Goal: Answer question/provide support: Answer question/provide support

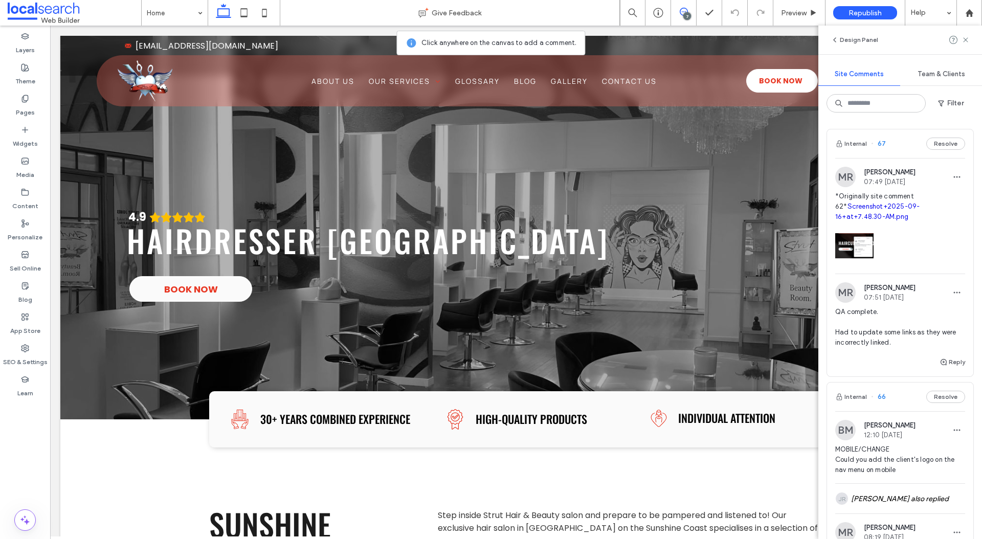
click at [876, 216] on link "Screenshot+2025-09-16+at+7.48.30-AM.png" at bounding box center [877, 211] width 84 height 18
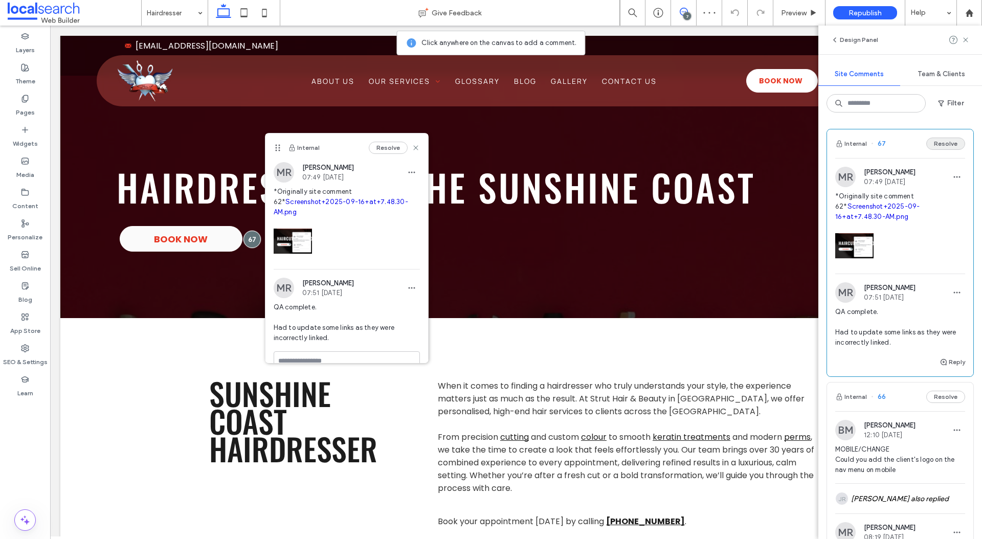
click at [944, 142] on button "Resolve" at bounding box center [945, 144] width 39 height 12
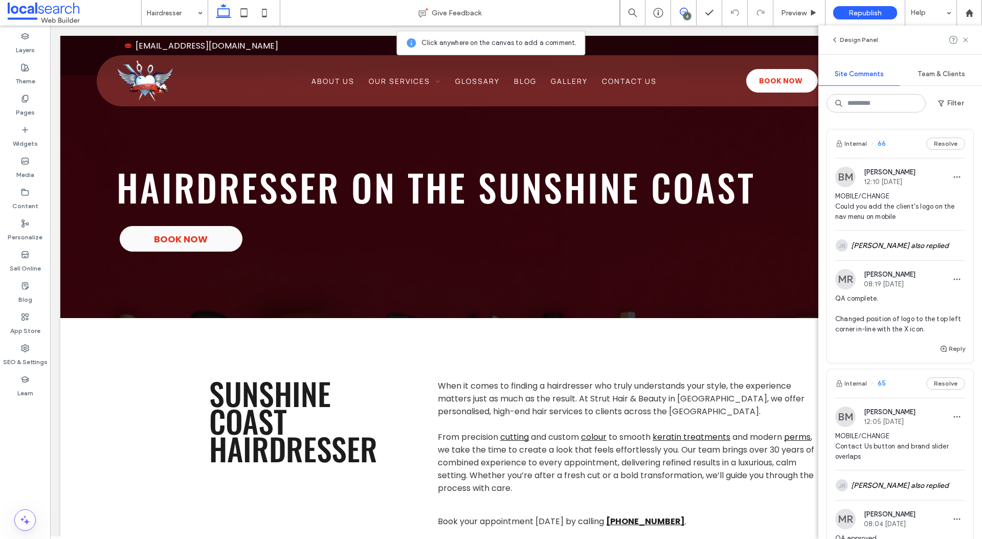
click at [914, 226] on div "MOBILE/CHANGE Could you add the client's logo on the nav menu on mobile" at bounding box center [900, 210] width 130 height 39
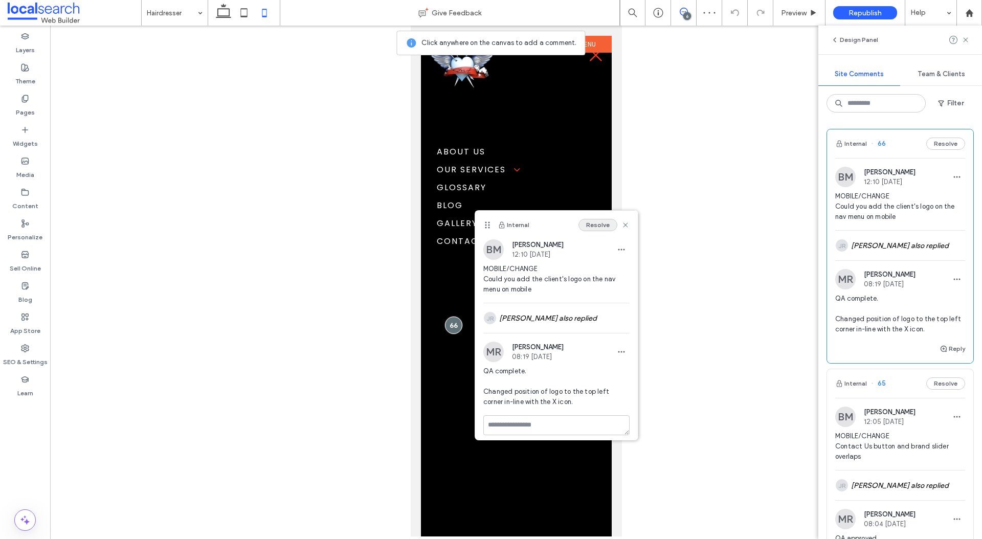
click at [595, 222] on button "Resolve" at bounding box center [597, 225] width 39 height 12
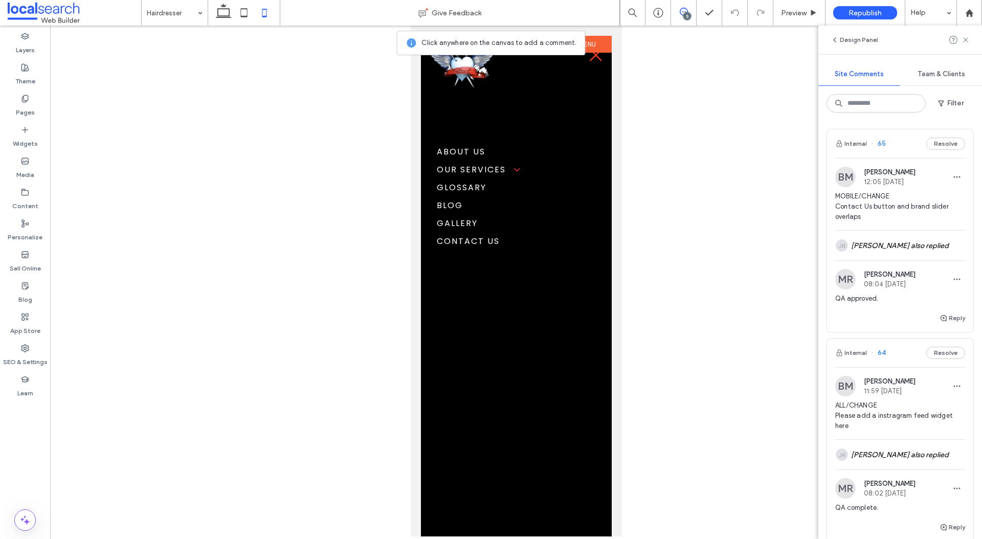
click at [906, 212] on span "MOBILE/CHANGE Contact Us button and brand slider overlaps" at bounding box center [900, 206] width 130 height 31
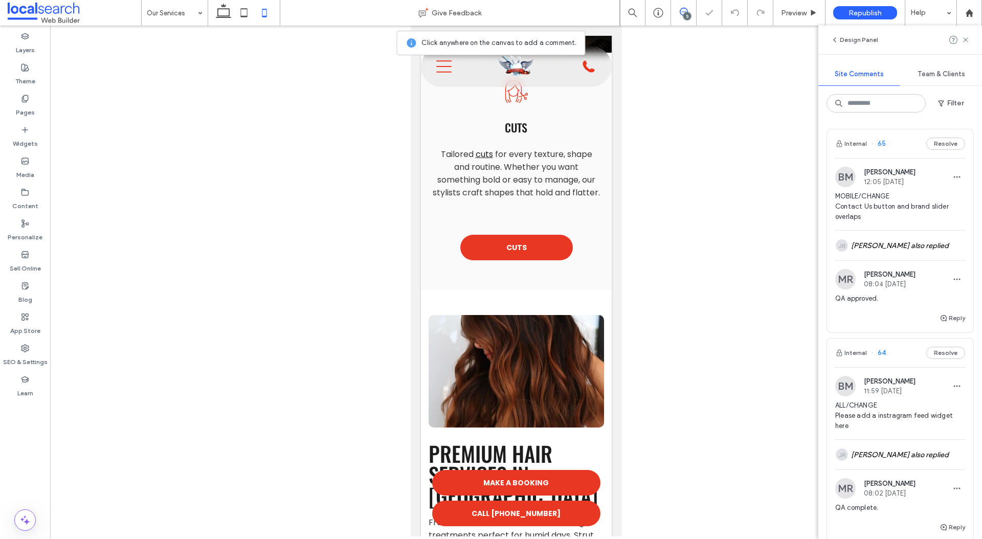
scroll to position [424, 0]
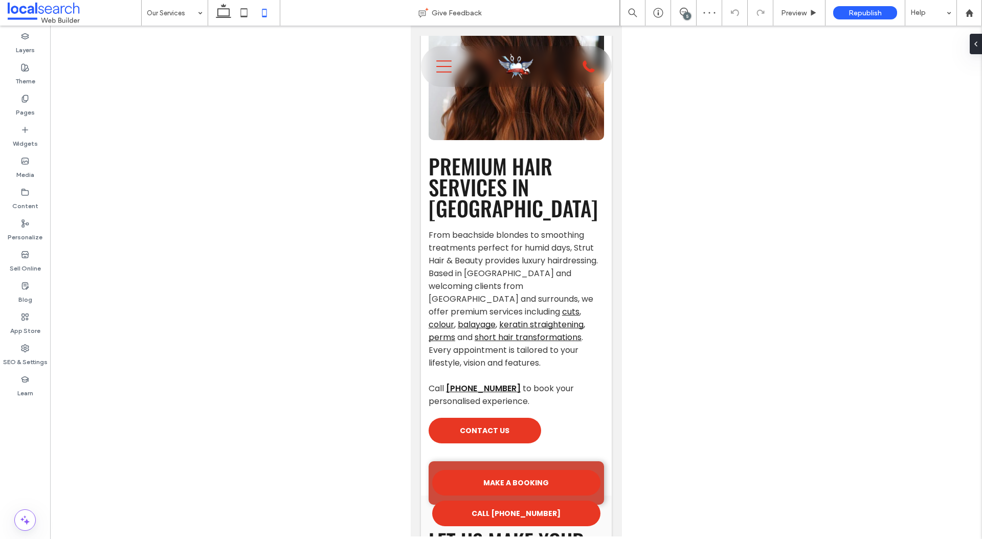
click at [686, 12] on div "5" at bounding box center [687, 16] width 8 height 8
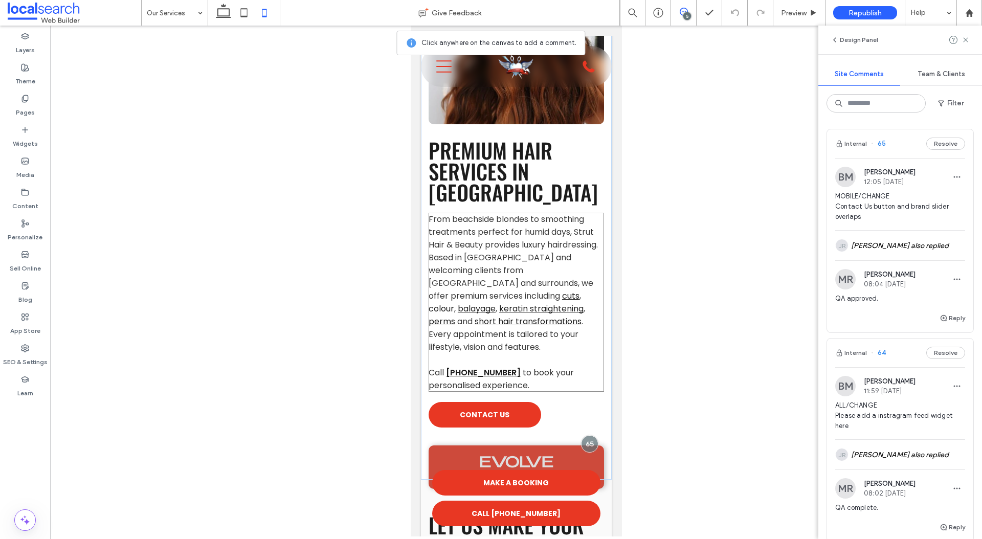
scroll to position [442, 0]
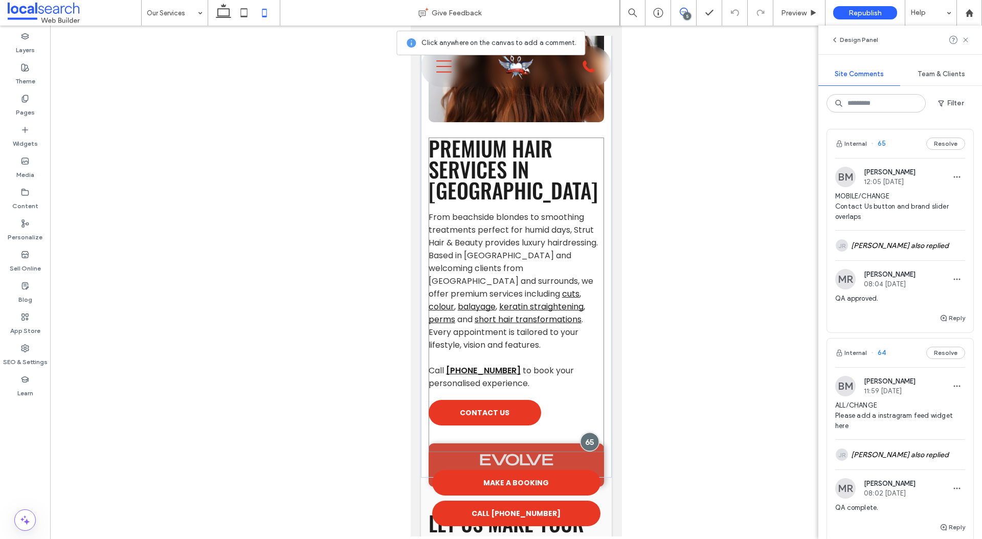
click at [587, 432] on div at bounding box center [589, 441] width 19 height 19
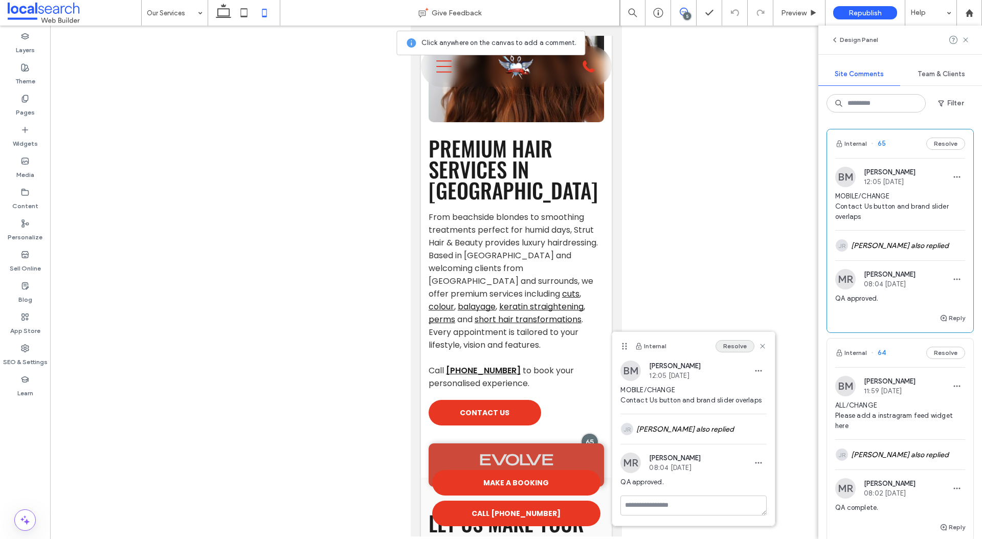
click at [743, 345] on button "Resolve" at bounding box center [734, 346] width 39 height 12
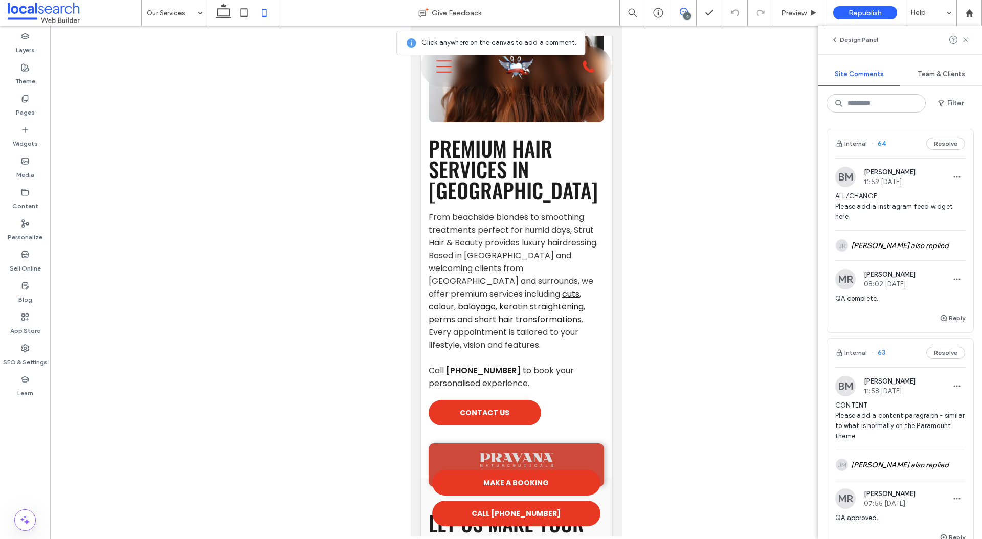
click at [921, 210] on span "ALL/CHANGE Please add a instragram feed widget here" at bounding box center [900, 206] width 130 height 31
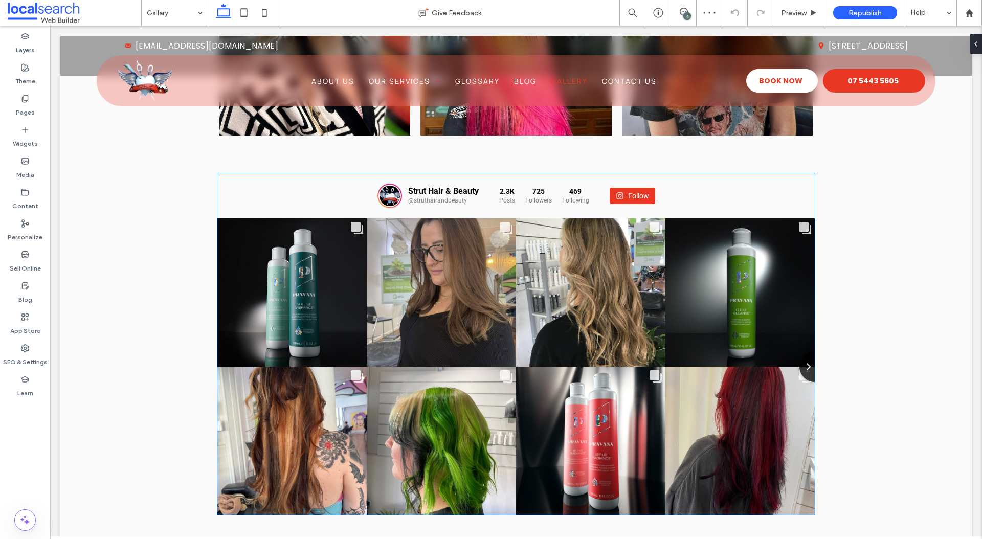
scroll to position [651, 0]
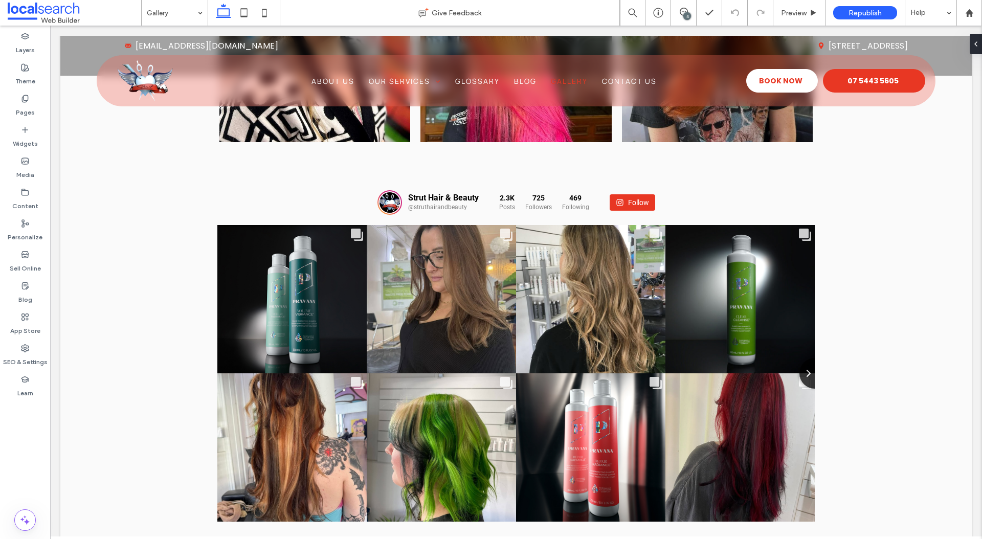
click at [685, 13] on div "4" at bounding box center [687, 16] width 8 height 8
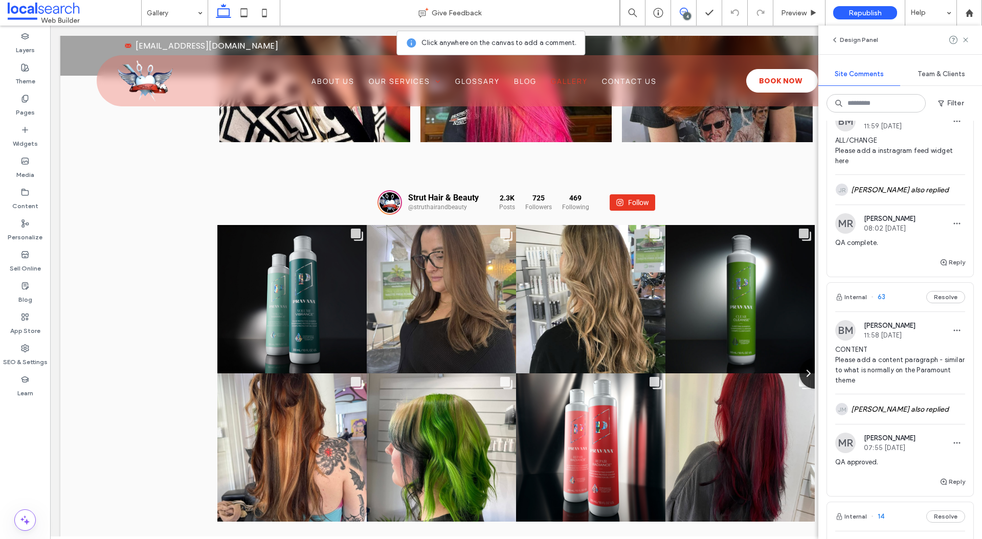
scroll to position [0, 0]
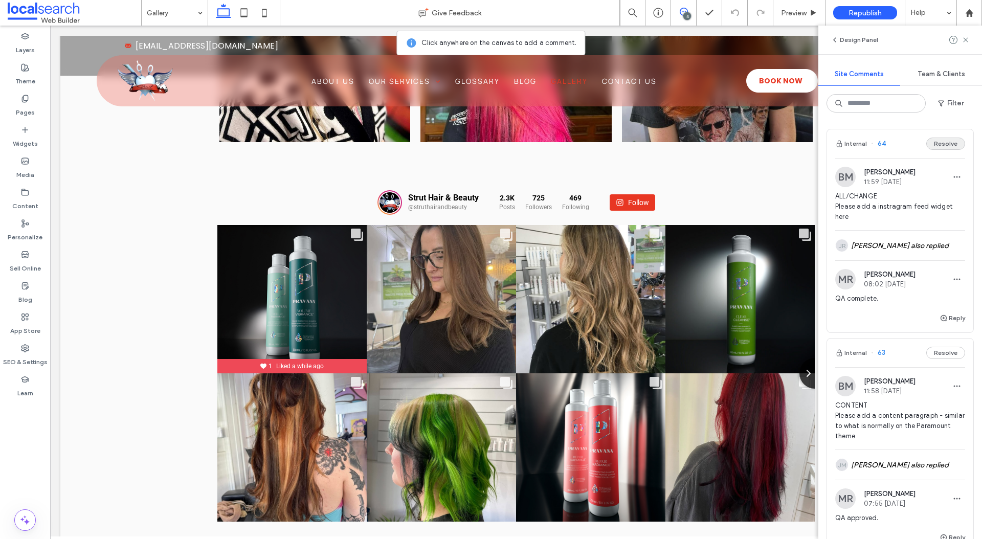
click at [950, 145] on button "Resolve" at bounding box center [945, 144] width 39 height 12
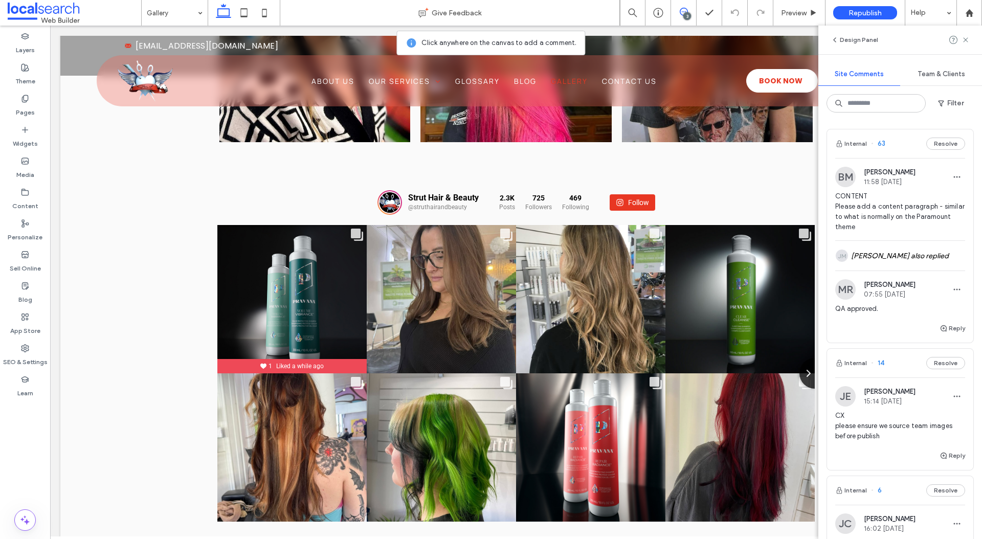
click at [902, 212] on span "CONTENT Please add a content paragraph - similar to what is normally on the Par…" at bounding box center [900, 211] width 130 height 41
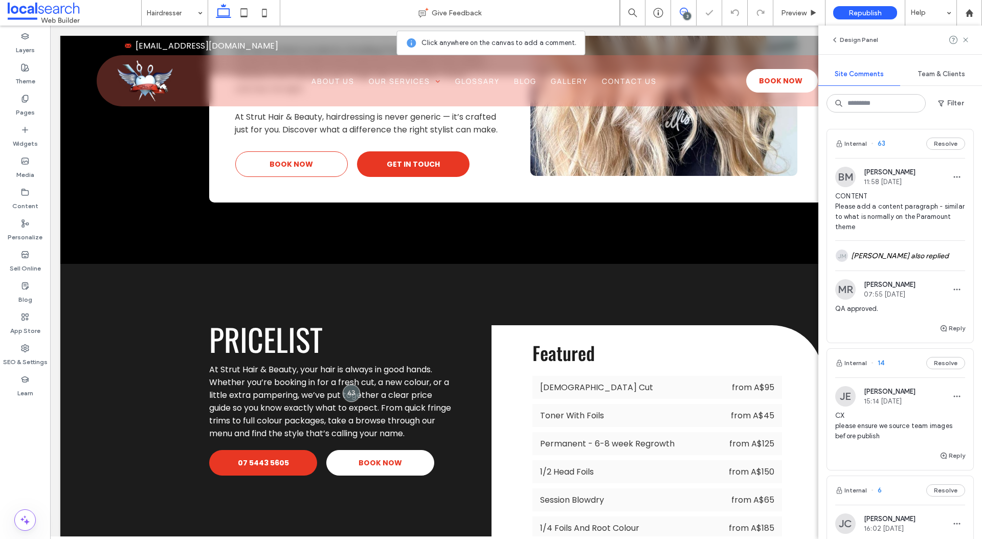
scroll to position [844, 0]
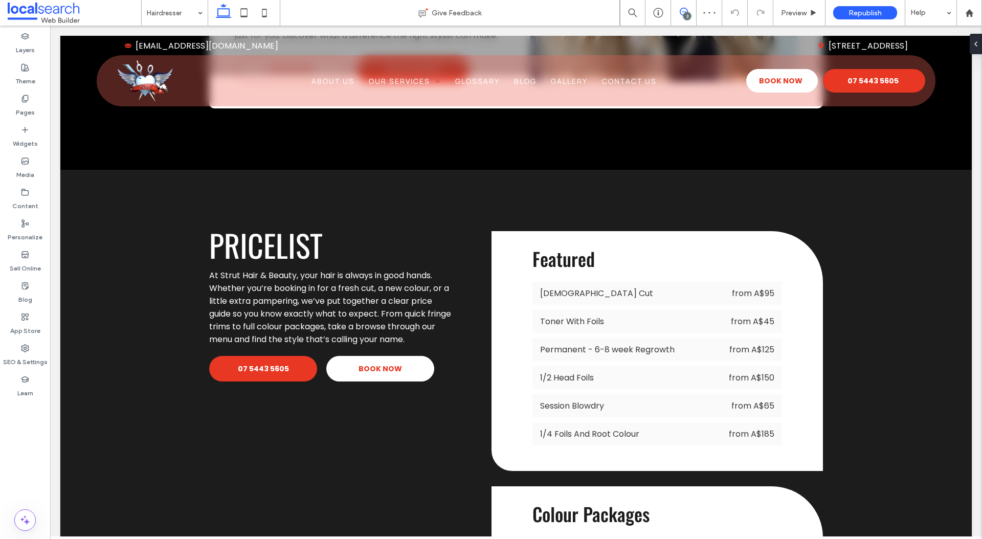
click at [686, 8] on icon at bounding box center [683, 12] width 8 height 8
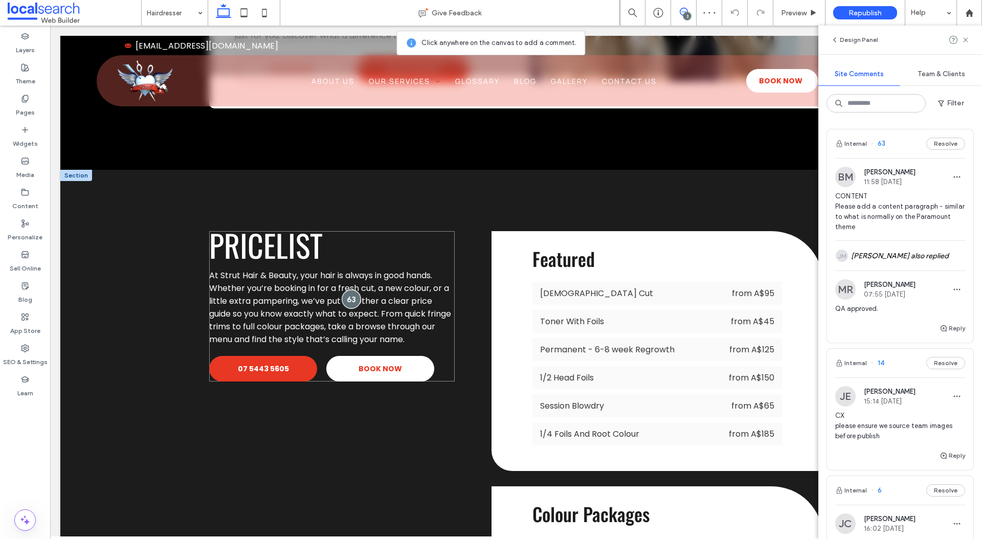
click at [352, 297] on div at bounding box center [350, 298] width 19 height 19
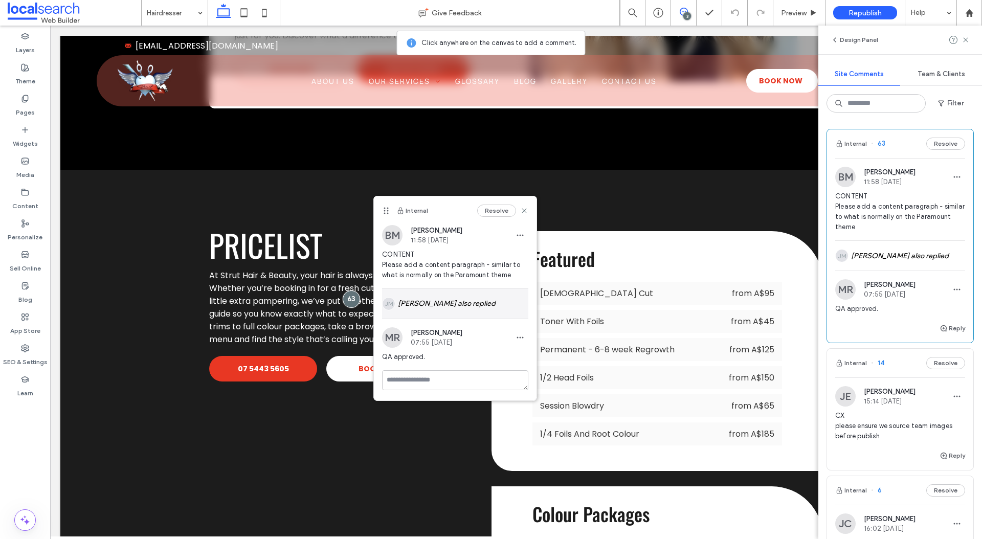
click at [409, 300] on div "JM Juan Mendiola also replied" at bounding box center [455, 304] width 146 height 30
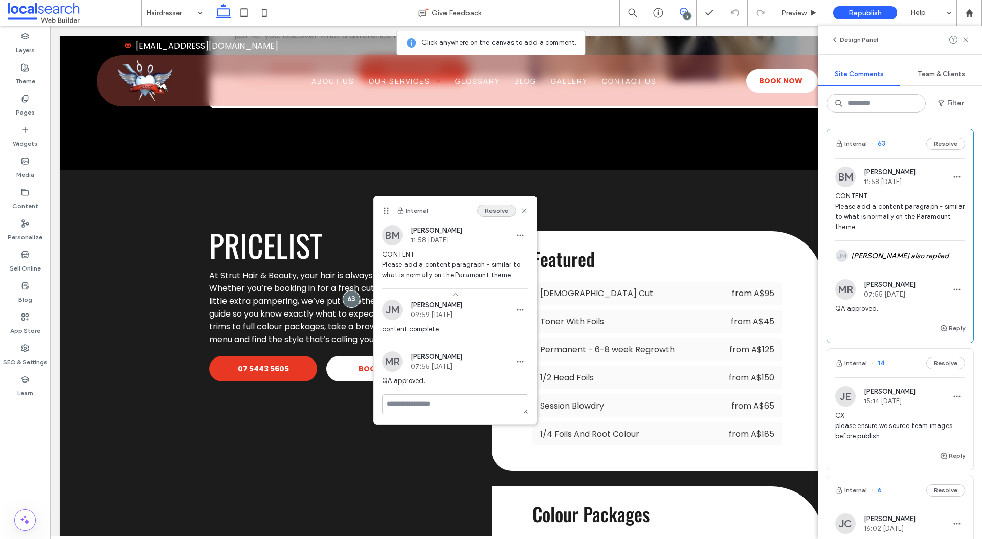
click at [497, 209] on button "Resolve" at bounding box center [496, 210] width 39 height 12
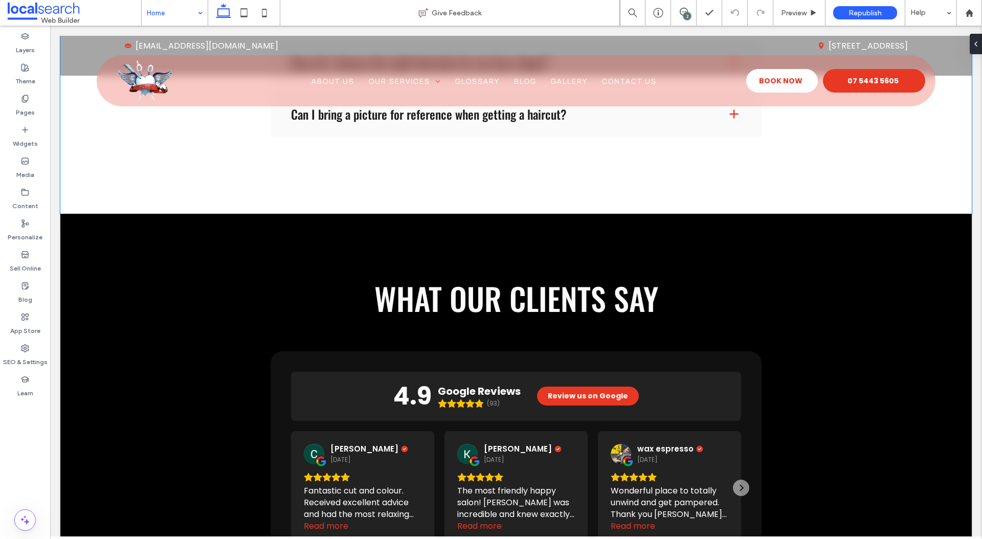
scroll to position [2813, 0]
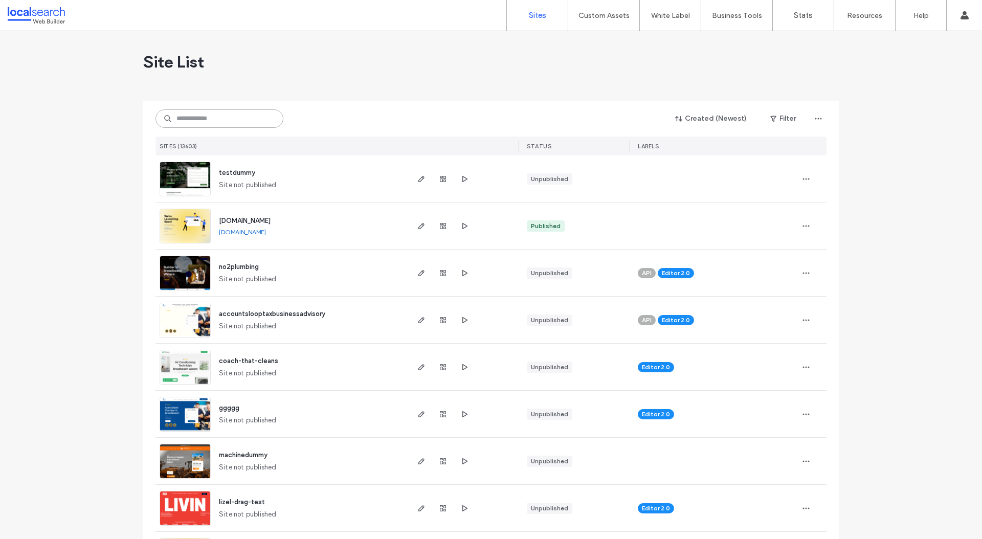
click at [211, 114] on input at bounding box center [219, 118] width 128 height 18
paste input "********"
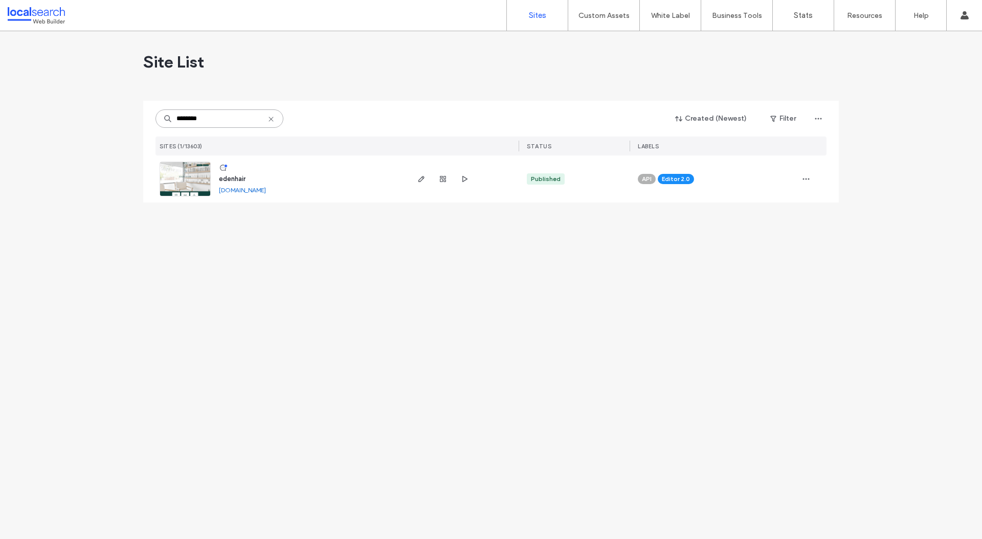
type input "********"
click at [188, 180] on link at bounding box center [184, 179] width 51 height 35
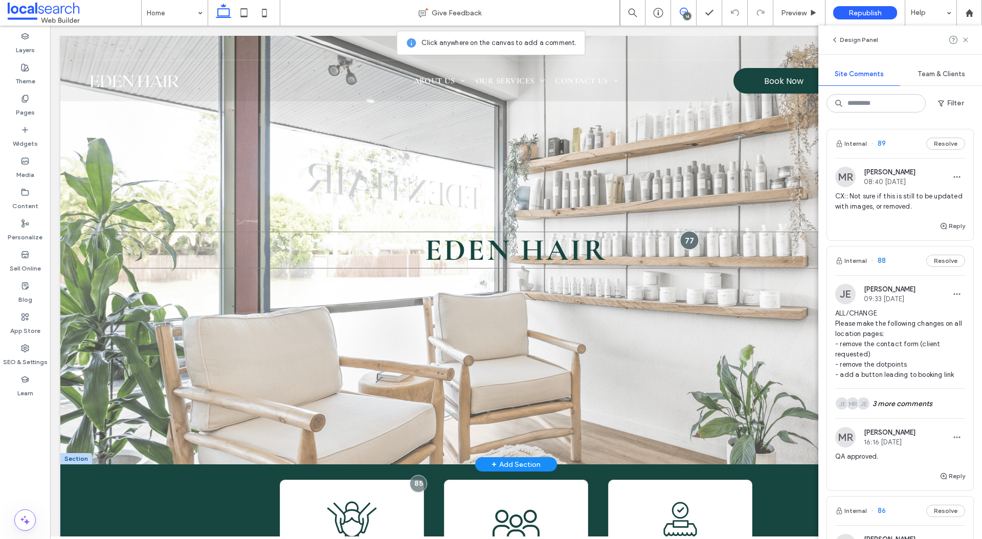
click at [688, 235] on div at bounding box center [689, 240] width 19 height 19
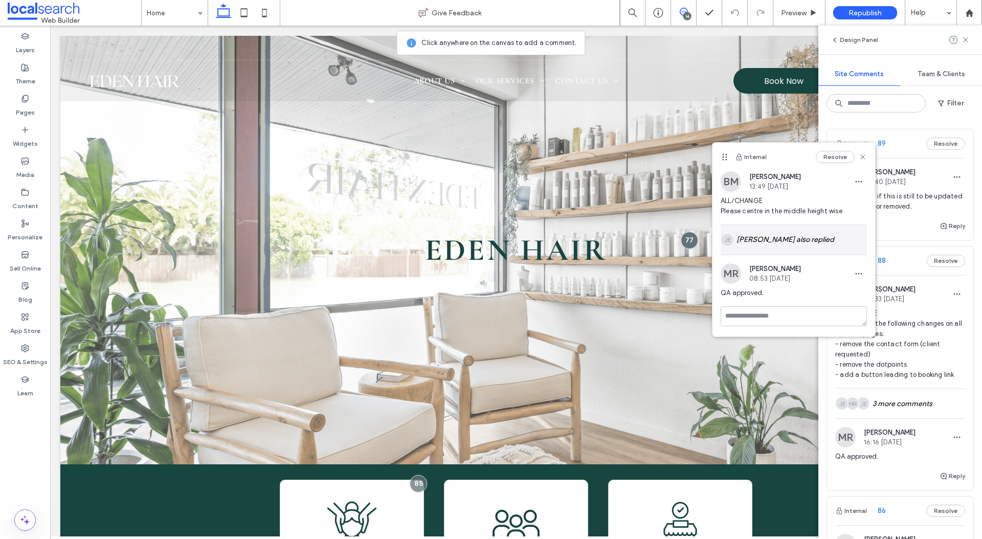
click at [732, 232] on div "JE Jordan Evans also replied" at bounding box center [793, 240] width 146 height 30
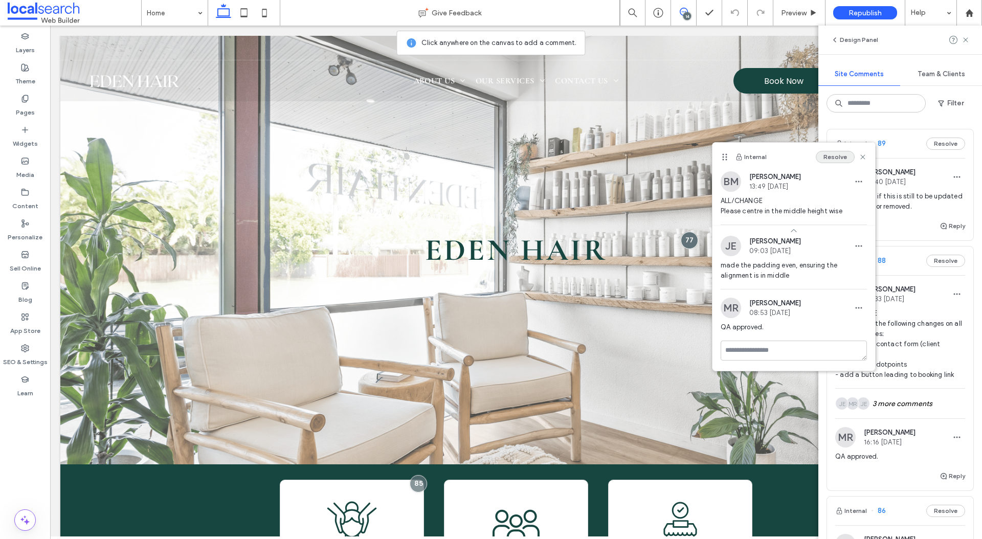
click at [833, 155] on button "Resolve" at bounding box center [834, 157] width 39 height 12
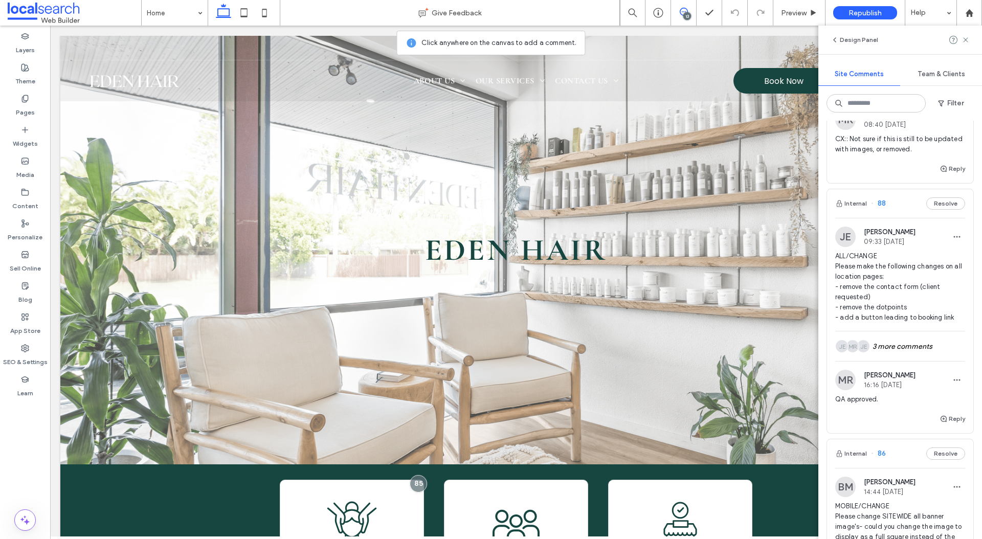
scroll to position [69, 0]
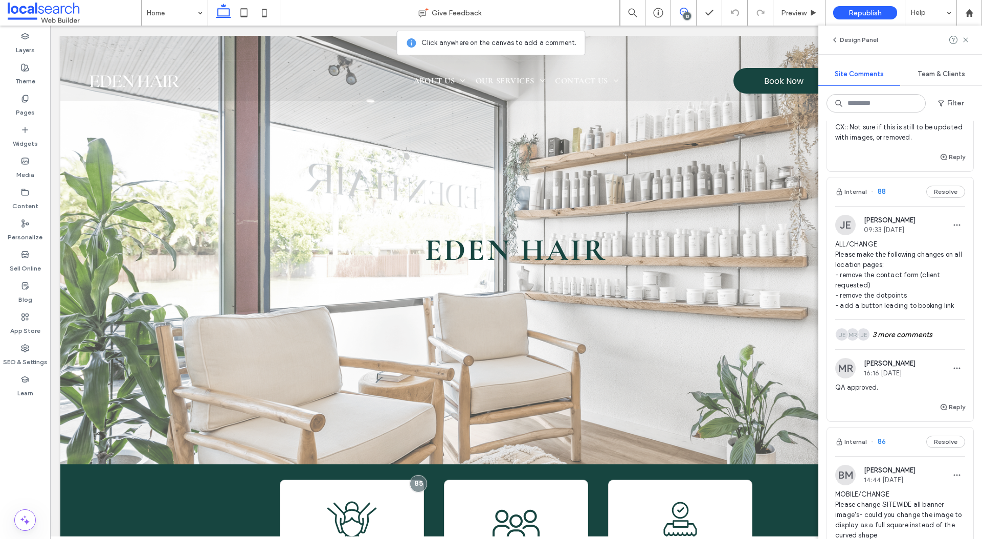
click at [882, 285] on span "ALL/CHANGE Please make the following changes on all location pages; - remove th…" at bounding box center [900, 275] width 130 height 72
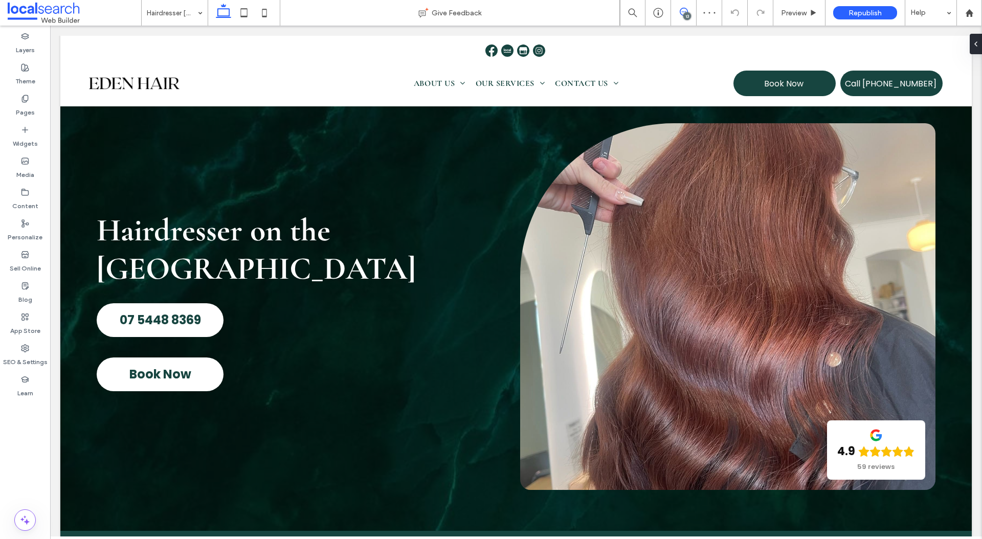
click at [680, 12] on icon at bounding box center [683, 12] width 8 height 8
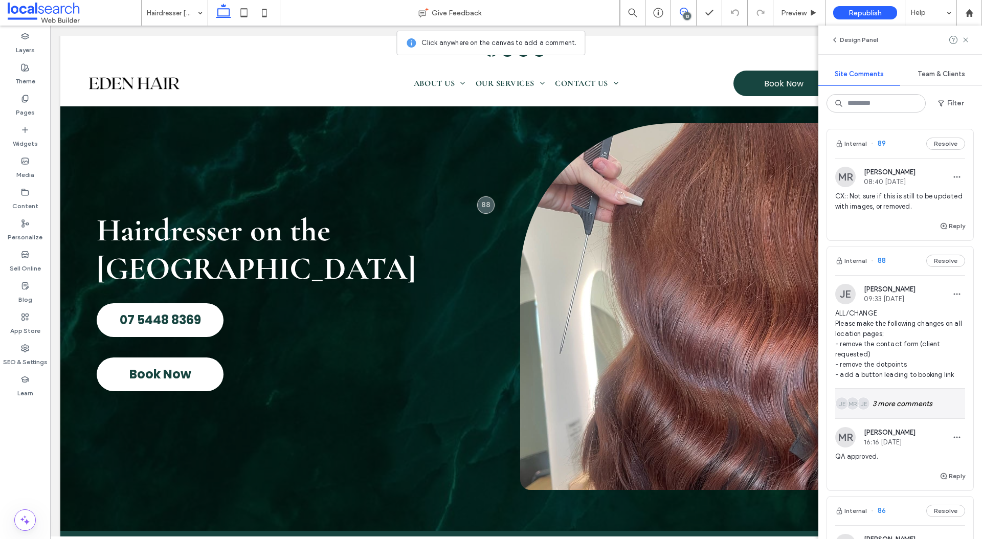
click at [862, 397] on div "JE" at bounding box center [862, 403] width 13 height 13
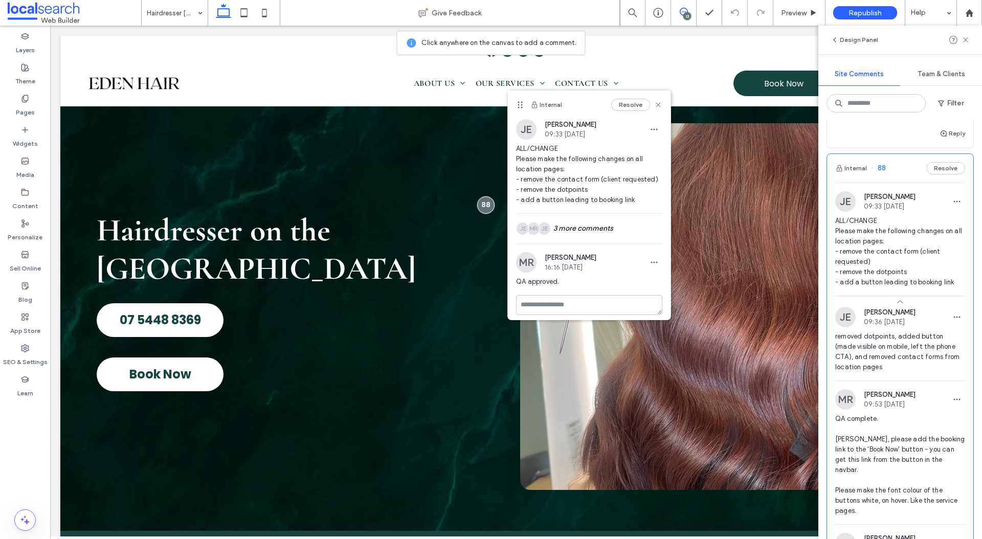
scroll to position [69, 0]
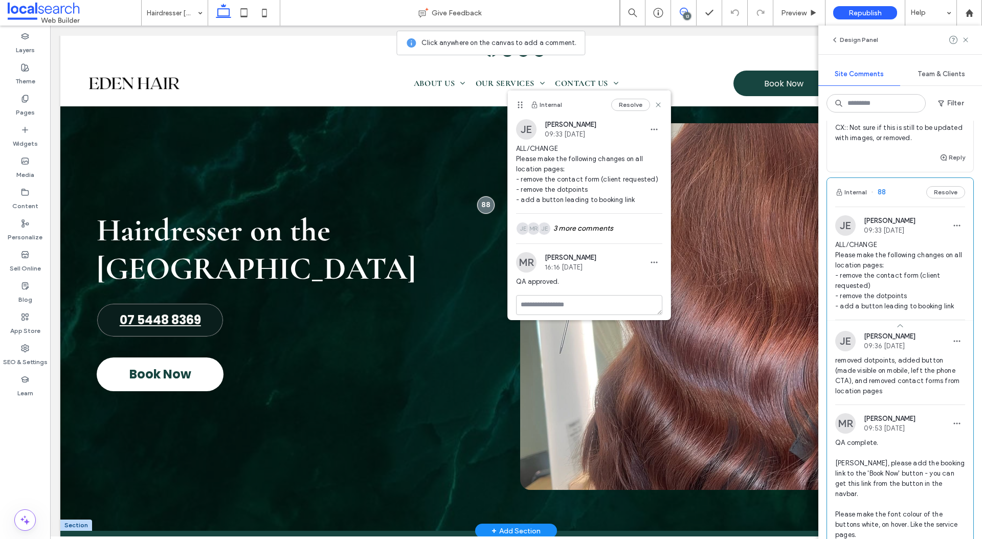
click at [217, 321] on link "07 5448 8369" at bounding box center [160, 320] width 127 height 34
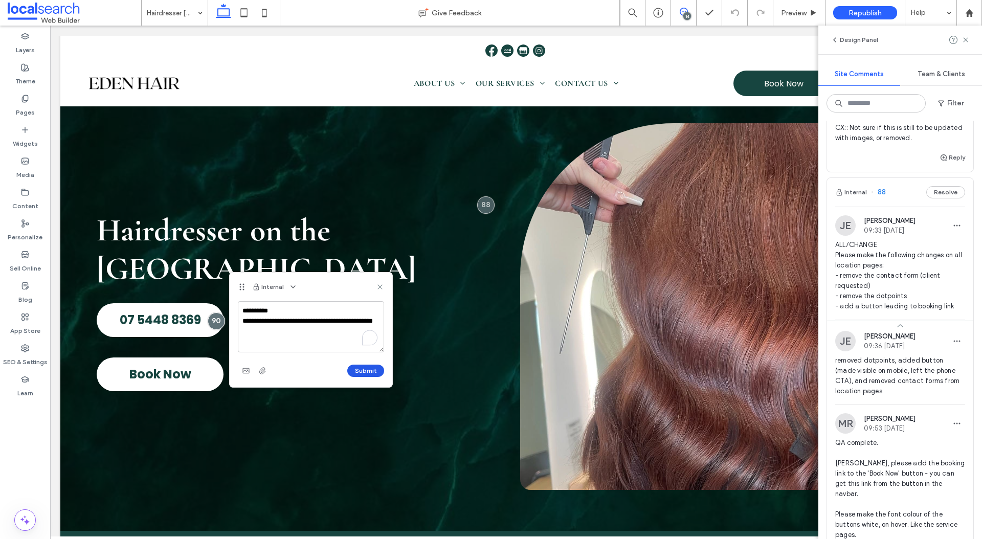
type textarea "**********"
click at [363, 373] on button "Submit" at bounding box center [365, 370] width 37 height 12
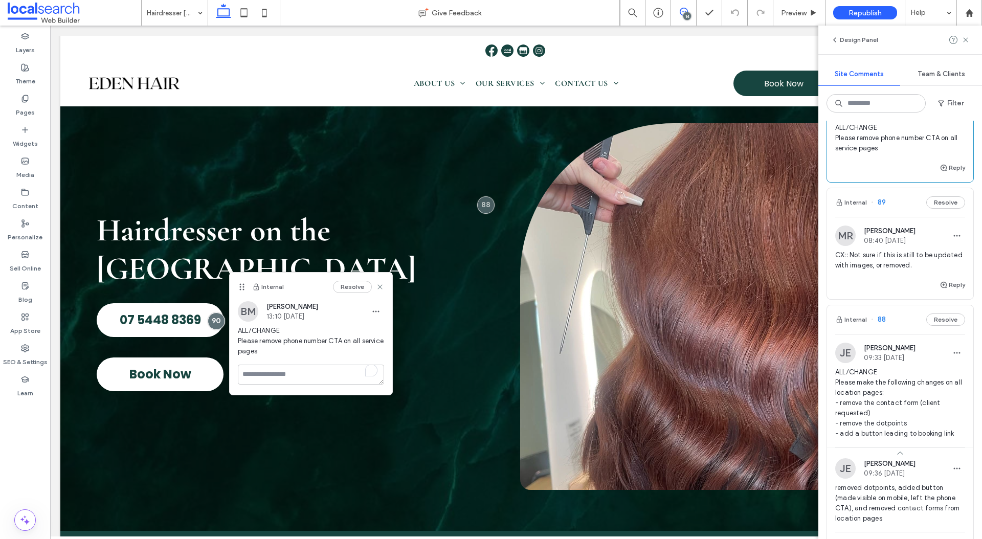
scroll to position [196, 0]
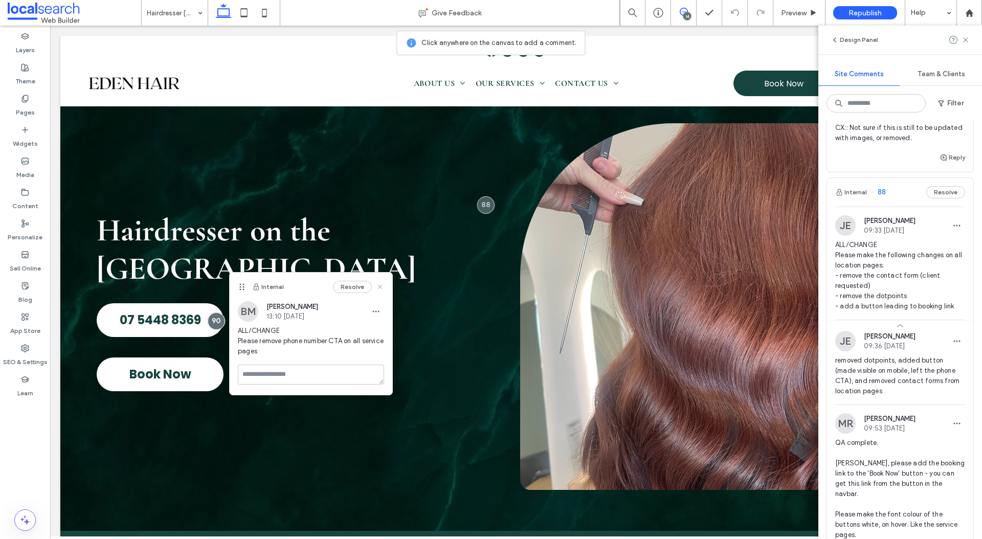
click at [378, 287] on icon at bounding box center [380, 287] width 8 height 8
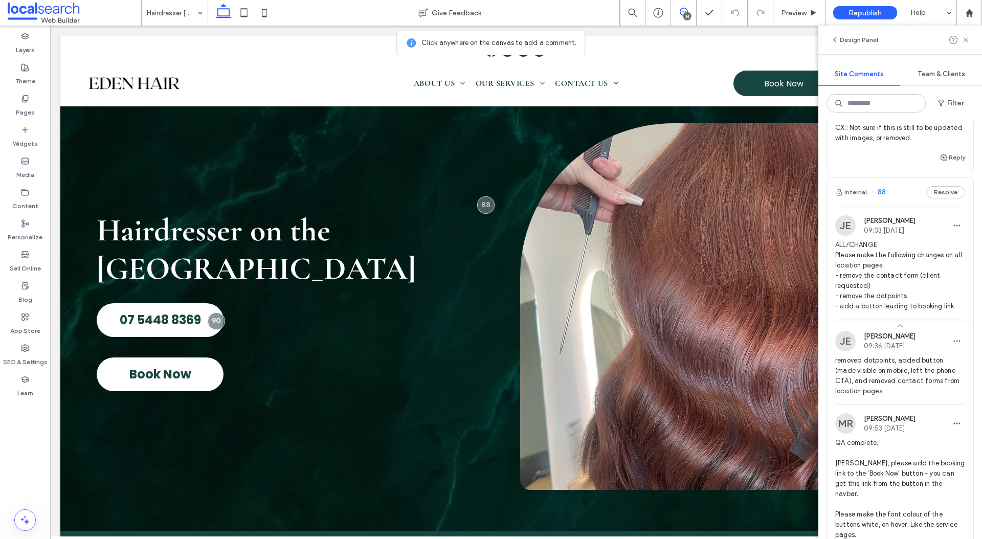
scroll to position [217, 0]
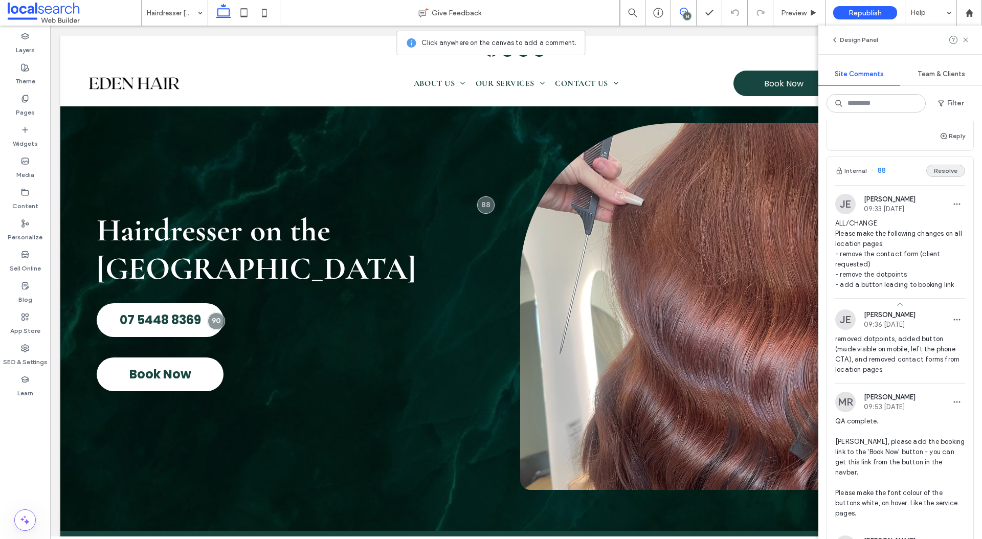
click at [945, 175] on button "Resolve" at bounding box center [945, 171] width 39 height 12
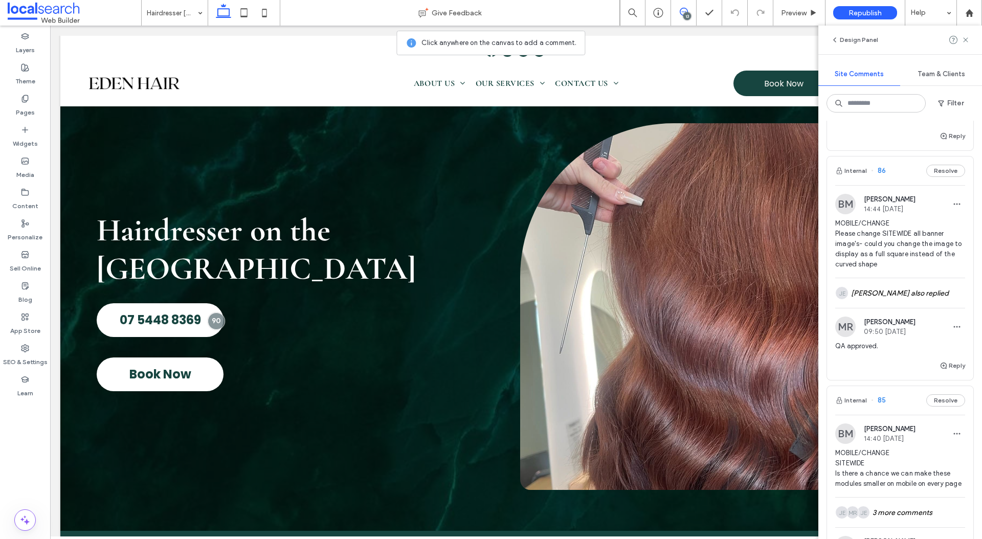
click at [902, 247] on span "MOBILE/CHANGE Please change SITEWIDE all banner image's- could you change the i…" at bounding box center [900, 243] width 130 height 51
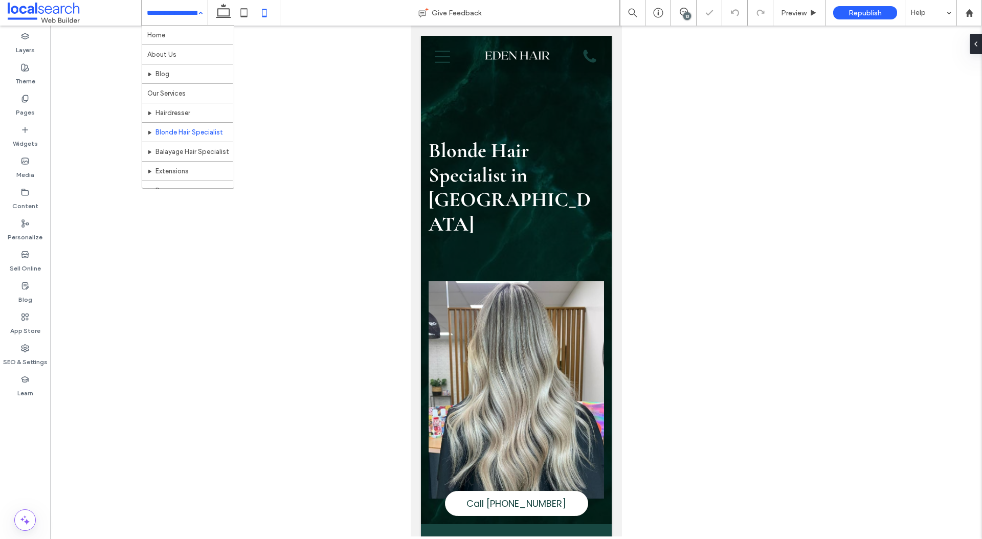
click at [187, 11] on input at bounding box center [172, 13] width 51 height 26
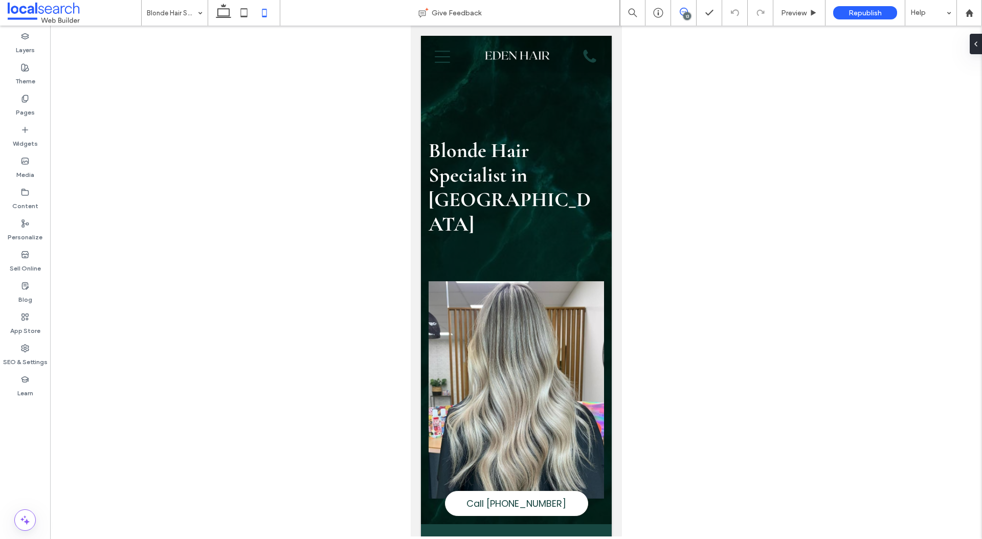
click at [690, 8] on span at bounding box center [683, 12] width 25 height 8
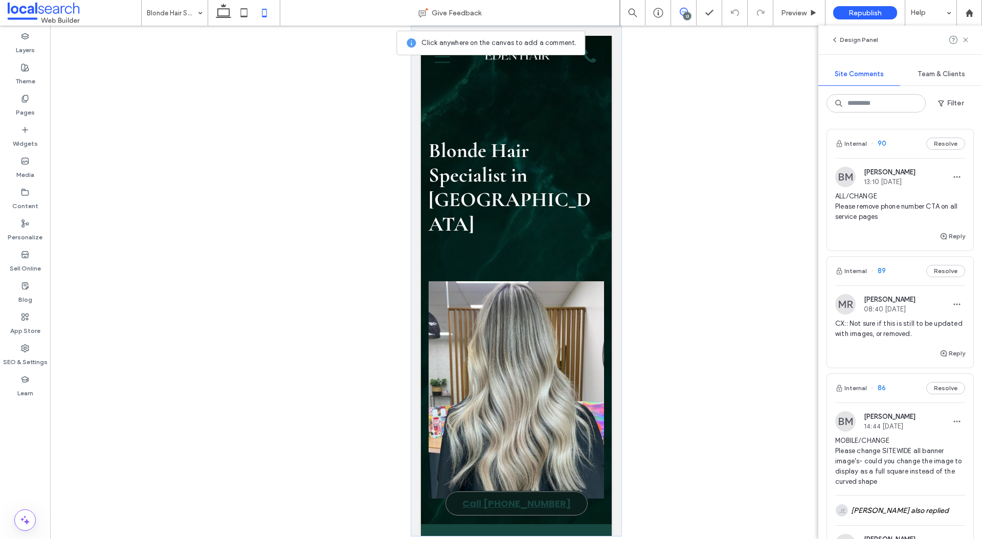
click at [577, 505] on link "Call 07 5448 8369" at bounding box center [515, 503] width 143 height 25
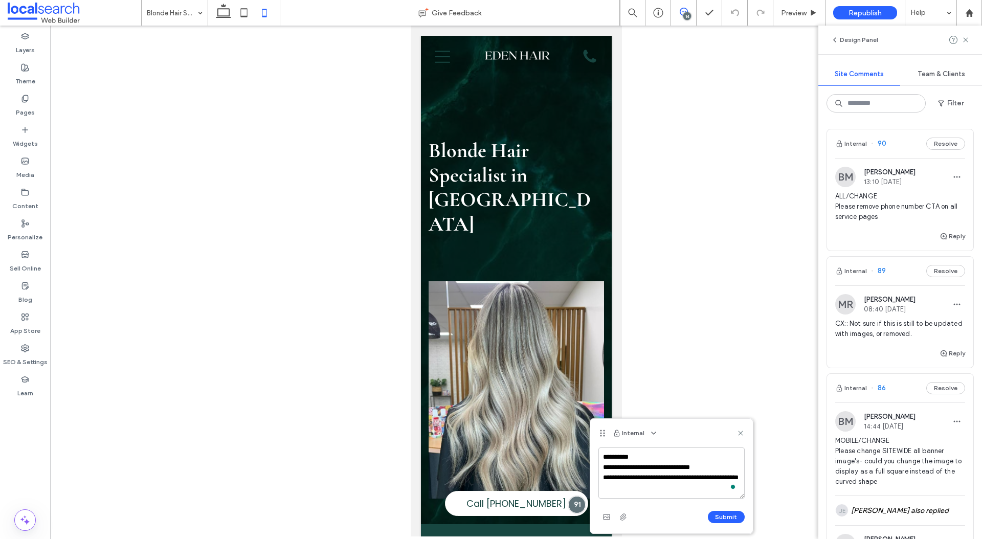
click at [608, 454] on textarea "**********" at bounding box center [671, 472] width 146 height 51
type textarea "**********"
click at [731, 513] on button "Submit" at bounding box center [726, 517] width 37 height 12
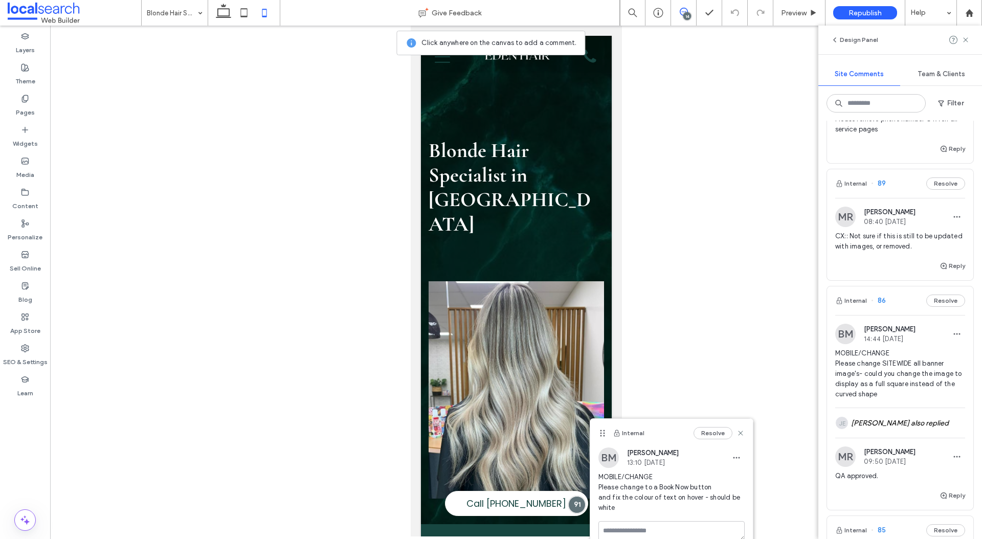
scroll to position [227, 0]
click at [882, 418] on div "JE Jordan Evans also replied" at bounding box center [900, 421] width 130 height 30
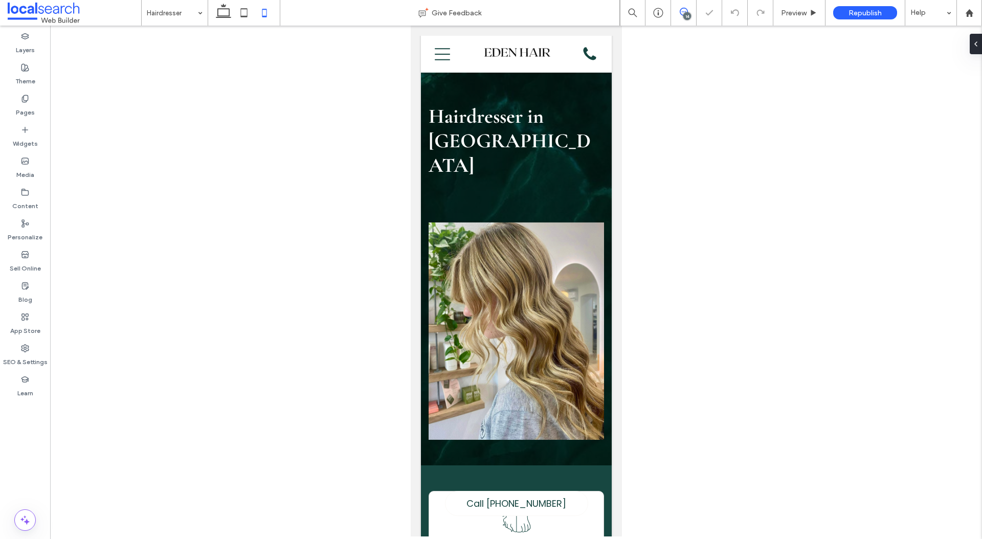
click at [677, 9] on span at bounding box center [683, 12] width 25 height 8
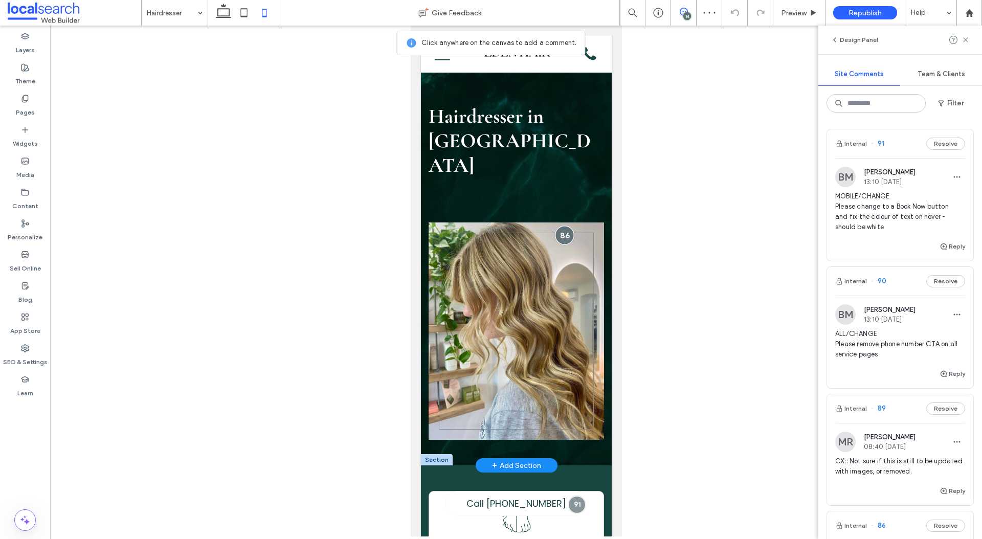
click at [569, 225] on div at bounding box center [563, 234] width 19 height 19
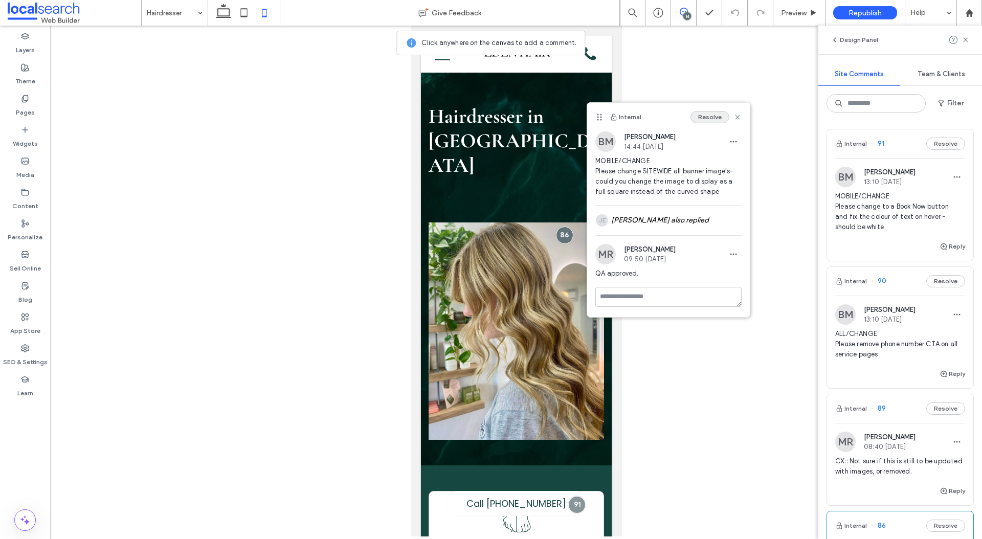
click at [708, 118] on button "Resolve" at bounding box center [709, 117] width 39 height 12
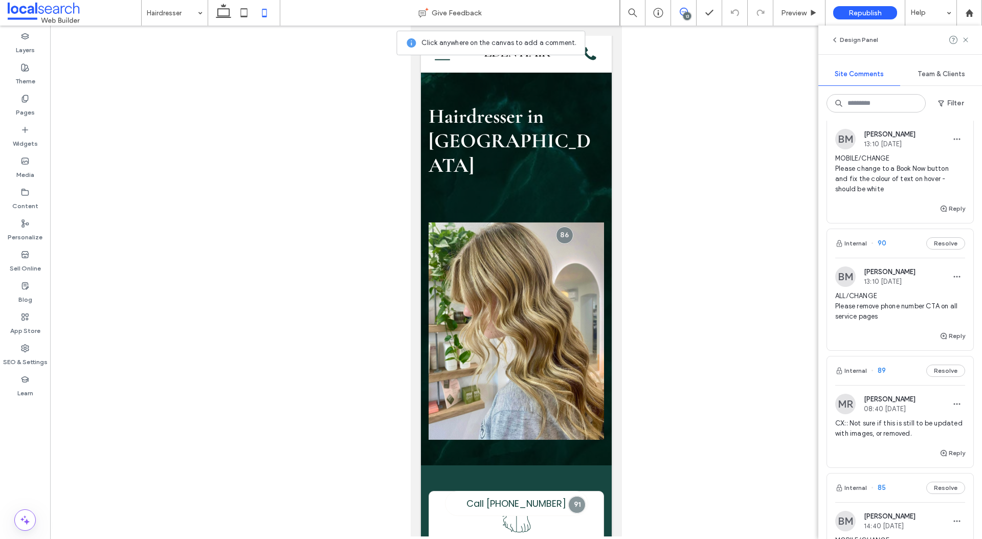
scroll to position [40, 0]
click at [894, 416] on span "CX:: Not sure if this is still to be updated with images, or removed." at bounding box center [900, 426] width 130 height 20
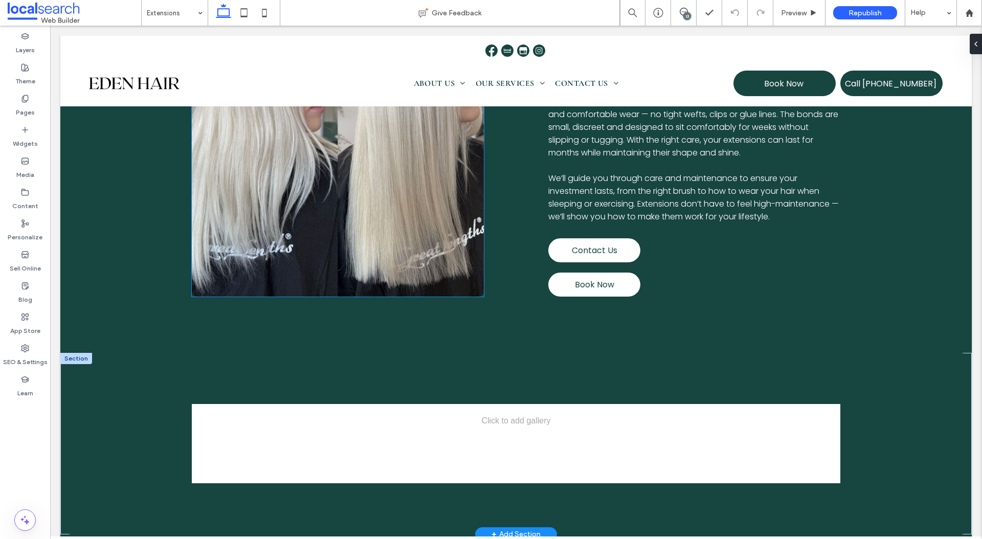
scroll to position [1345, 0]
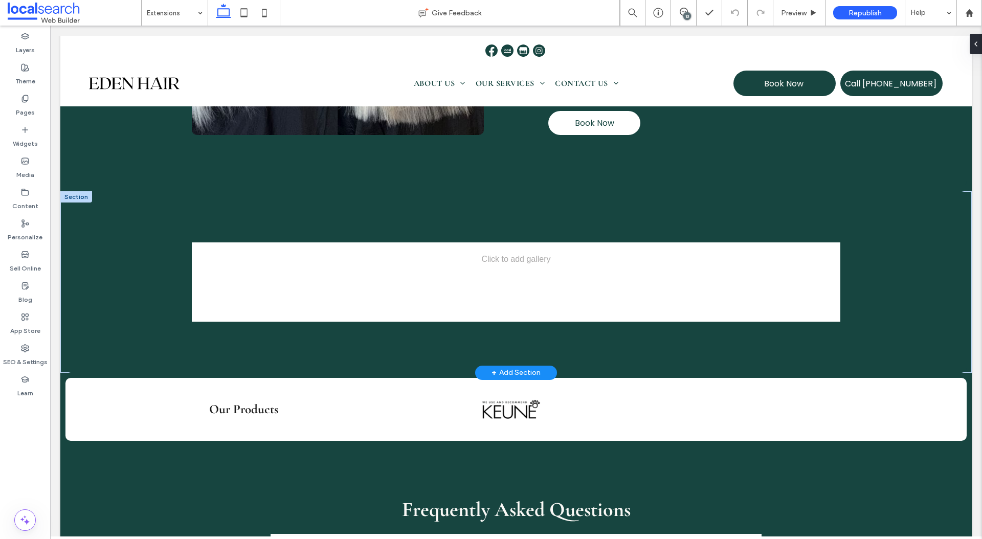
click at [78, 197] on div at bounding box center [76, 196] width 32 height 11
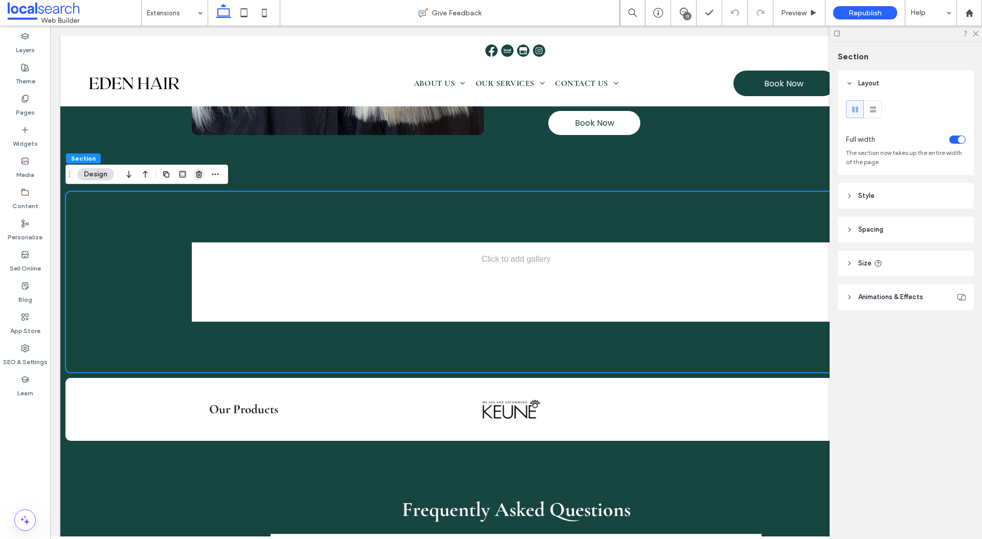
click at [197, 171] on icon "button" at bounding box center [199, 174] width 8 height 8
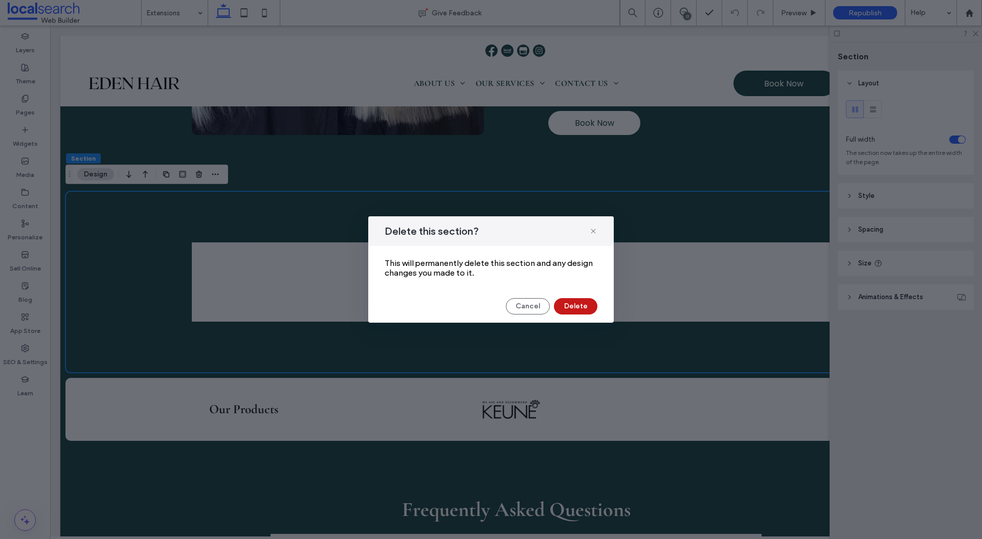
click at [562, 302] on button "Delete" at bounding box center [575, 306] width 43 height 16
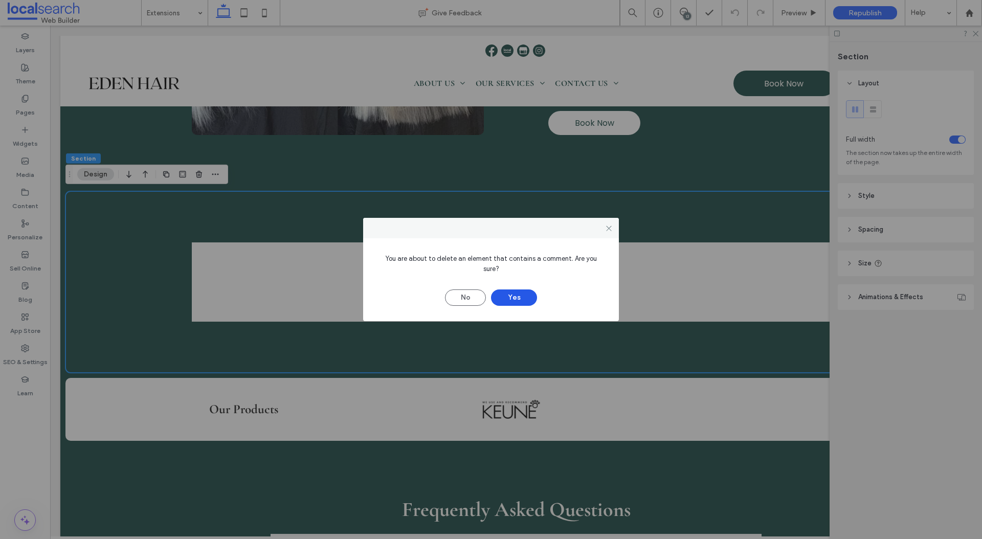
click at [528, 291] on button "Yes" at bounding box center [514, 297] width 46 height 16
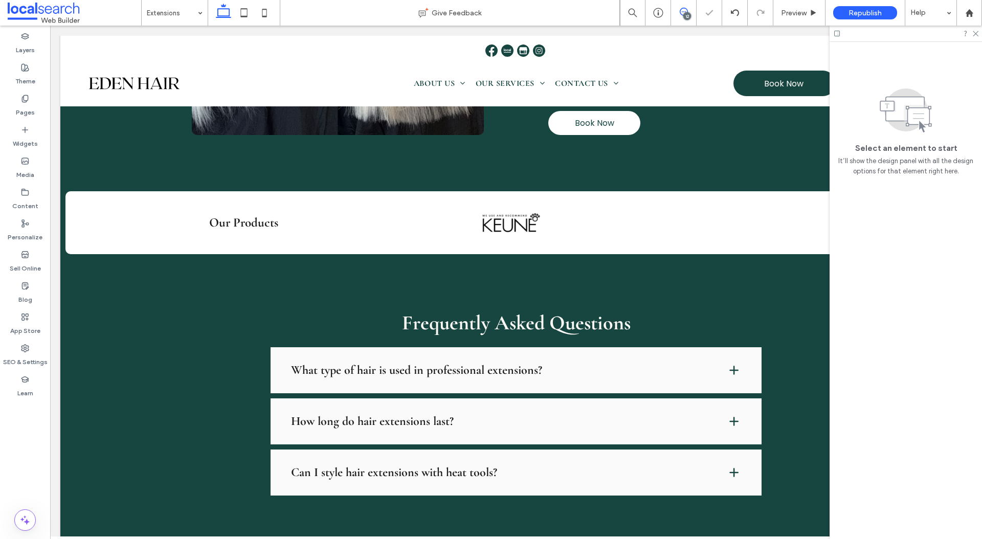
click at [677, 13] on span at bounding box center [683, 12] width 25 height 8
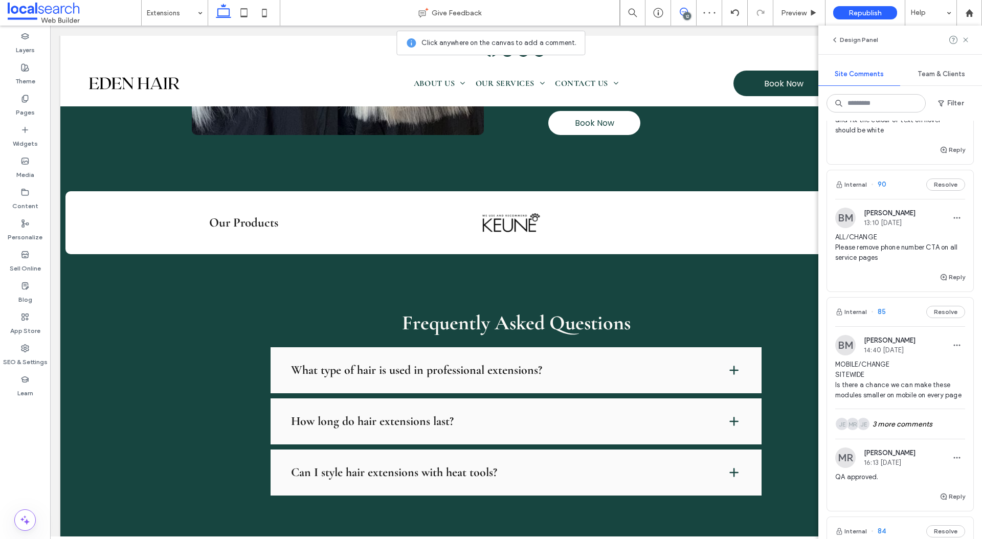
scroll to position [126, 0]
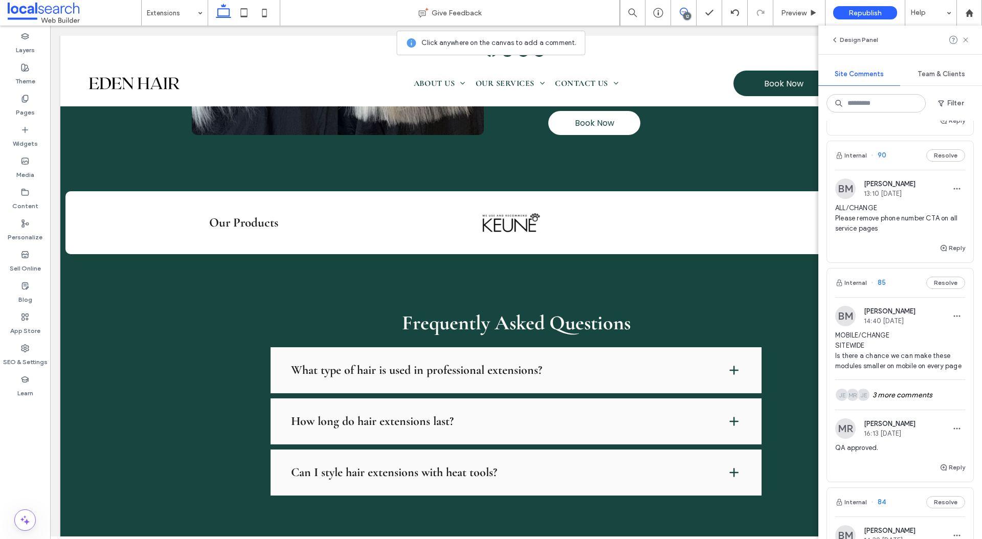
click at [906, 343] on span "MOBILE/CHANGE SITEWIDE Is there a chance we can make these modules smaller on m…" at bounding box center [900, 350] width 130 height 41
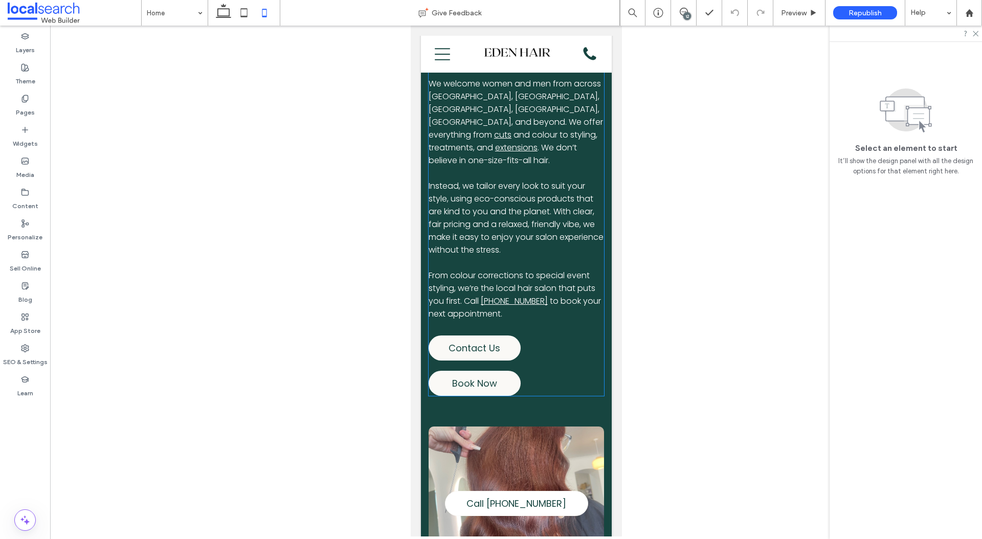
scroll to position [521, 0]
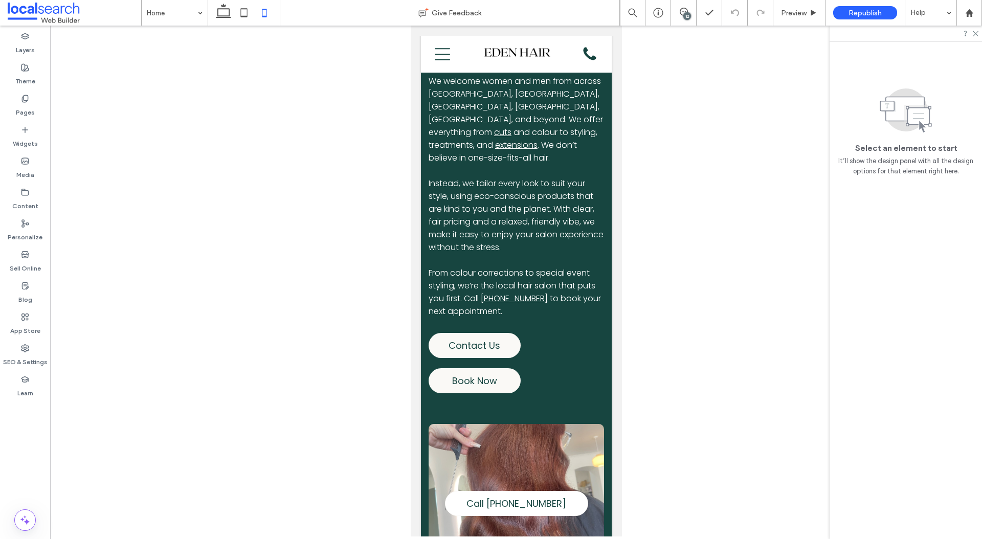
click at [686, 16] on div "12" at bounding box center [687, 16] width 8 height 8
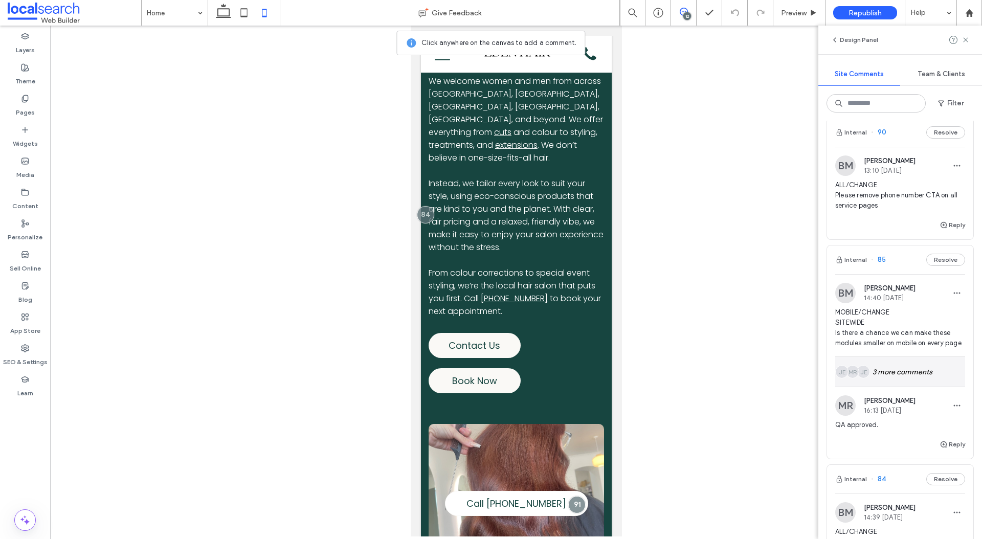
scroll to position [156, 0]
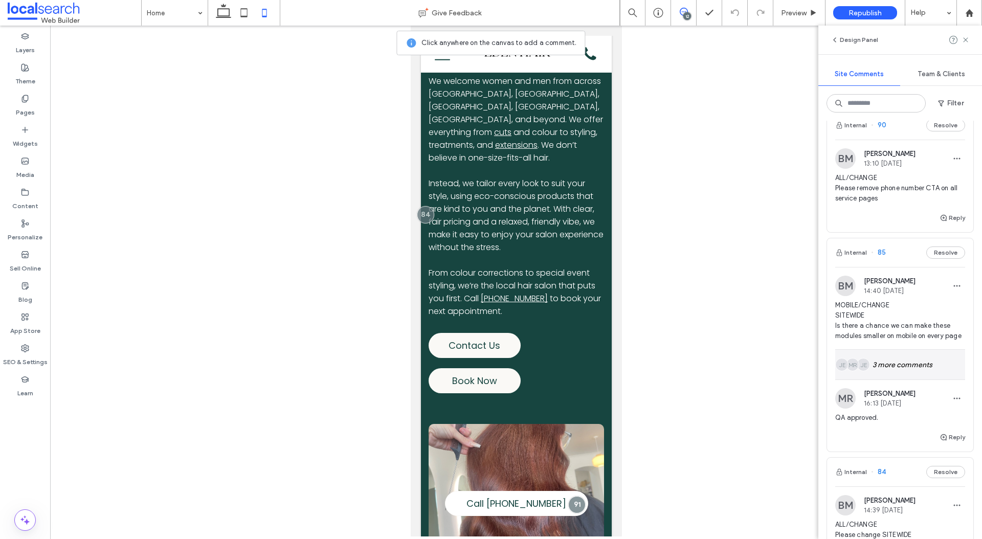
click at [904, 363] on div "JE MR JE 3 more comments" at bounding box center [900, 365] width 130 height 30
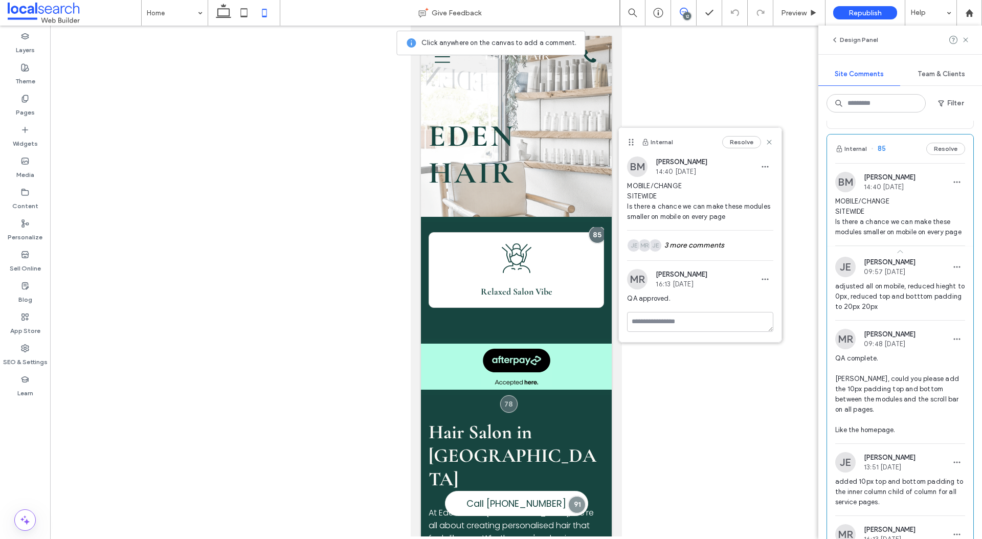
scroll to position [255, 0]
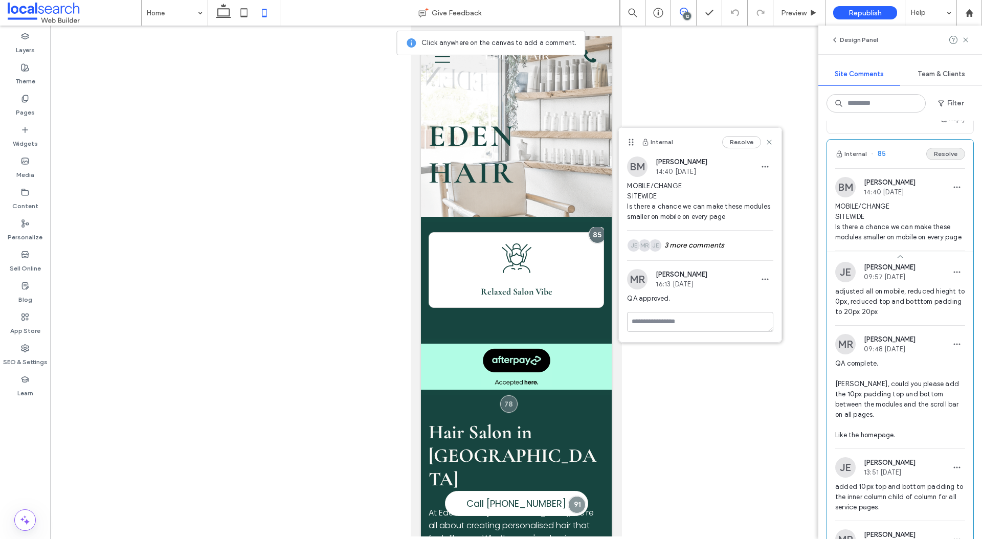
click at [943, 157] on button "Resolve" at bounding box center [945, 154] width 39 height 12
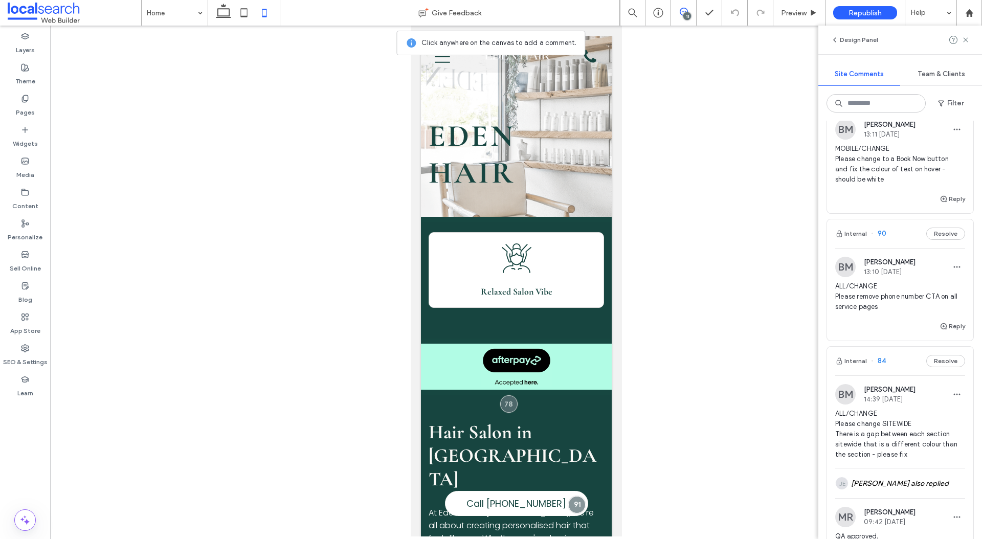
scroll to position [111, 0]
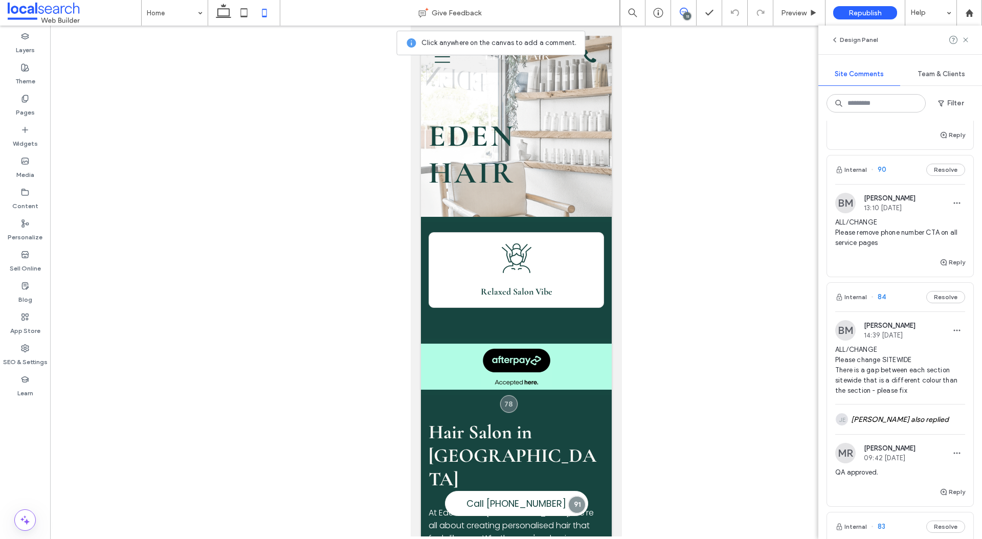
click at [887, 368] on span "ALL/CHANGE Please change SITEWIDE There is a gap between each section sitewide …" at bounding box center [900, 370] width 130 height 51
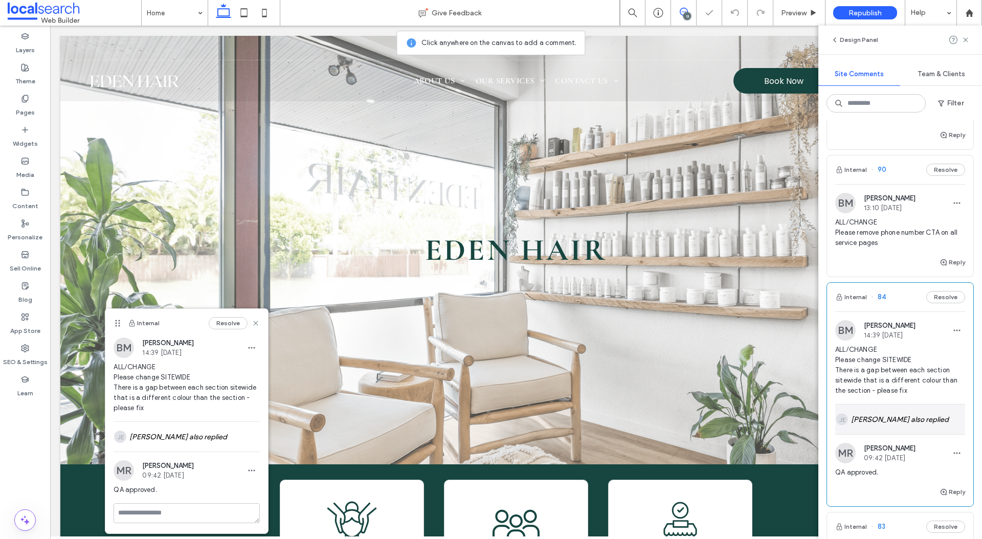
click at [867, 411] on div "JE Jordan Evans also replied" at bounding box center [900, 419] width 130 height 30
click at [955, 295] on button "Resolve" at bounding box center [945, 297] width 39 height 12
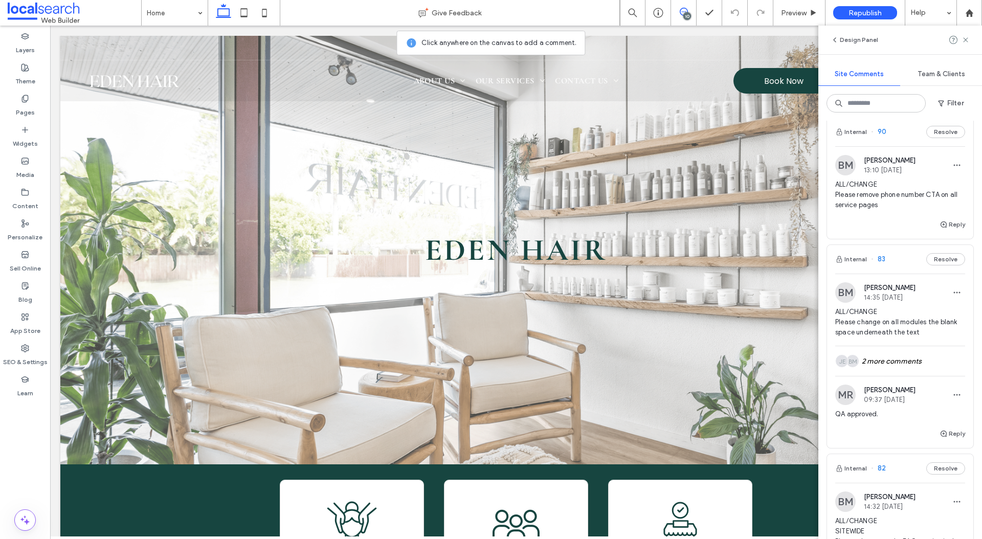
scroll to position [150, 0]
click at [917, 334] on span "ALL/CHANGE Please change on all modules the blank space underneath the text" at bounding box center [900, 321] width 130 height 31
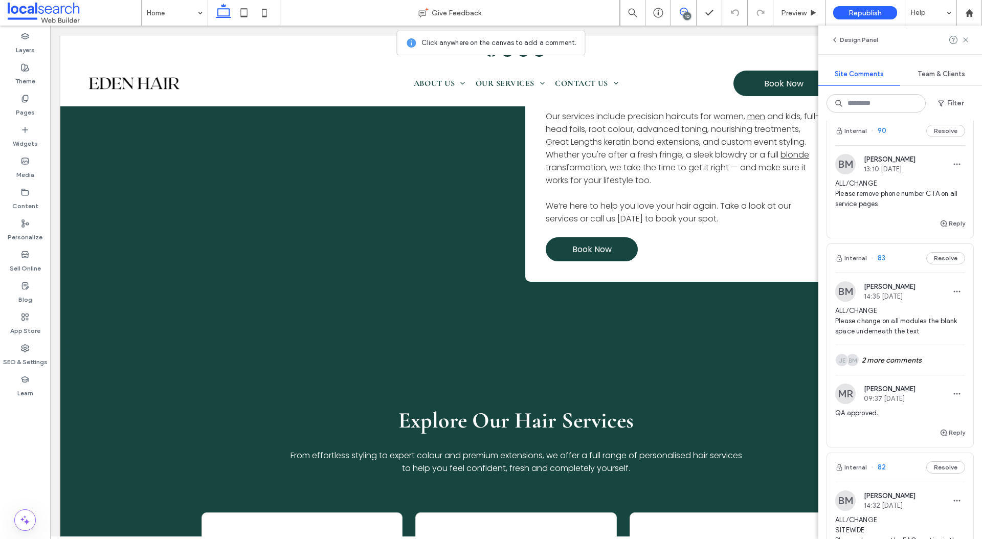
scroll to position [0, 0]
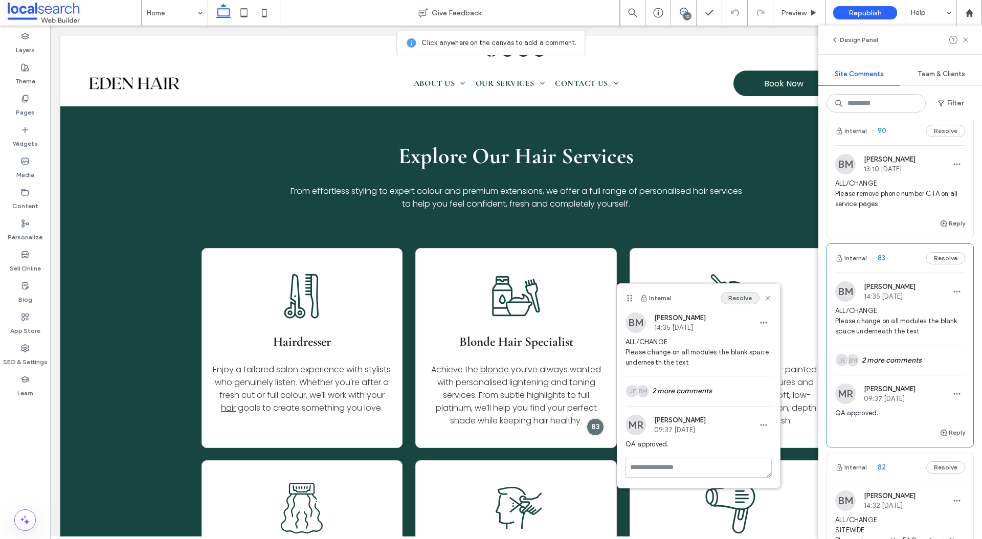
click at [738, 297] on button "Resolve" at bounding box center [739, 298] width 39 height 12
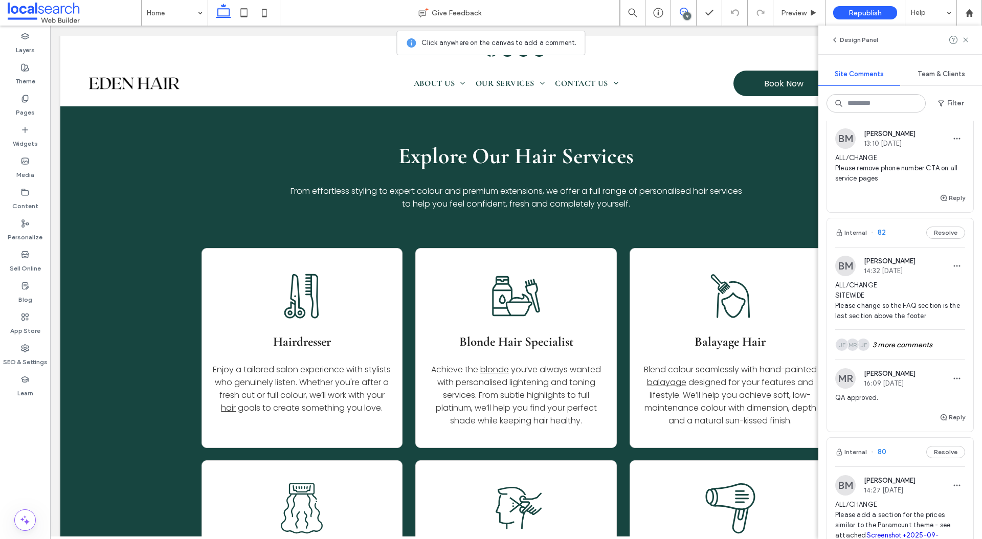
click at [870, 316] on span "ALL/CHANGE SITEWIDE Please change so the FAQ section is the last section above …" at bounding box center [900, 300] width 130 height 41
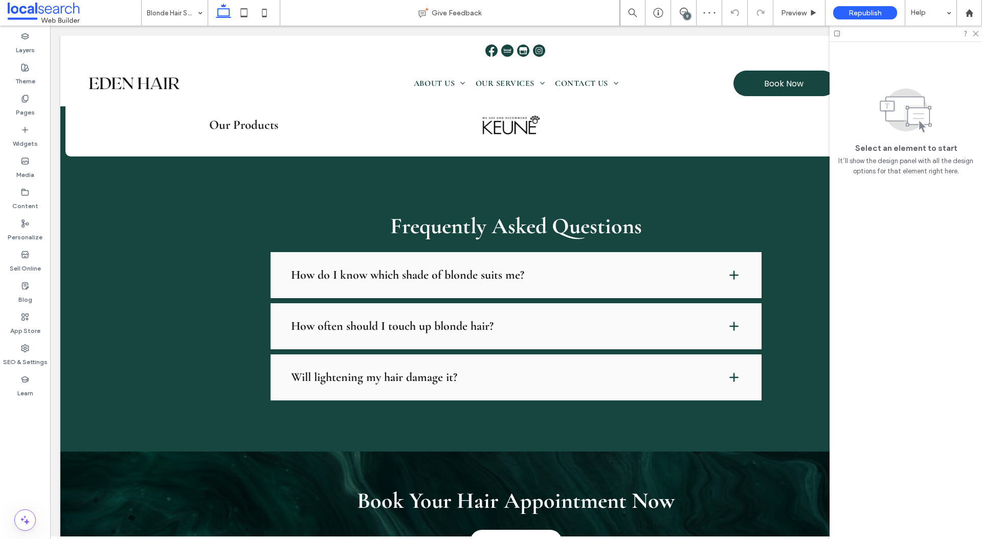
click at [690, 15] on div "9" at bounding box center [687, 16] width 8 height 8
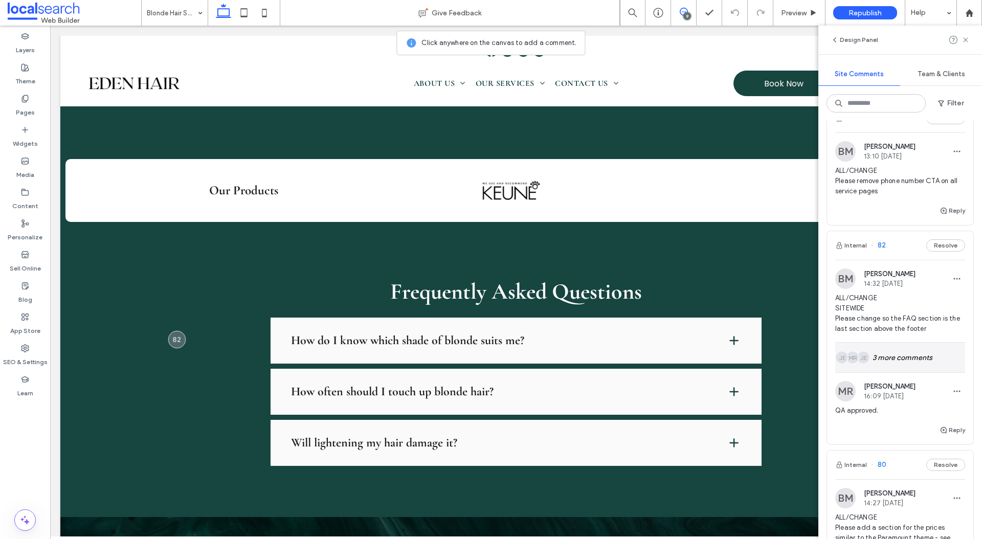
click at [888, 364] on div "JE MR JE 3 more comments" at bounding box center [900, 358] width 130 height 30
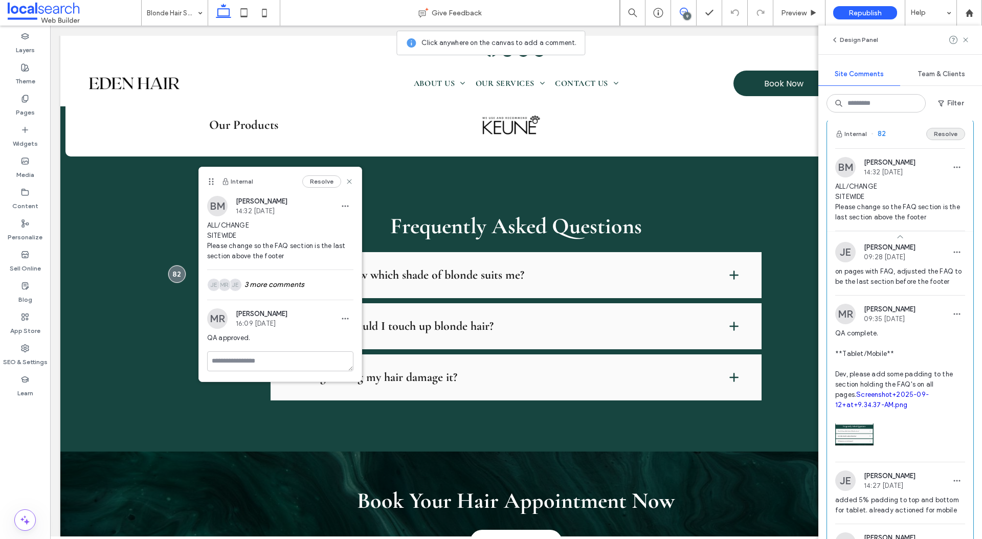
click at [953, 133] on button "Resolve" at bounding box center [945, 134] width 39 height 12
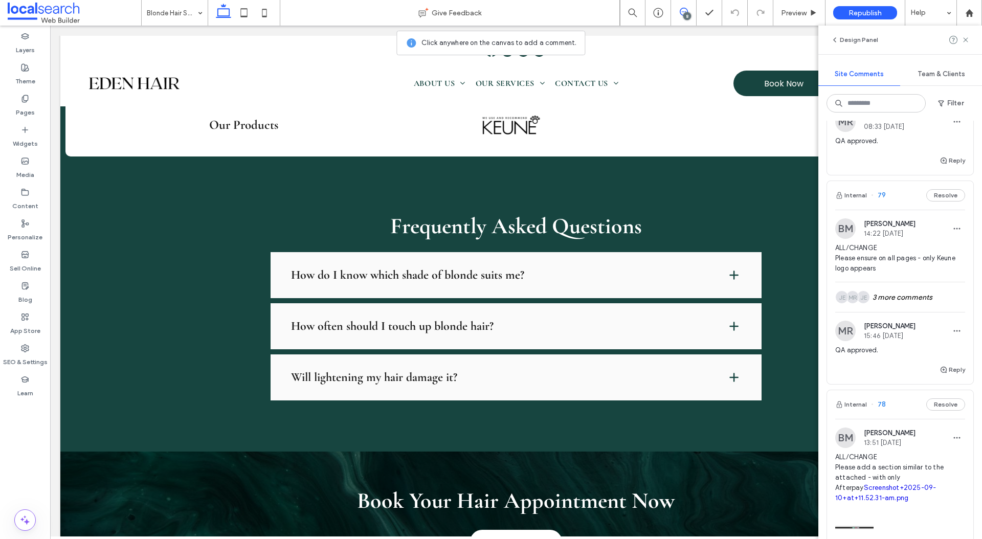
click at [908, 268] on span "ALL/CHANGE Please ensure on all pages - only Keune logo appears" at bounding box center [900, 258] width 130 height 31
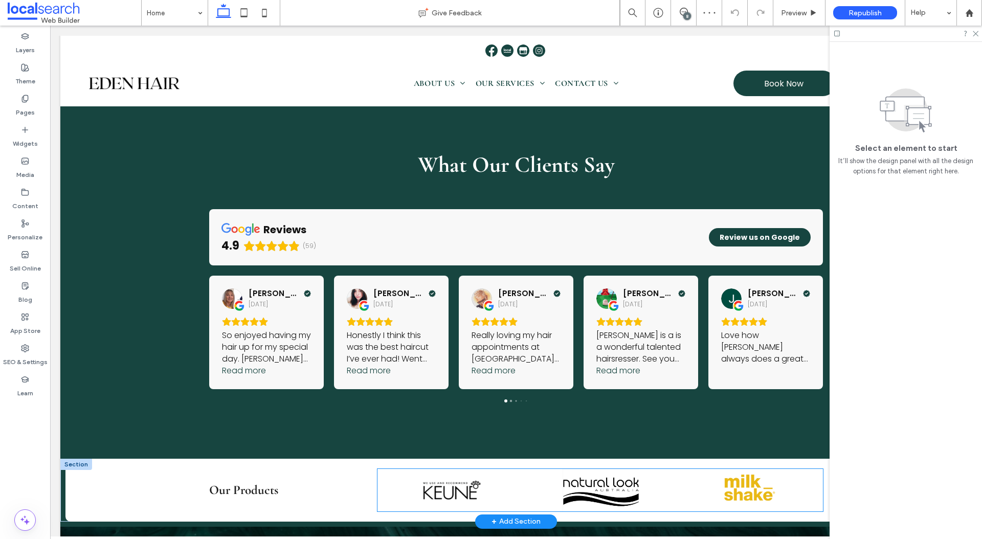
click at [604, 469] on img at bounding box center [600, 490] width 76 height 42
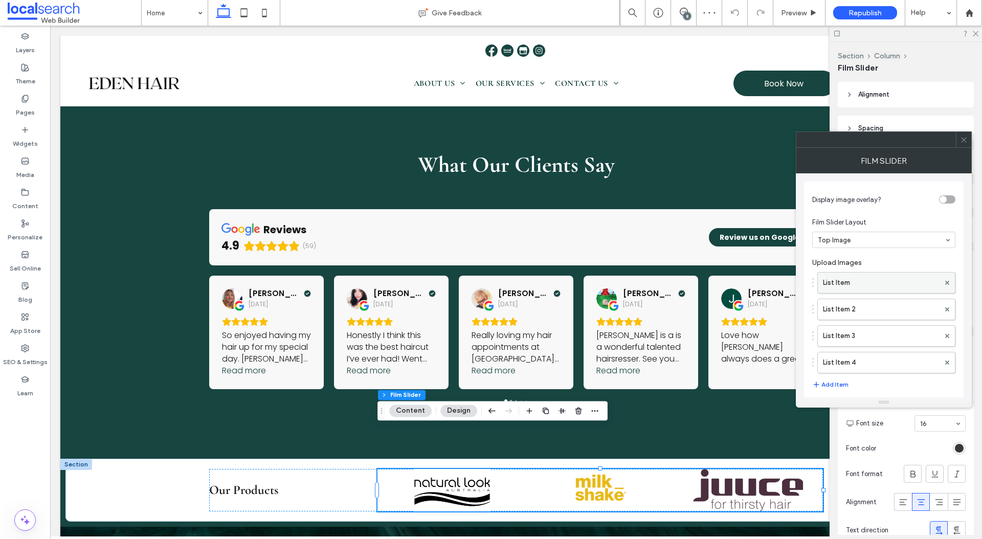
click at [863, 272] on label "List Item" at bounding box center [881, 282] width 117 height 20
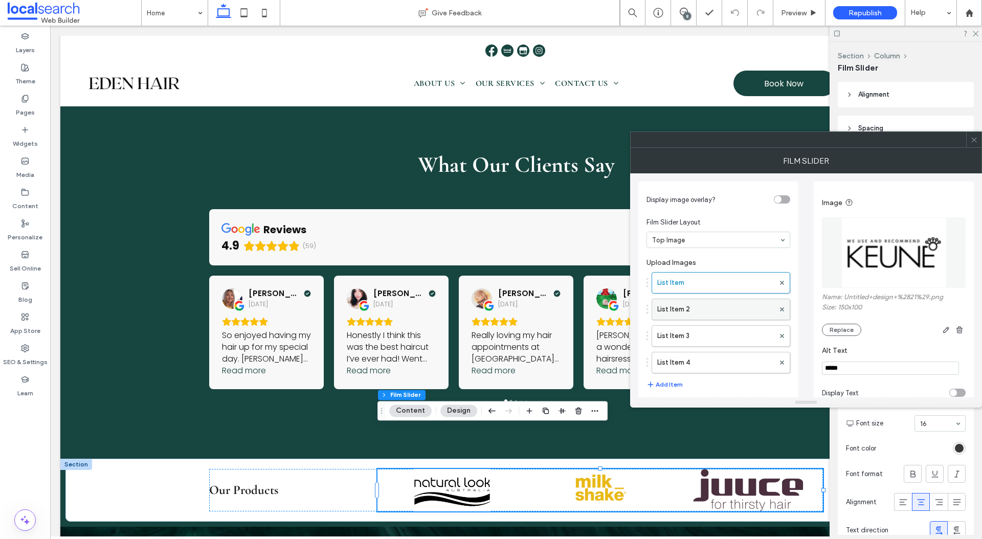
click at [725, 307] on label "List Item 2" at bounding box center [715, 309] width 117 height 20
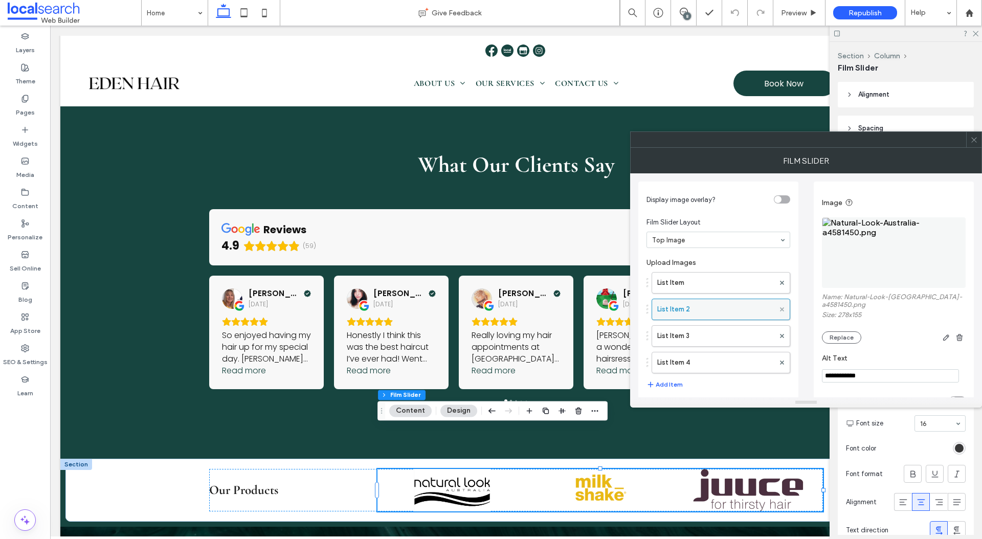
click at [780, 307] on icon at bounding box center [782, 309] width 4 height 4
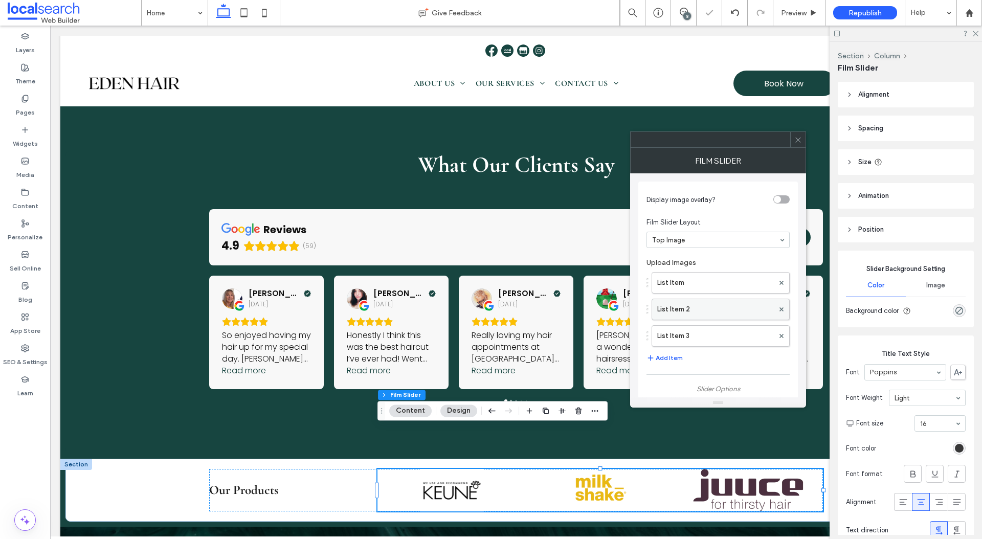
click at [747, 308] on label "List Item 2" at bounding box center [715, 309] width 117 height 20
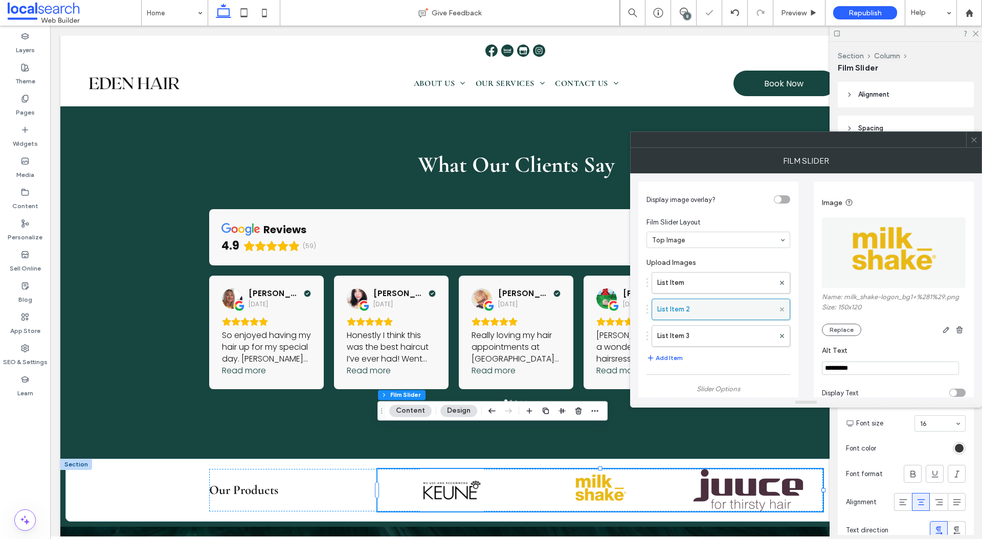
click at [782, 307] on icon at bounding box center [782, 309] width 4 height 4
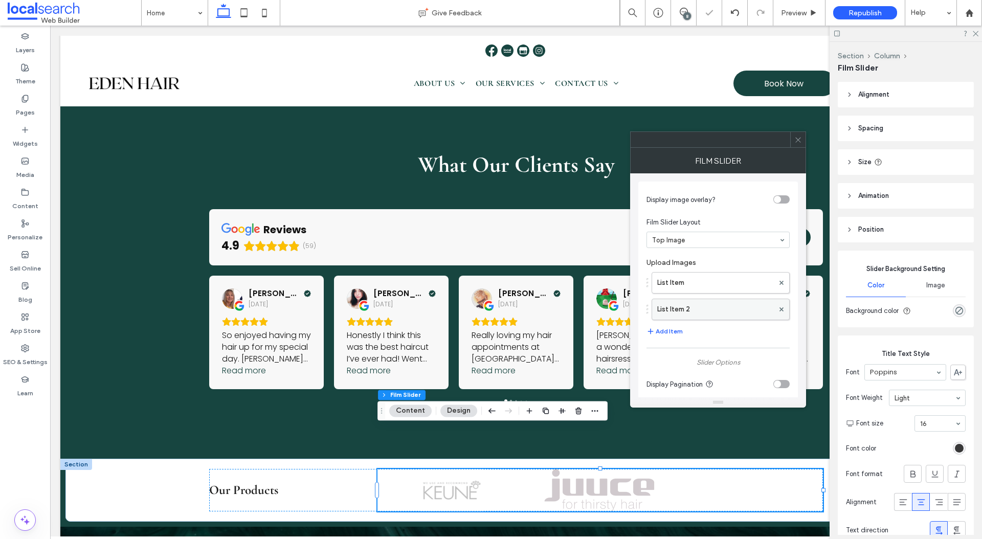
click at [741, 312] on label "List Item 2" at bounding box center [715, 309] width 117 height 20
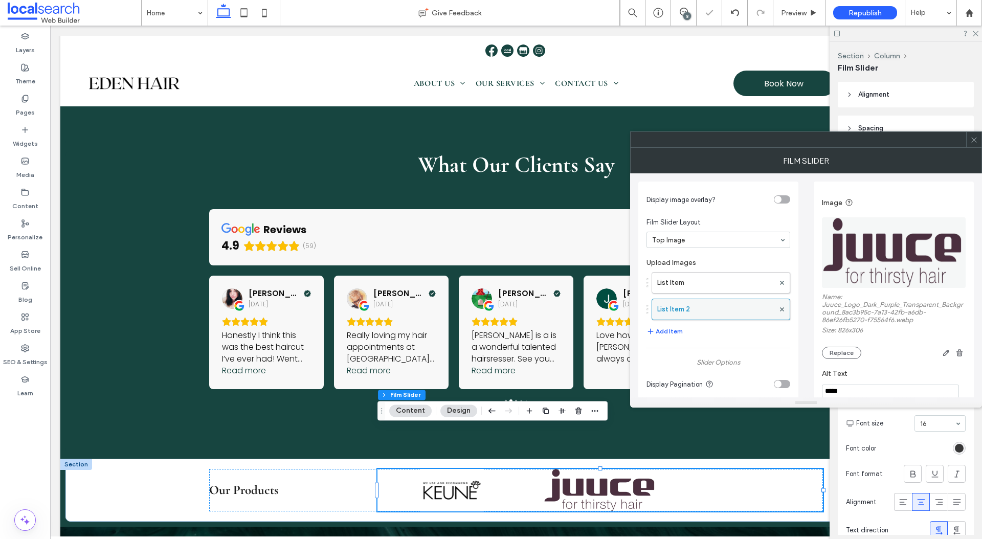
click at [784, 308] on div at bounding box center [781, 309] width 15 height 15
click at [783, 307] on icon at bounding box center [782, 309] width 4 height 4
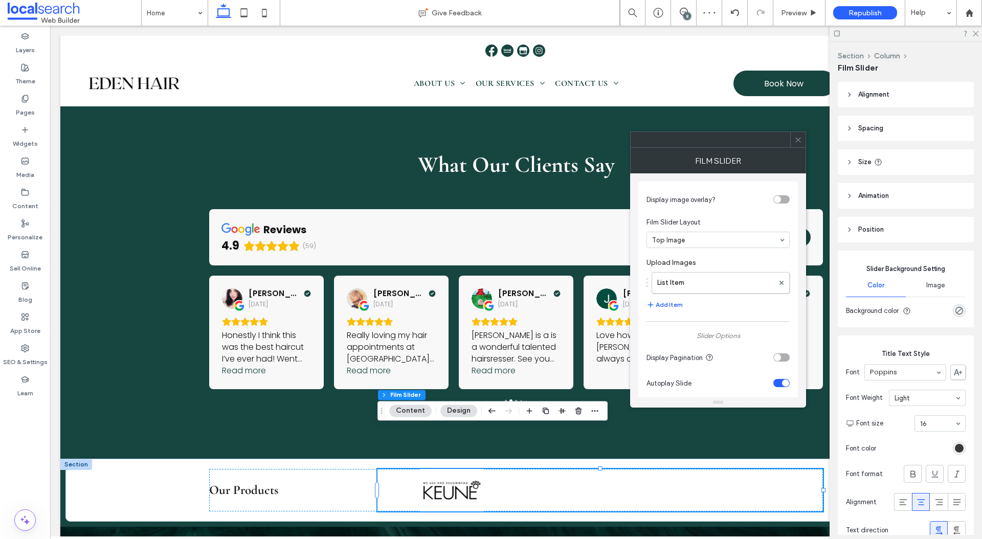
click at [797, 142] on icon at bounding box center [798, 140] width 8 height 8
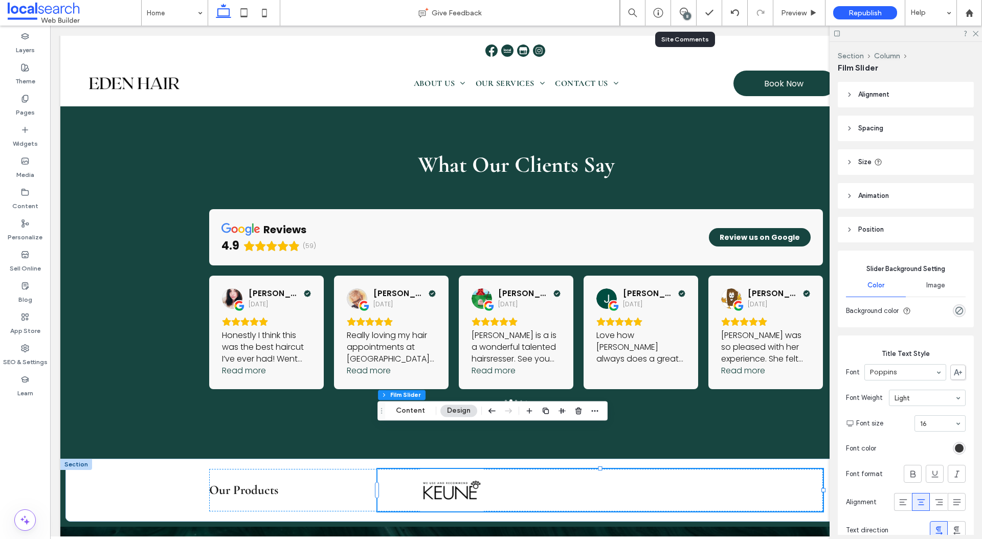
click at [685, 7] on div "8" at bounding box center [684, 13] width 26 height 26
click at [683, 8] on icon at bounding box center [683, 12] width 8 height 8
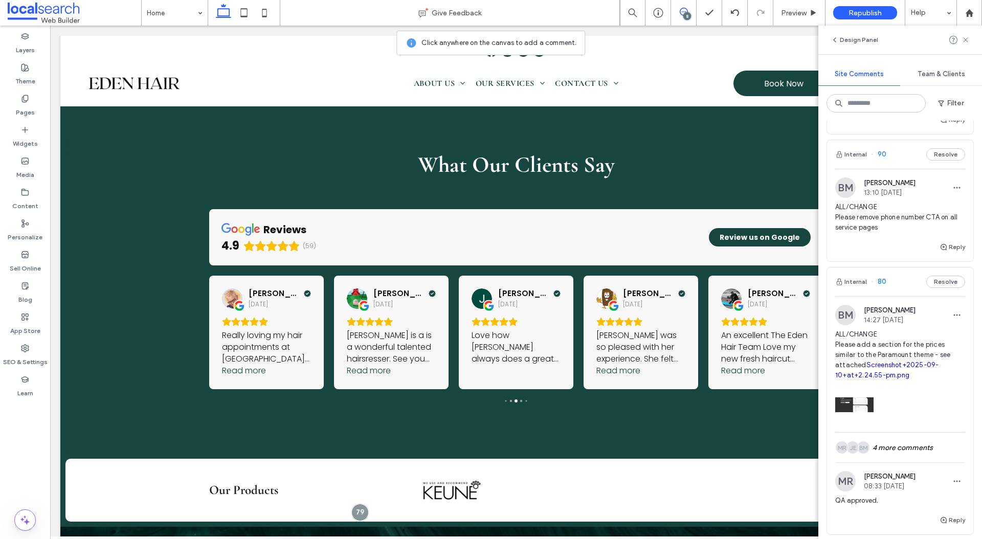
scroll to position [157, 0]
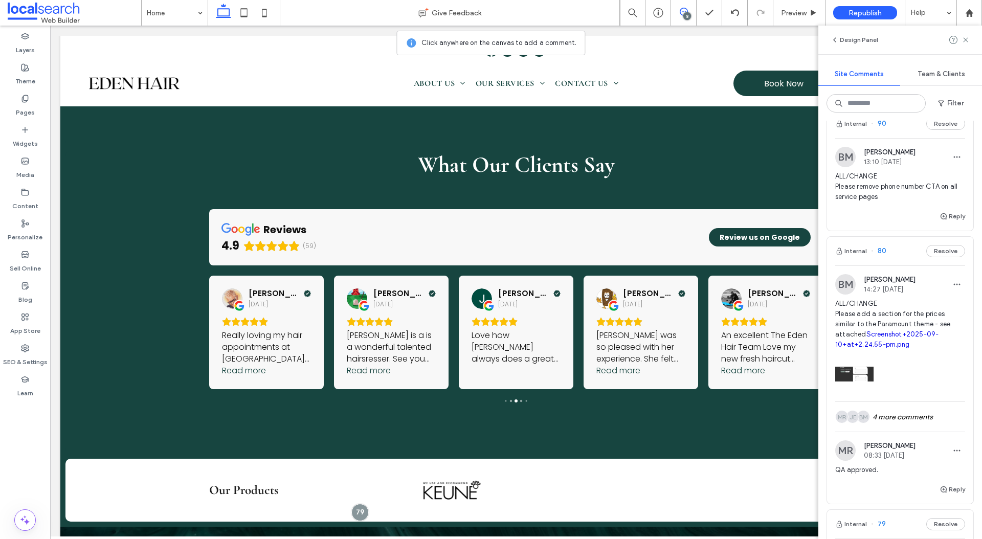
click at [905, 306] on span "ALL/CHANGE Please add a section for the prices similar to the Paramount theme -…" at bounding box center [900, 324] width 130 height 51
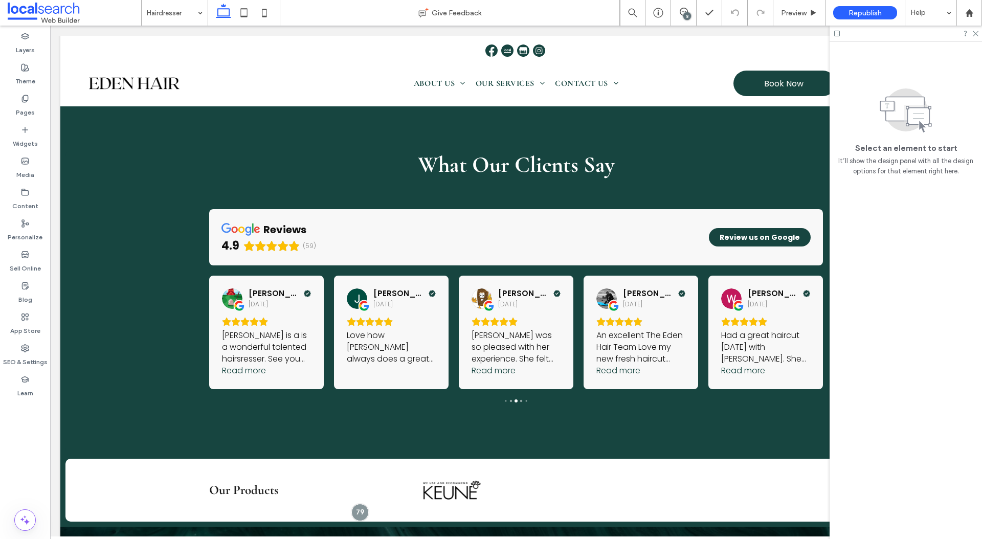
click at [688, 14] on div "8" at bounding box center [687, 16] width 8 height 8
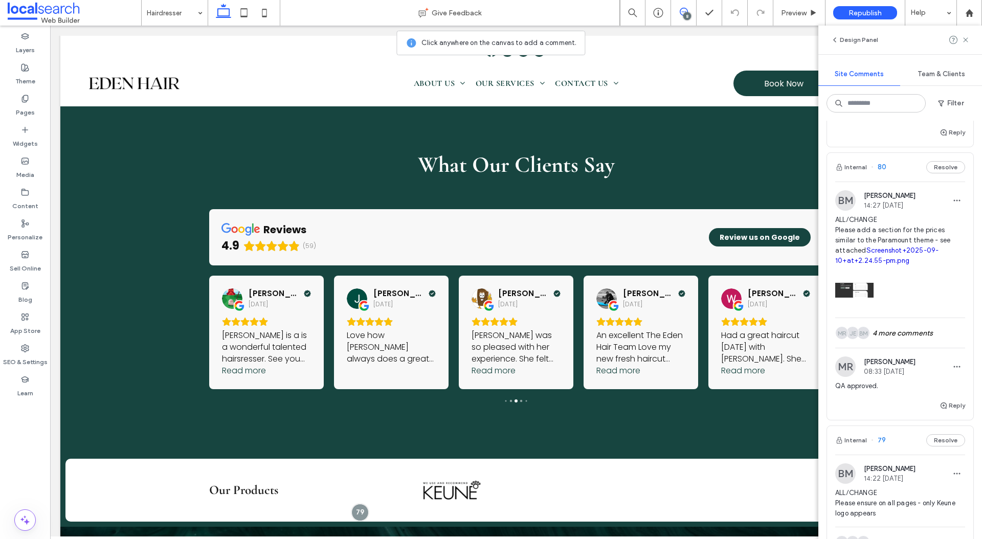
scroll to position [246, 0]
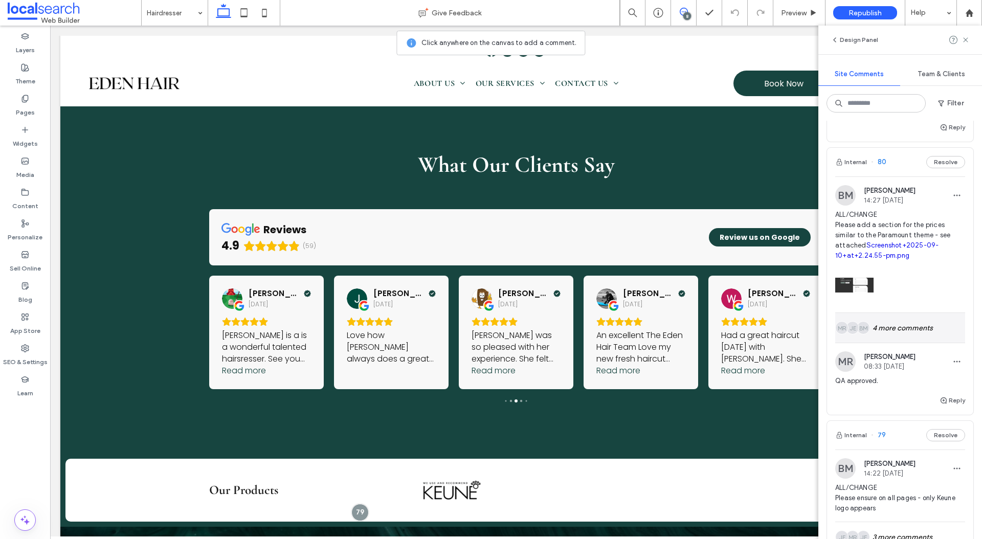
click at [872, 330] on div "BM JE MR" at bounding box center [853, 327] width 37 height 13
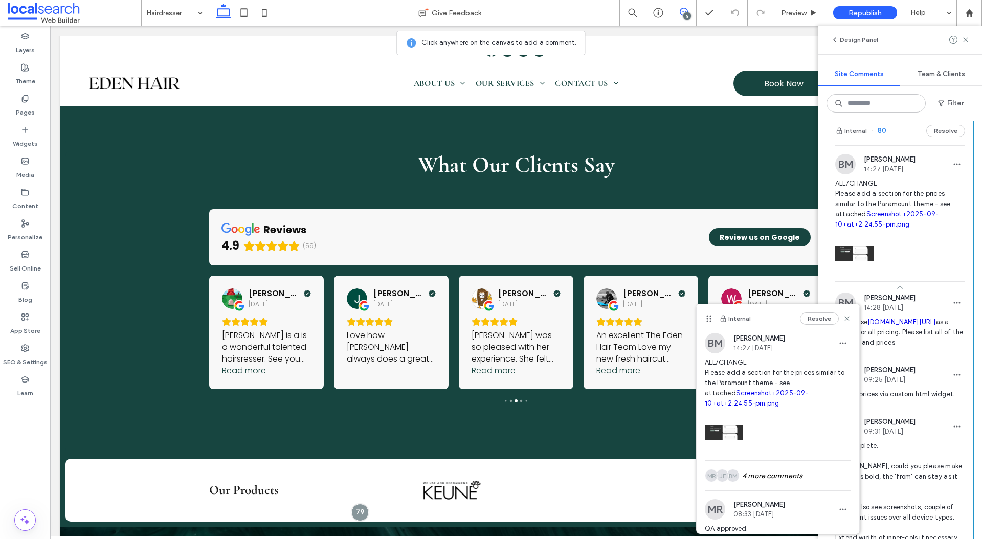
scroll to position [293, 0]
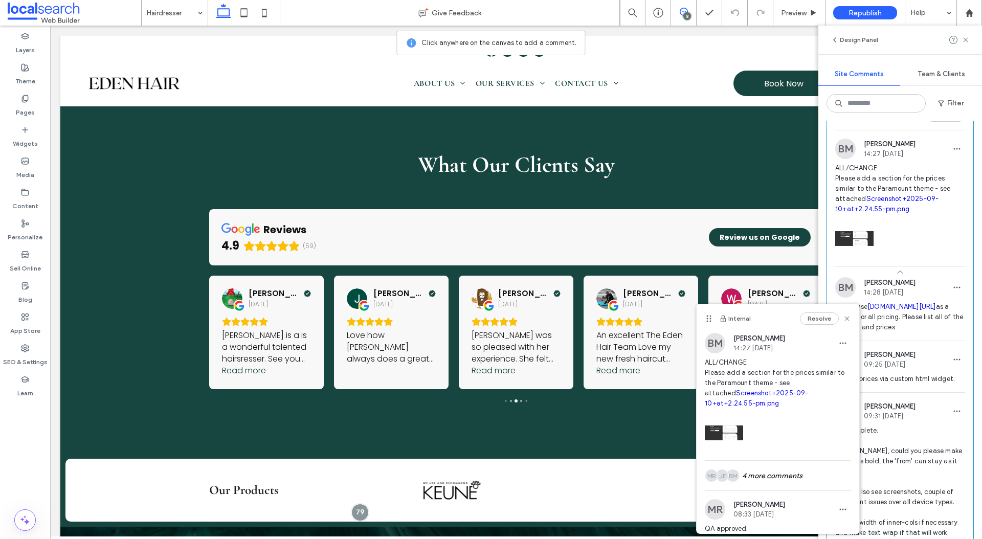
click at [904, 332] on span "Please use phorest.com/salon/edenhaircollective/book/service-selection?showSpec…" at bounding box center [900, 317] width 130 height 31
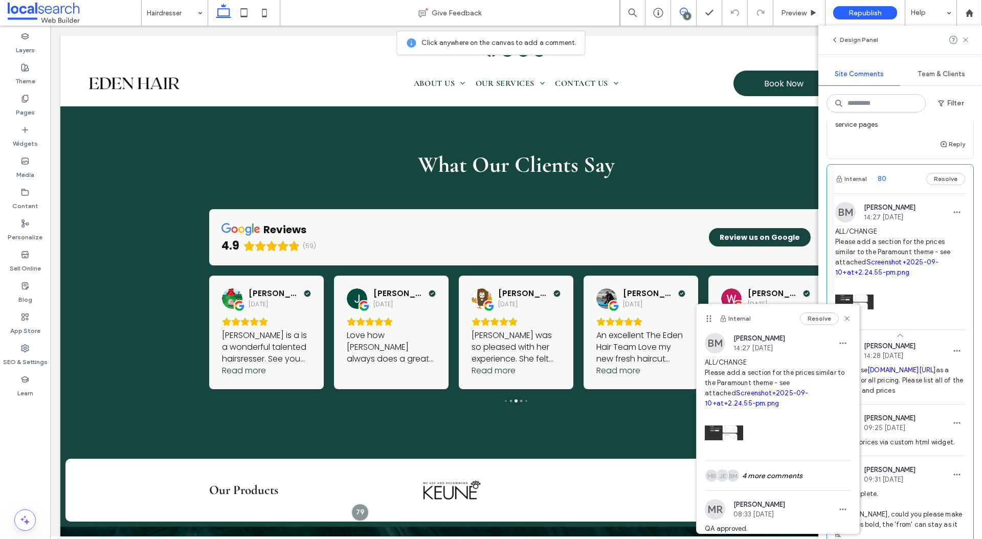
scroll to position [207, 0]
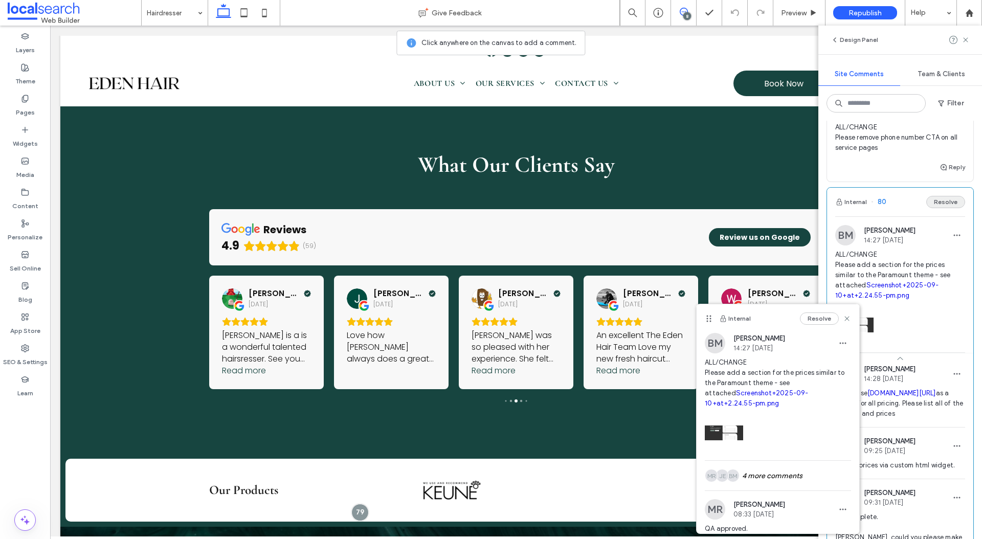
click at [961, 198] on button "Resolve" at bounding box center [945, 202] width 39 height 12
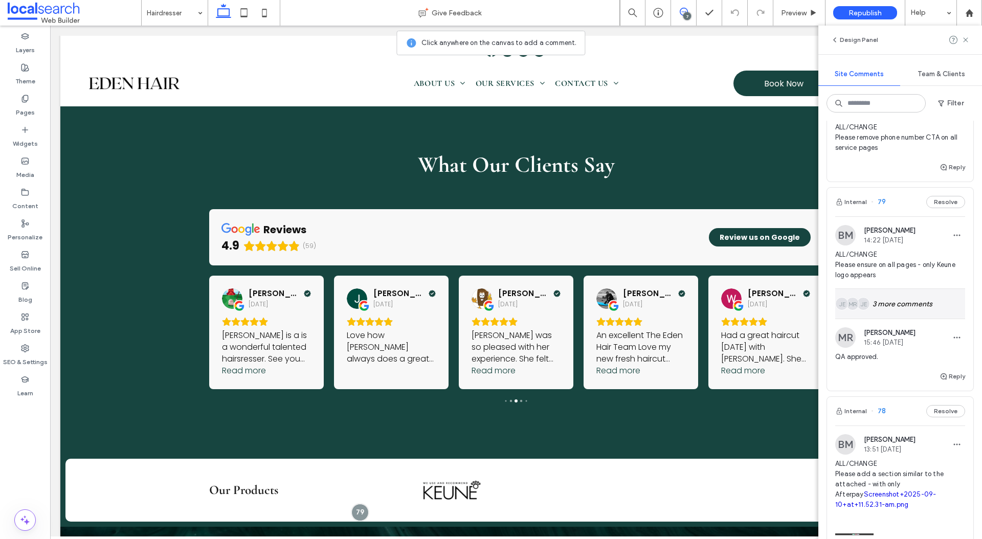
click at [848, 317] on div "JE MR JE 3 more comments" at bounding box center [900, 304] width 130 height 30
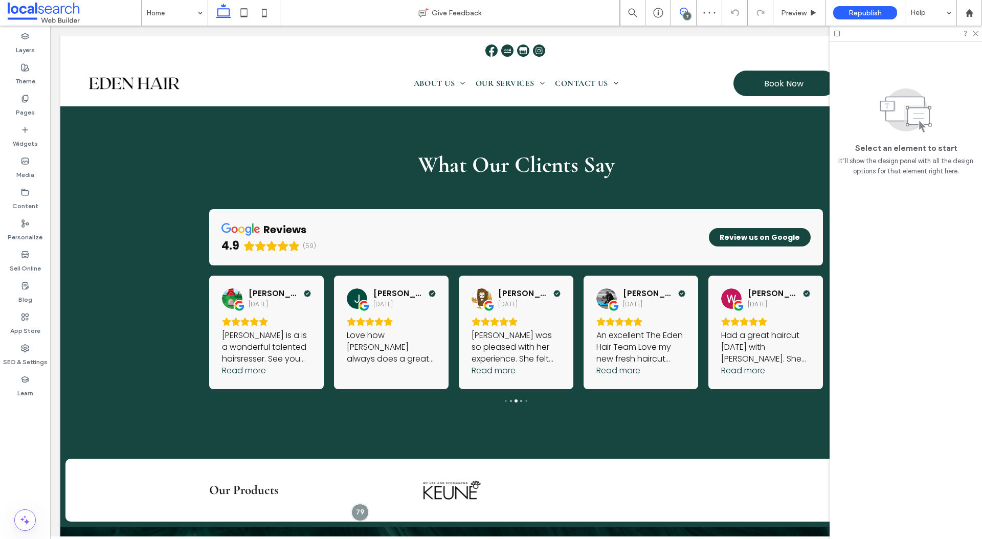
click at [690, 11] on span at bounding box center [683, 12] width 25 height 8
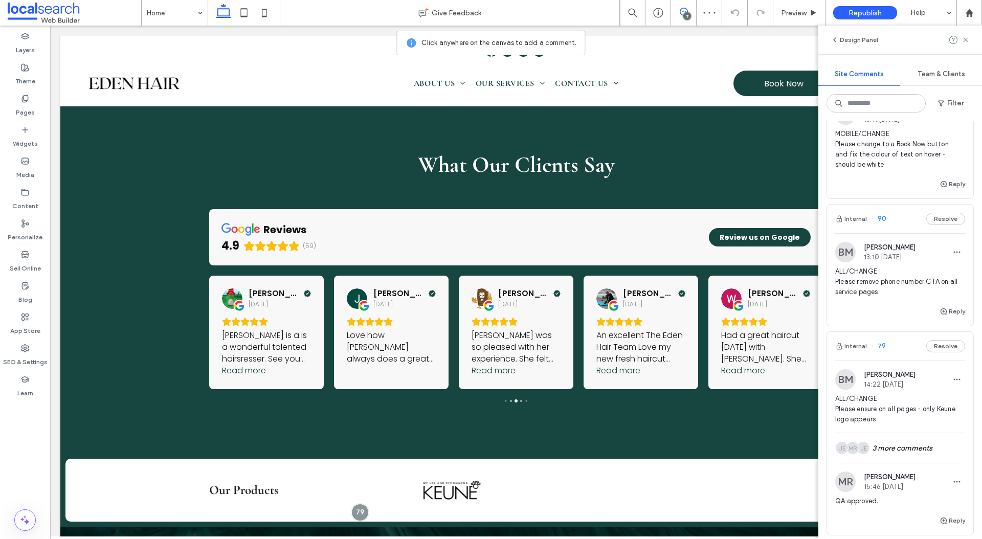
scroll to position [209, 0]
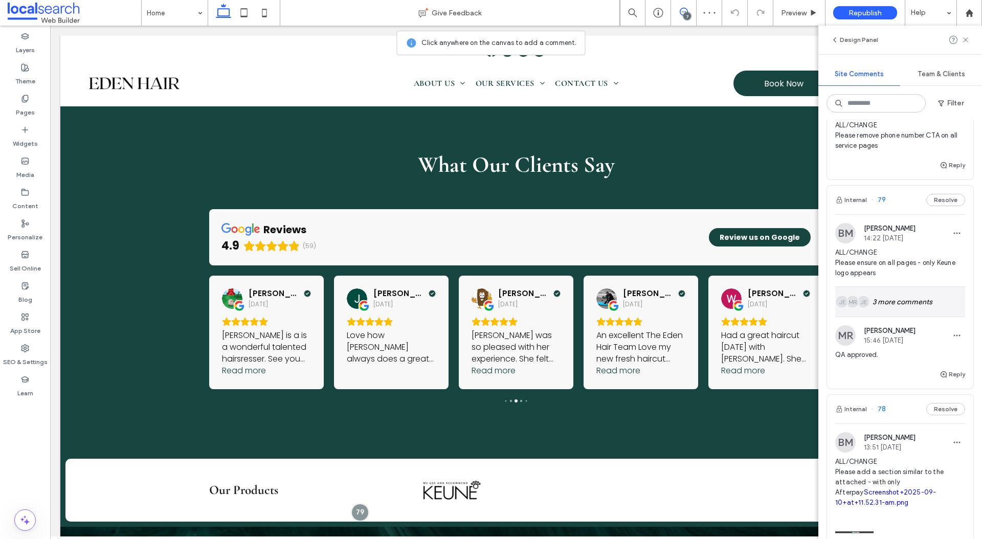
click at [912, 302] on div "JE MR JE 3 more comments" at bounding box center [900, 302] width 130 height 30
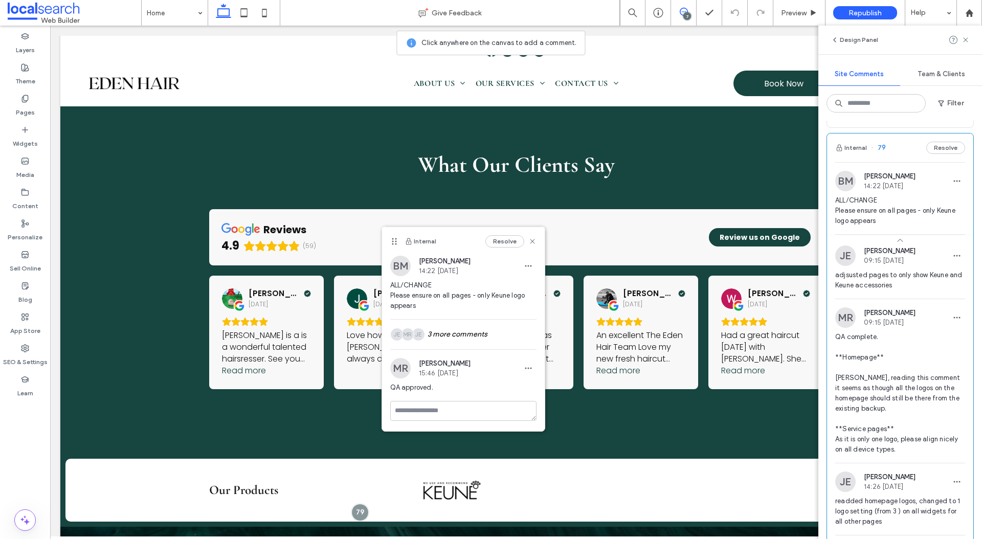
scroll to position [234, 0]
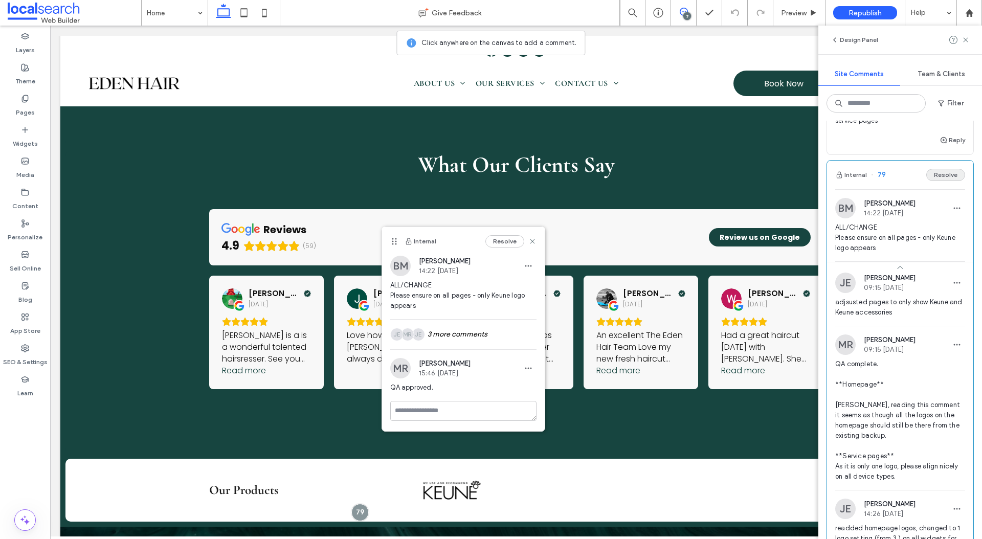
click at [960, 171] on button "Resolve" at bounding box center [945, 175] width 39 height 12
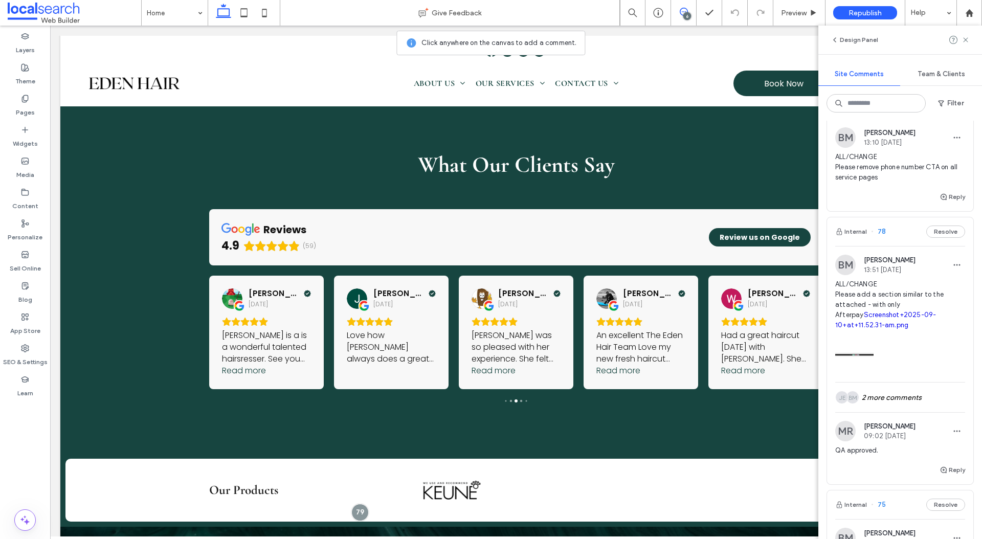
scroll to position [223, 0]
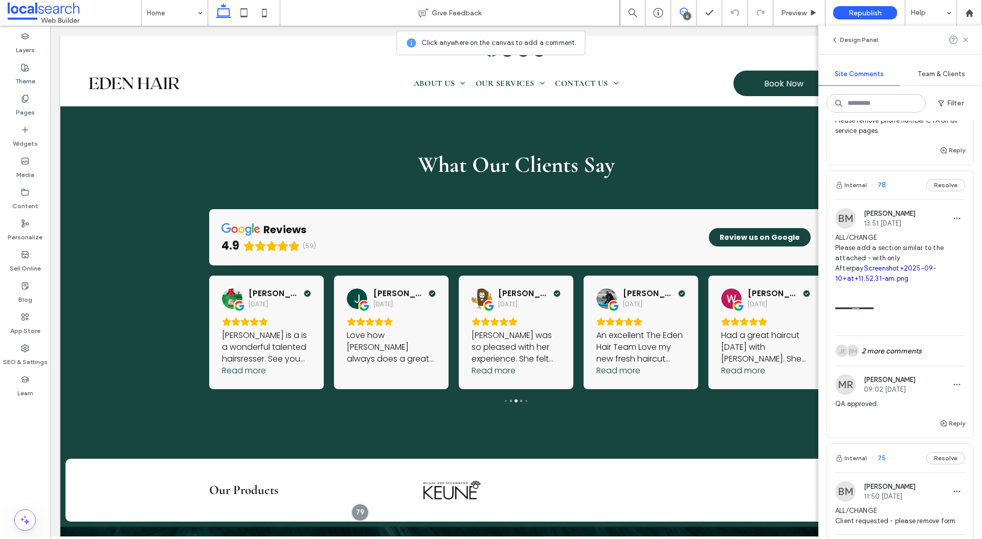
click at [911, 333] on div "ALL/CHANGE Please add a section similar to the attached - with only Afterpay Sc…" at bounding box center [900, 284] width 130 height 103
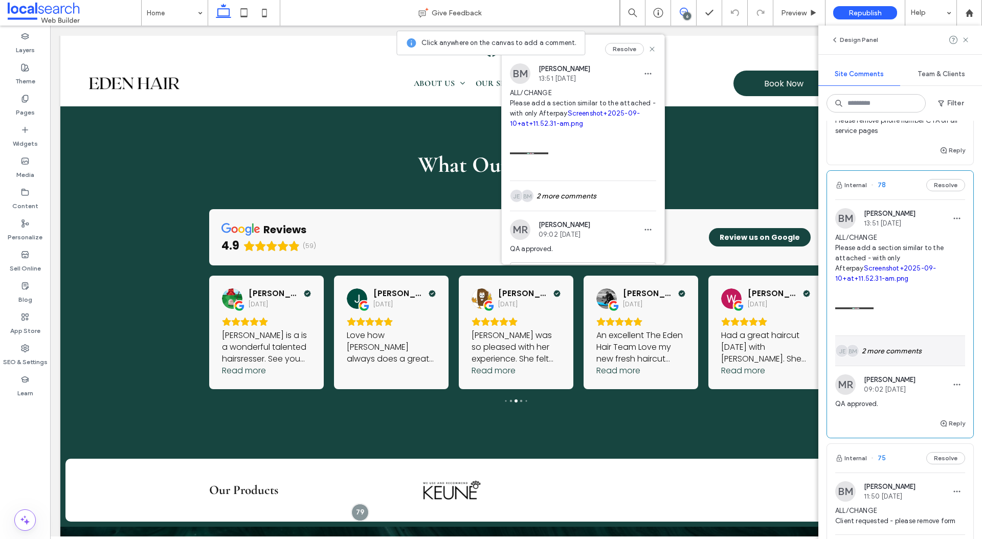
click at [905, 346] on div "BM JE 2 more comments" at bounding box center [900, 351] width 130 height 30
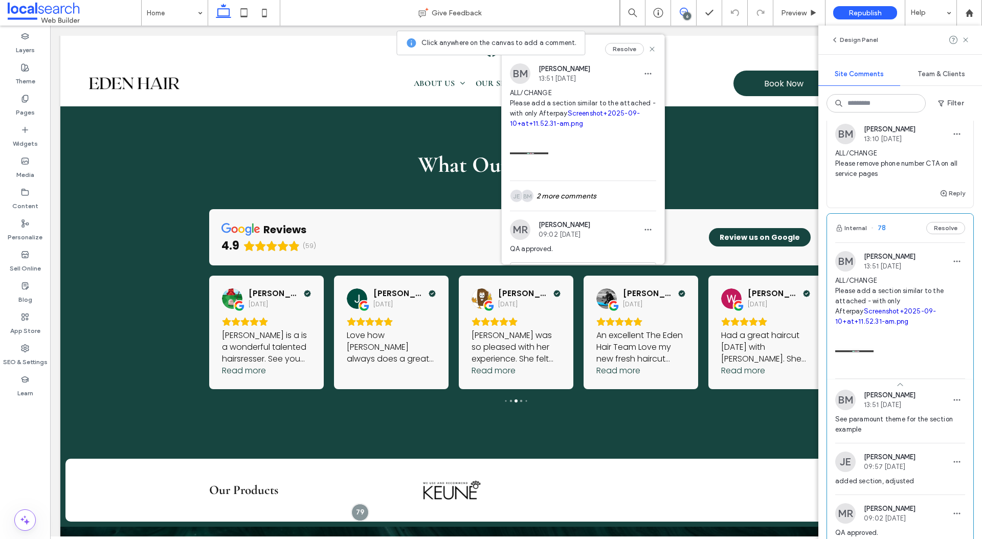
scroll to position [212, 0]
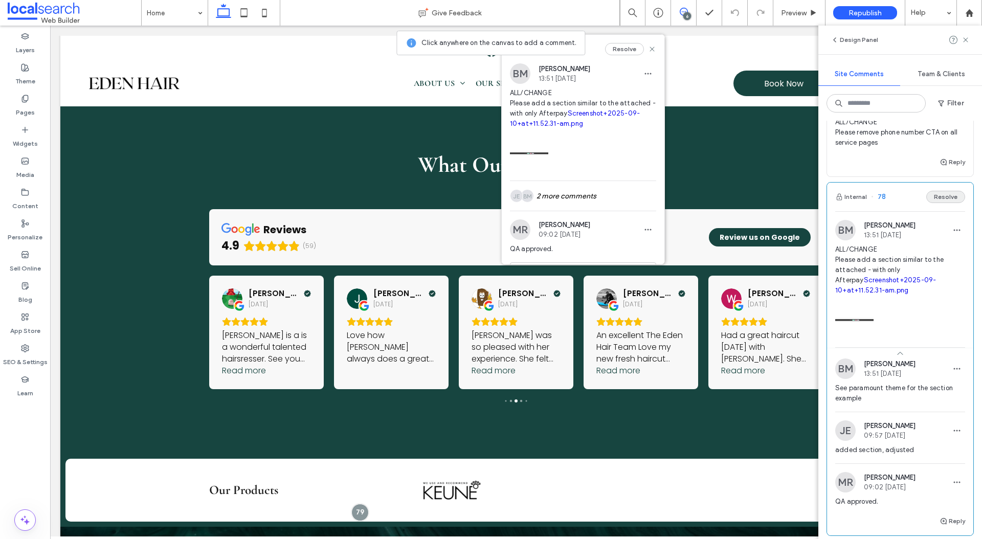
click at [946, 198] on button "Resolve" at bounding box center [945, 197] width 39 height 12
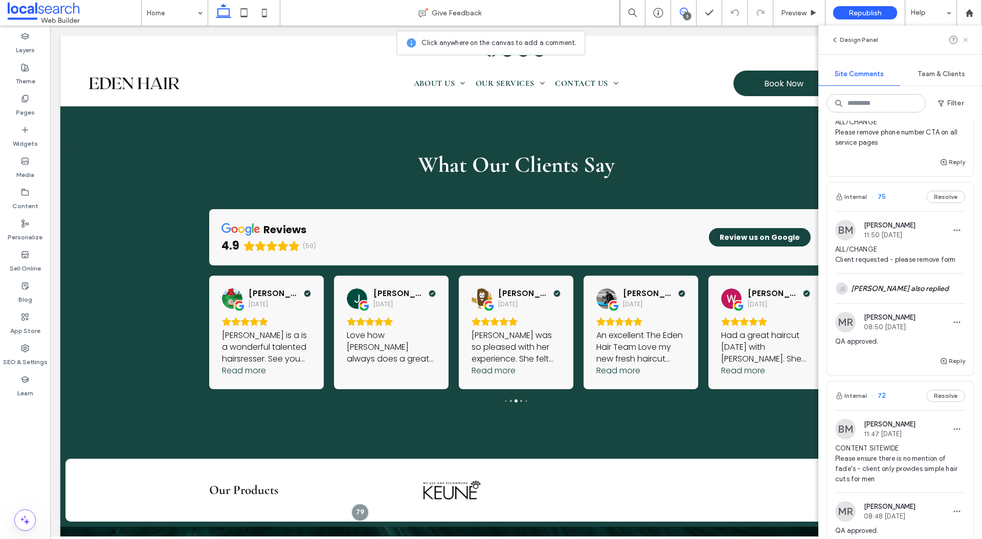
click at [964, 41] on use at bounding box center [965, 39] width 5 height 5
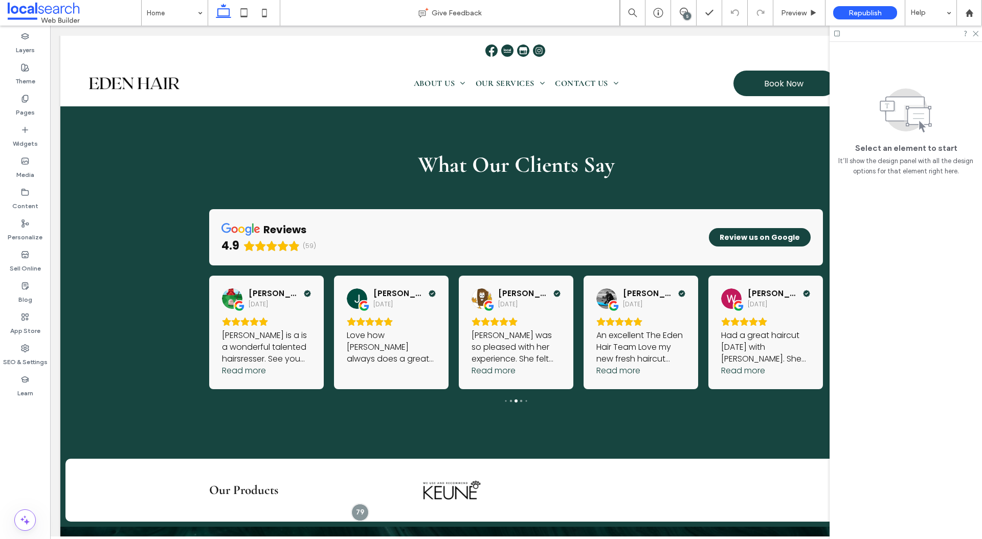
scroll to position [0, 0]
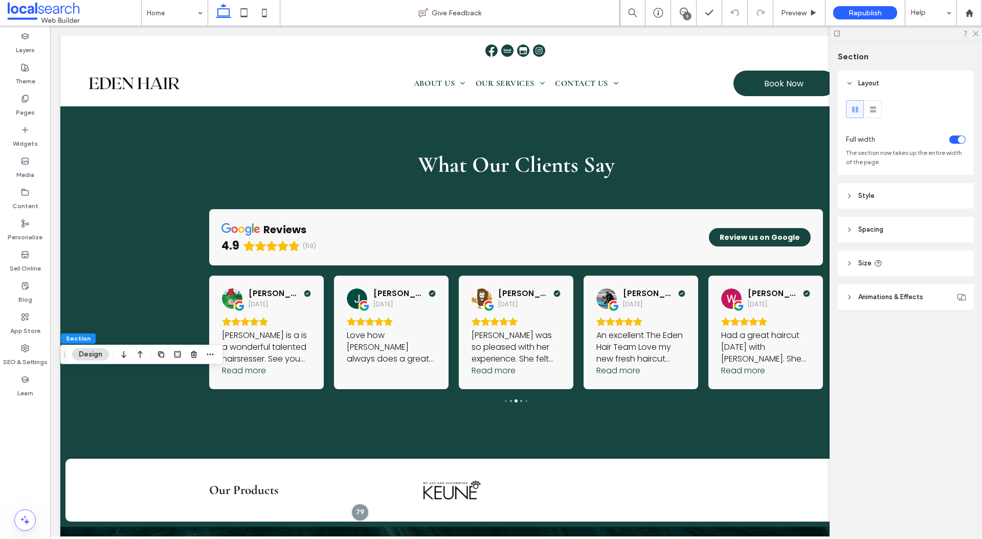
click at [886, 188] on header "Style" at bounding box center [905, 196] width 136 height 26
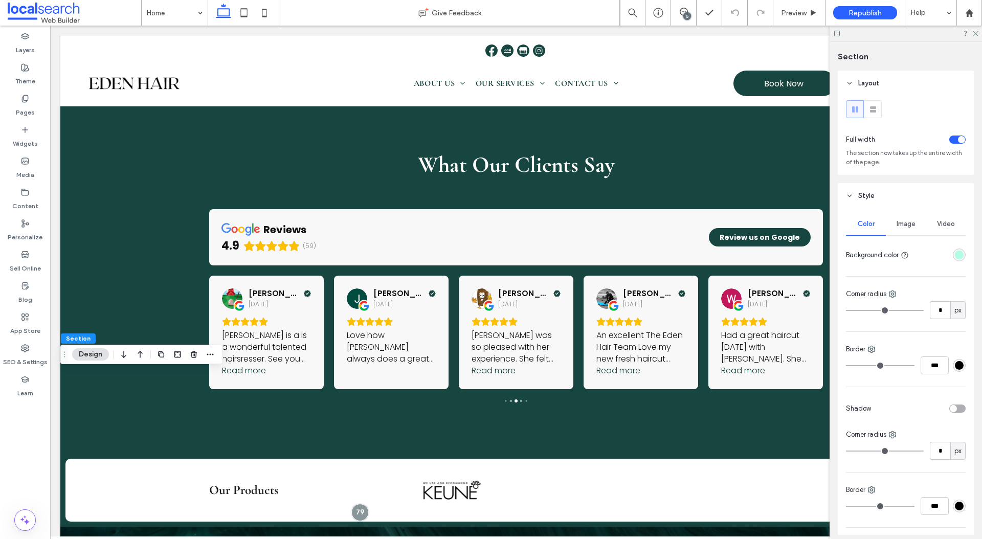
click at [958, 249] on div "rgba(177, 252, 229, 1)" at bounding box center [958, 254] width 13 height 13
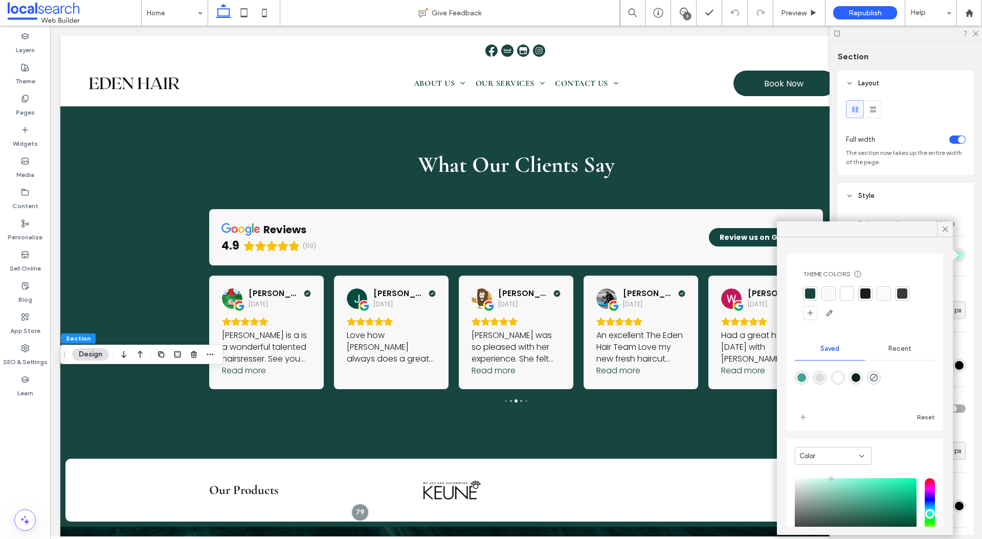
click at [828, 294] on div at bounding box center [828, 293] width 10 height 10
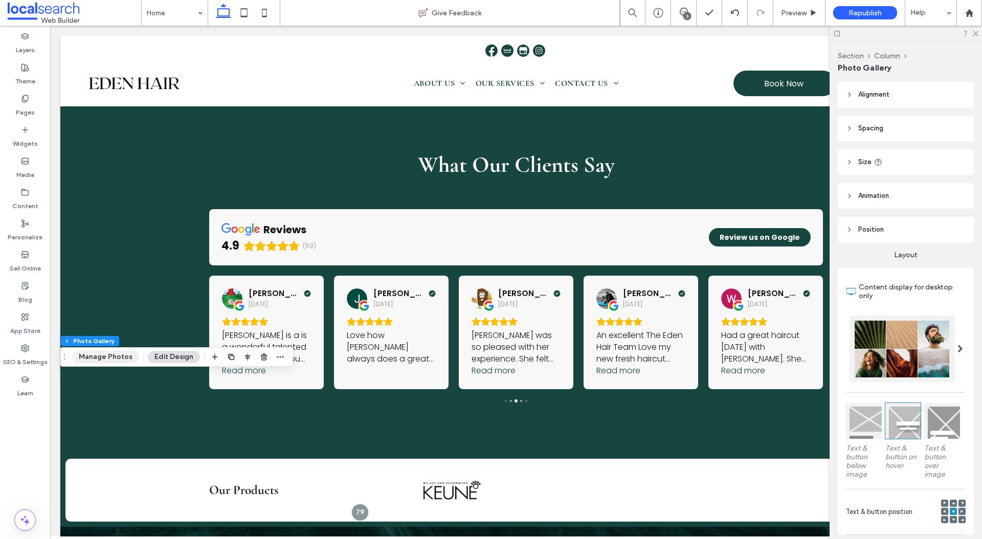
click at [88, 355] on button "Manage Photos" at bounding box center [105, 357] width 67 height 12
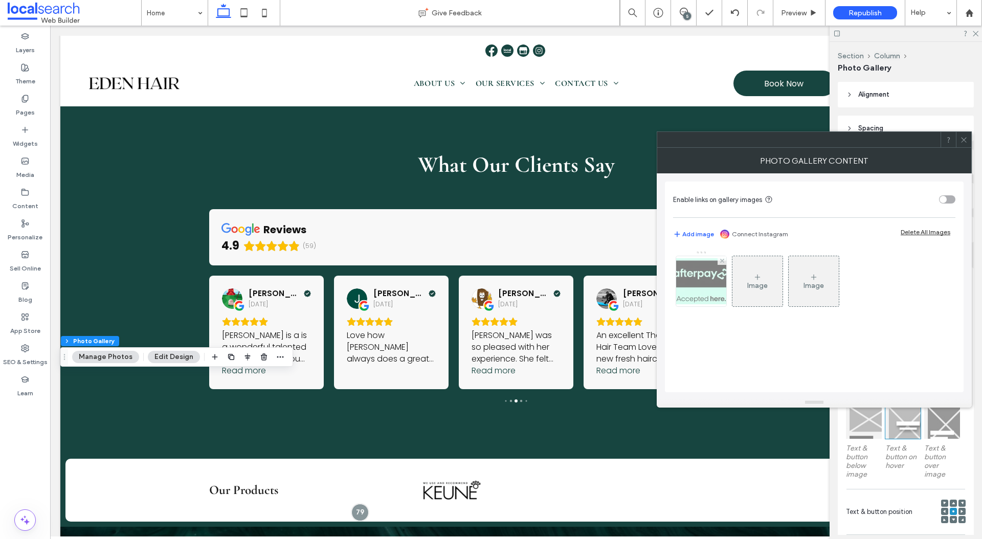
click at [692, 301] on img at bounding box center [701, 281] width 82 height 46
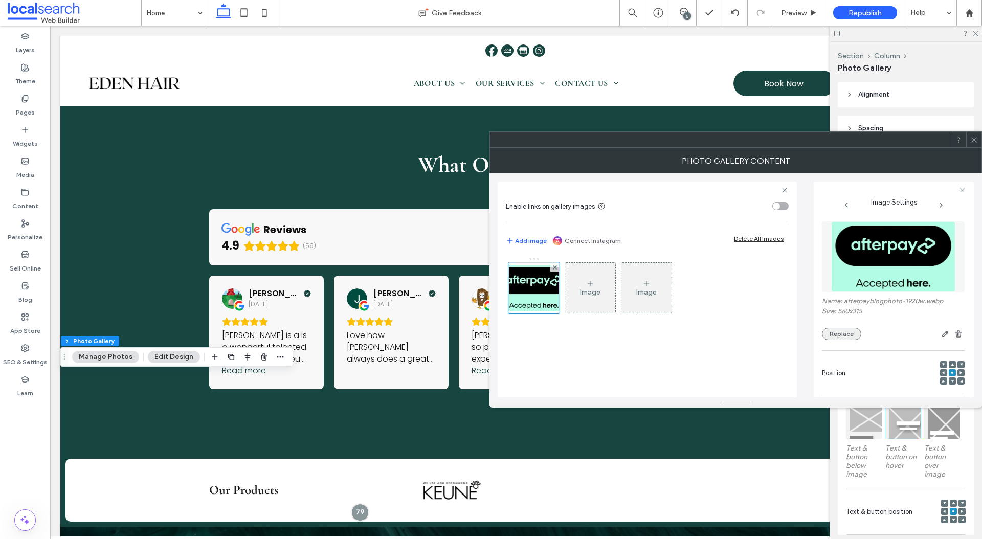
click at [844, 328] on button "Replace" at bounding box center [841, 334] width 39 height 12
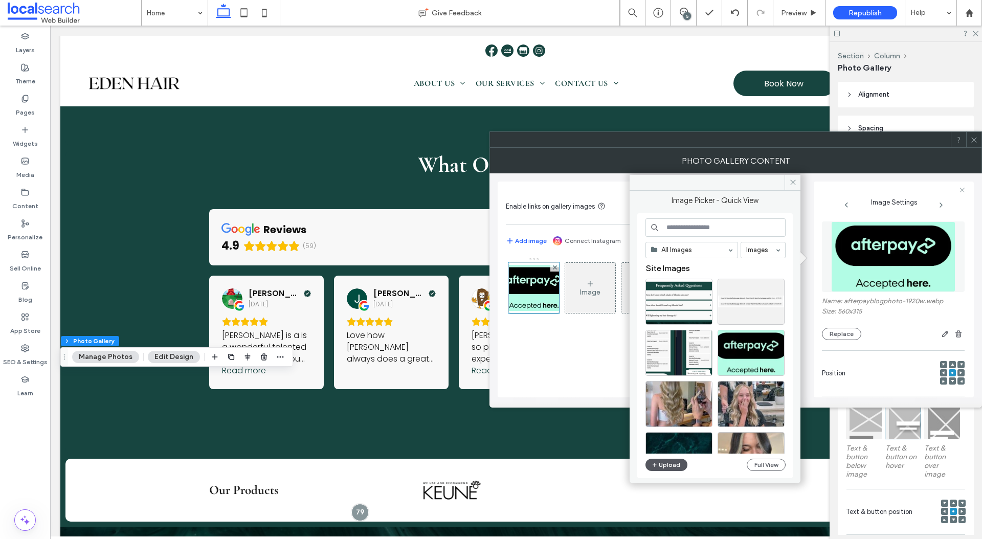
click at [662, 460] on button "Upload" at bounding box center [666, 465] width 42 height 12
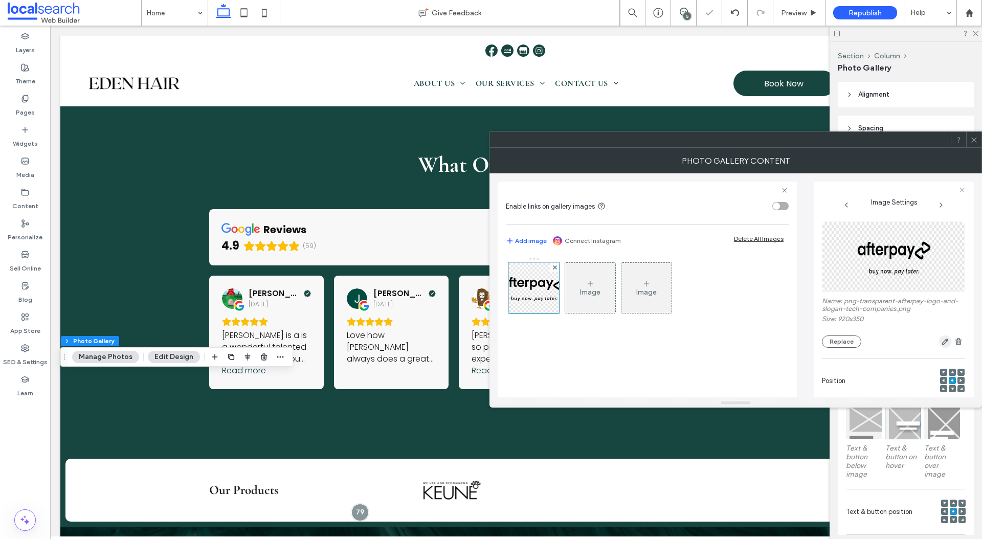
click at [939, 341] on span "button" at bounding box center [945, 341] width 12 height 12
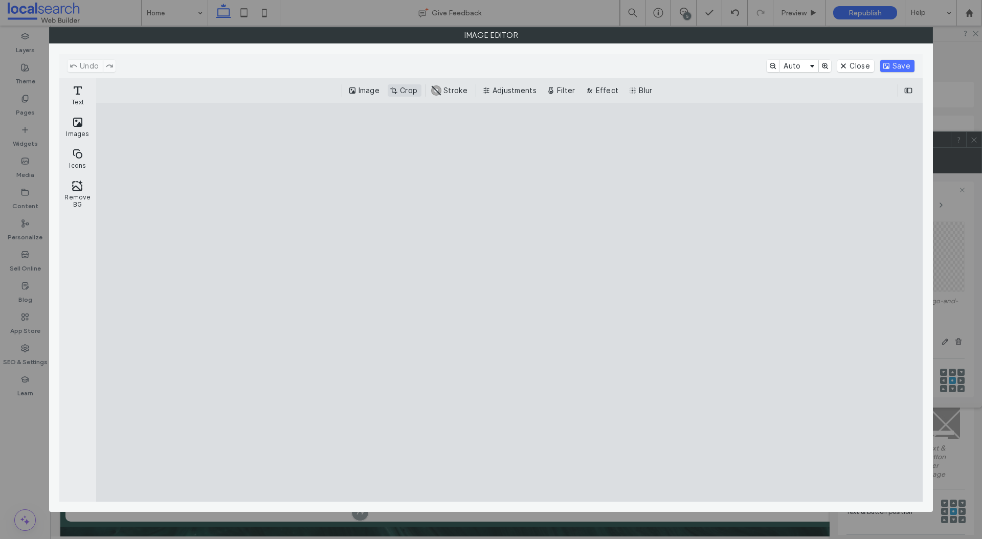
click at [409, 85] on button "Crop" at bounding box center [405, 90] width 34 height 12
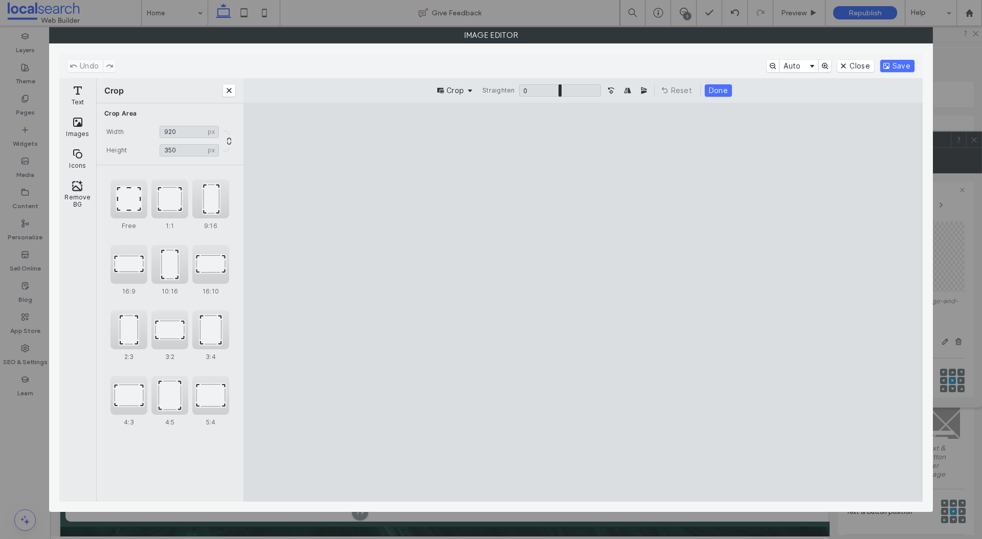
type input "***"
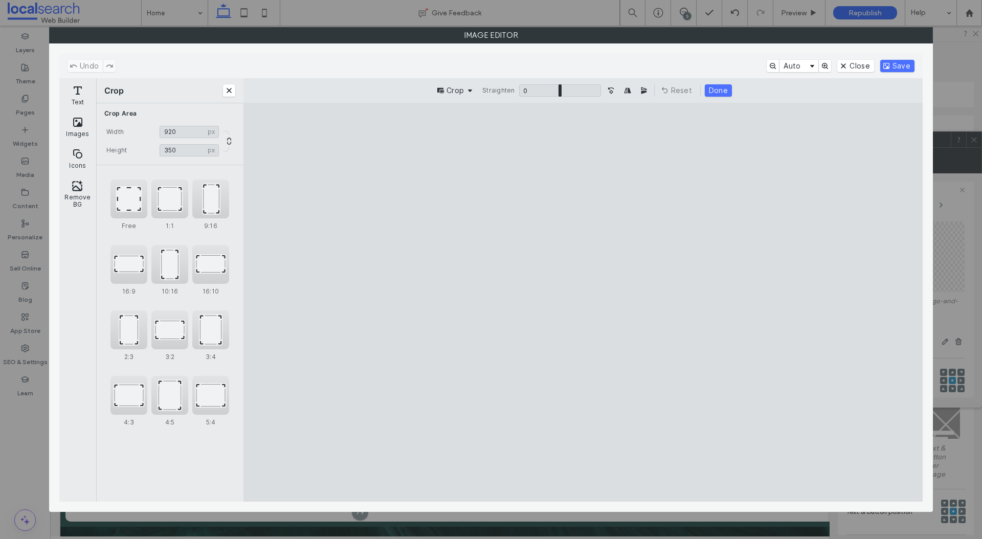
type input "***"
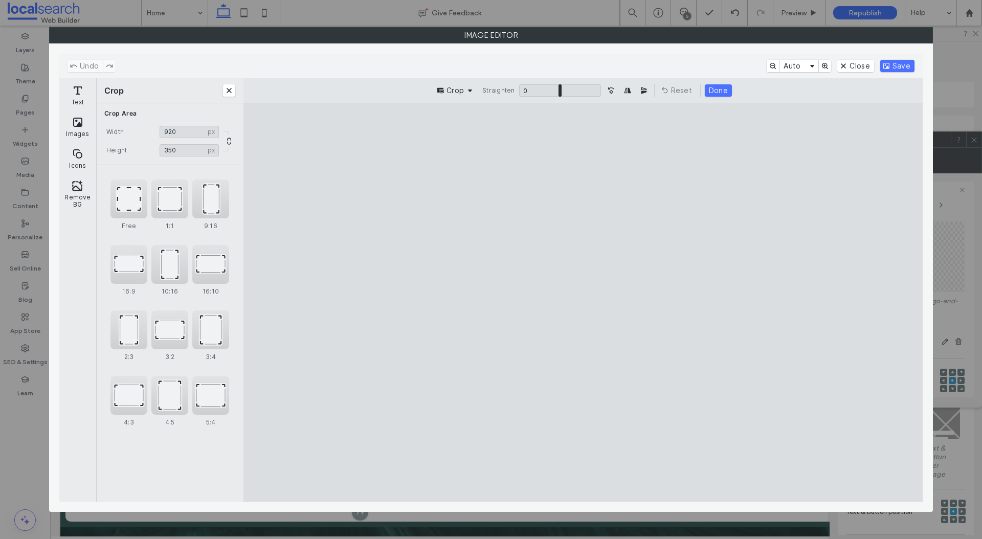
type input "***"
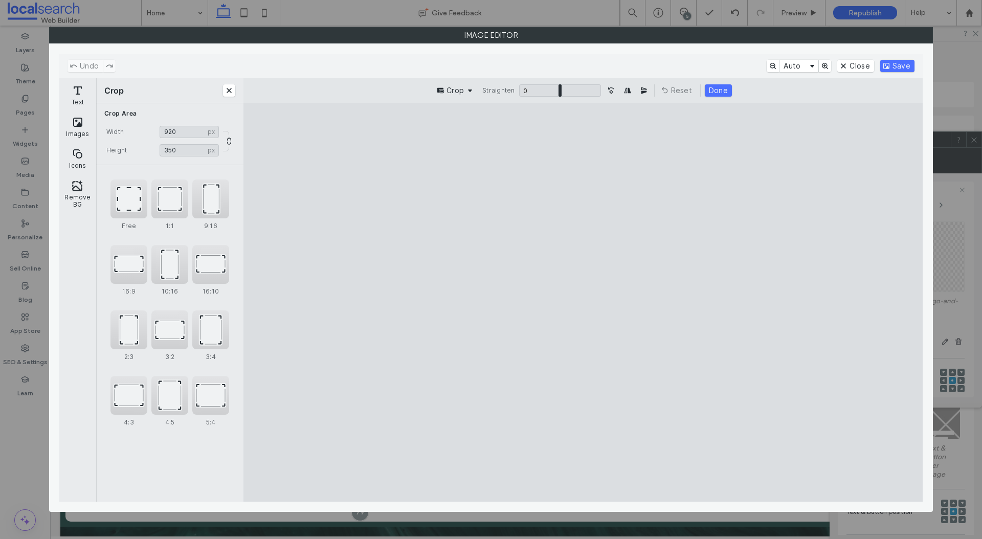
type input "***"
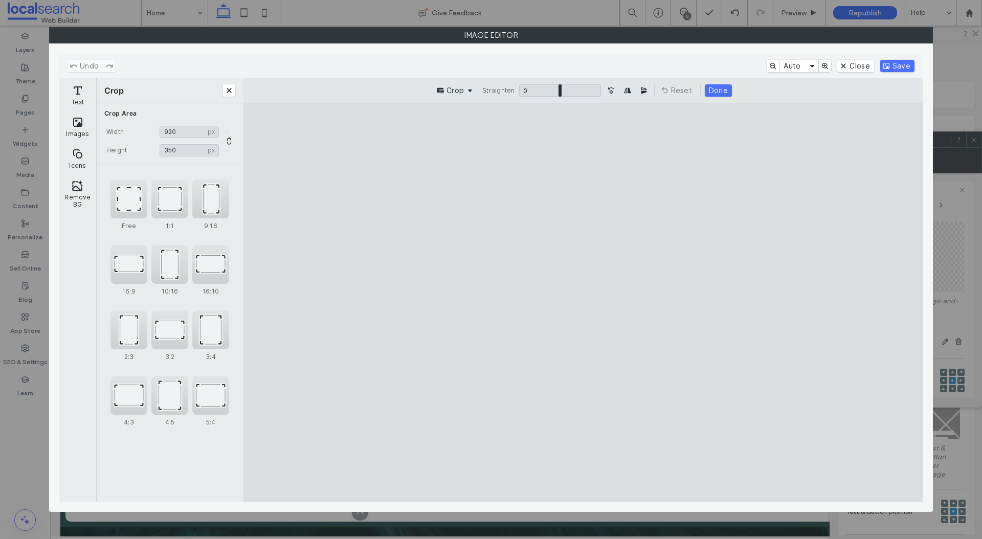
type input "***"
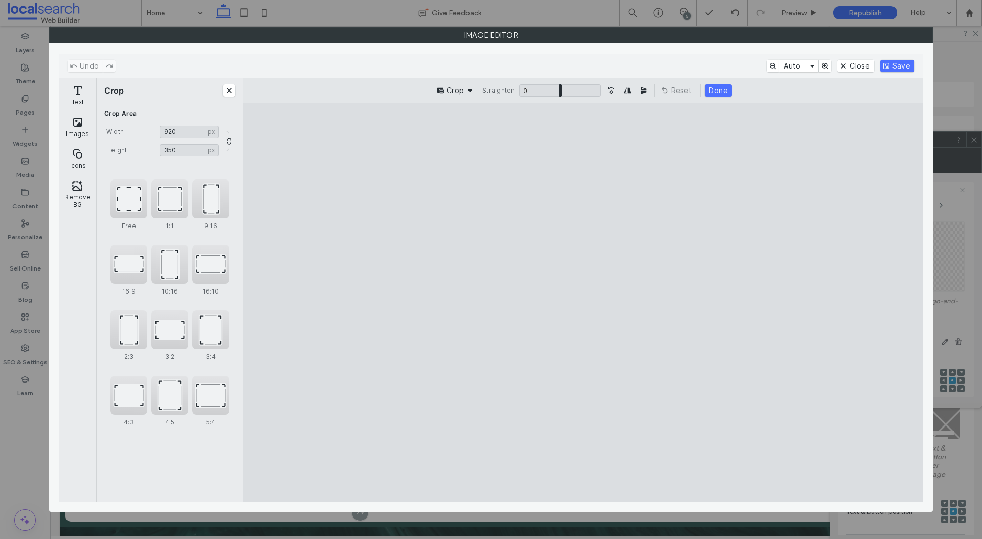
type input "***"
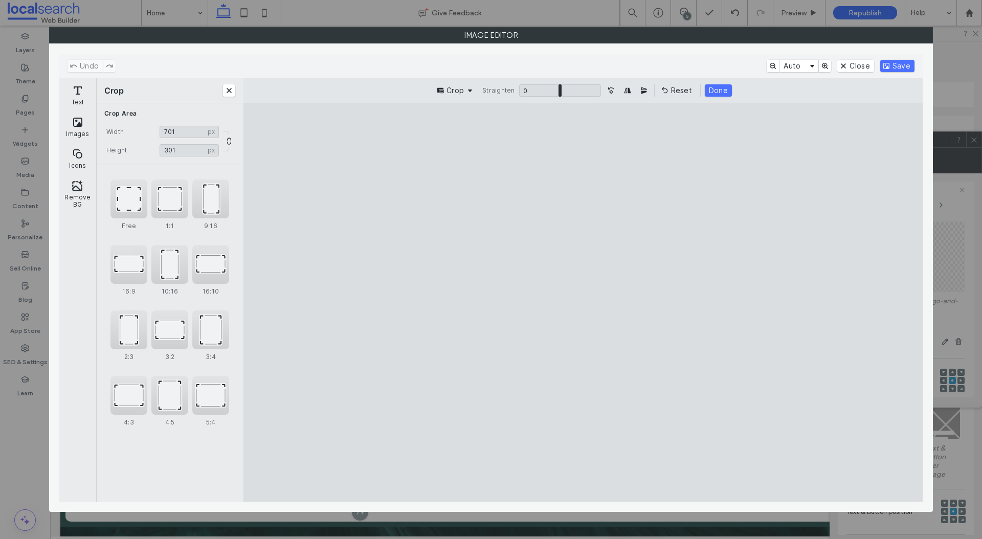
type input "***"
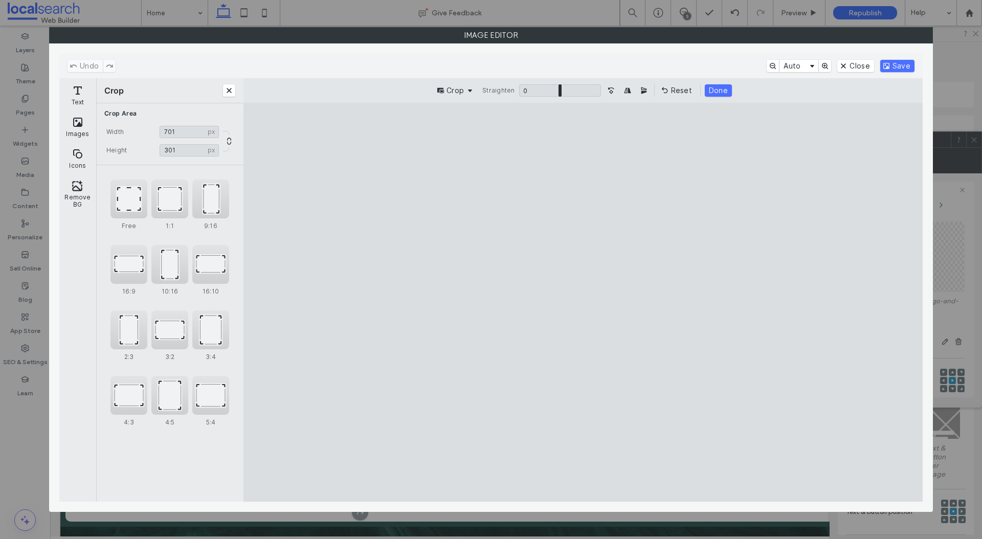
type input "***"
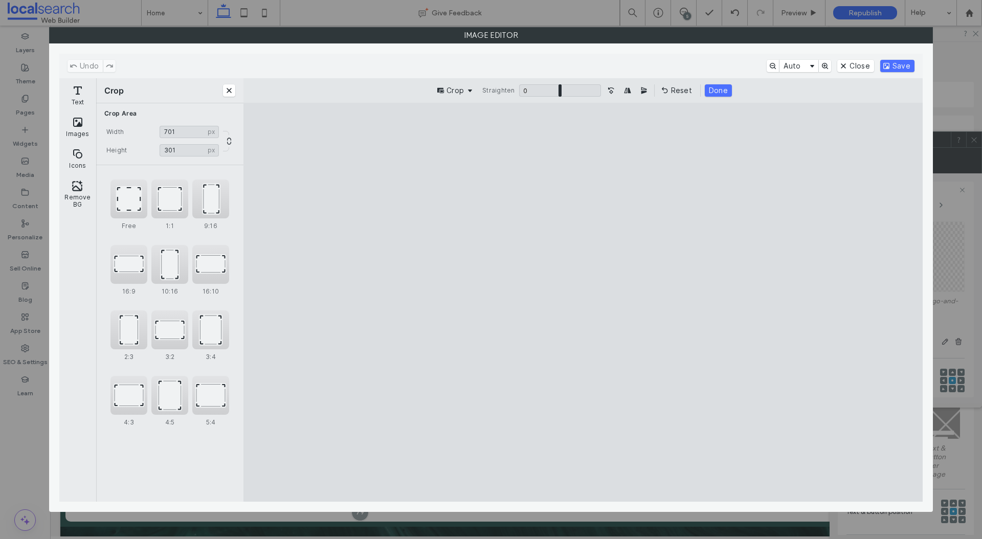
type input "***"
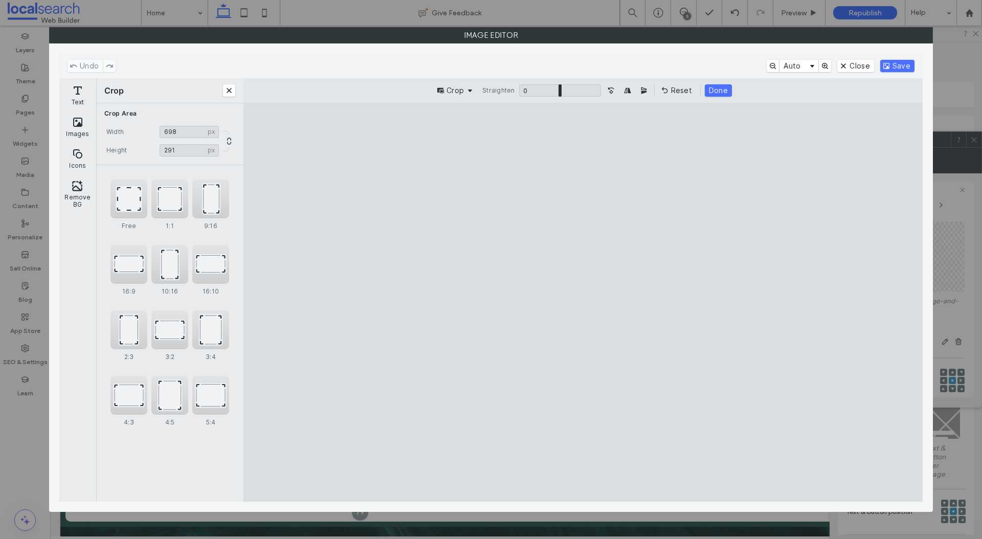
type input "***"
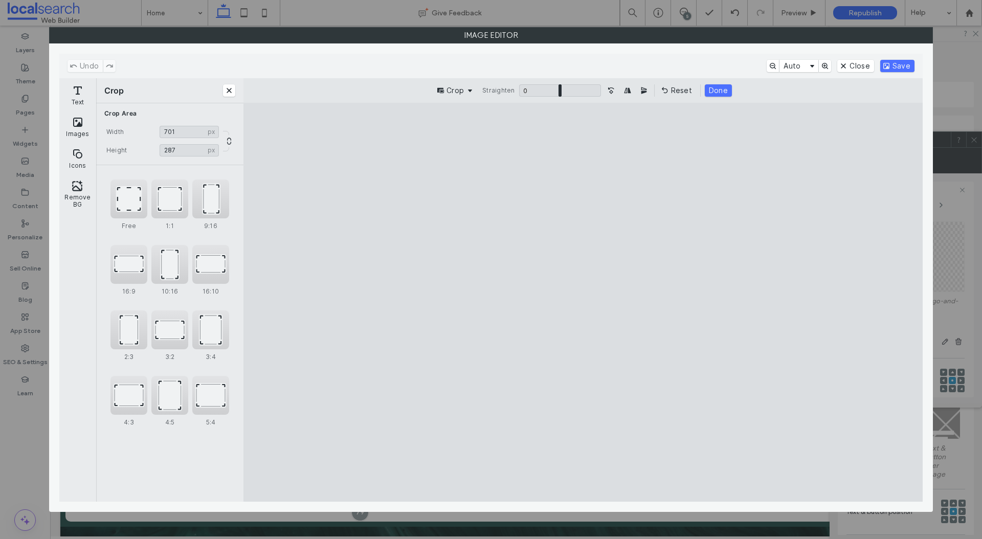
drag, startPoint x: 280, startPoint y: 426, endPoint x: 424, endPoint y: 383, distance: 150.6
click at [583, 302] on cesdk-canvas "Editor canvas" at bounding box center [583, 302] width 0 height 0
type input "***"
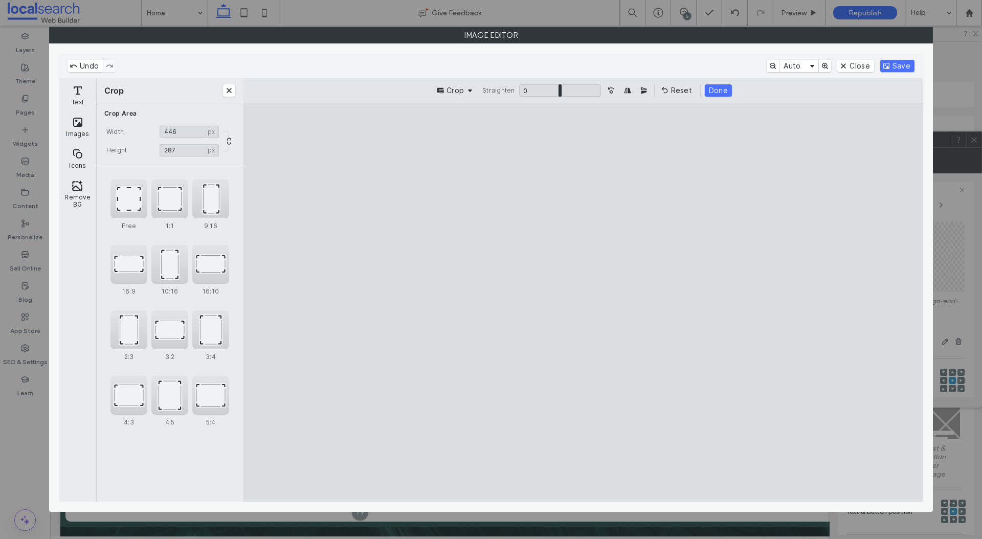
type input "***"
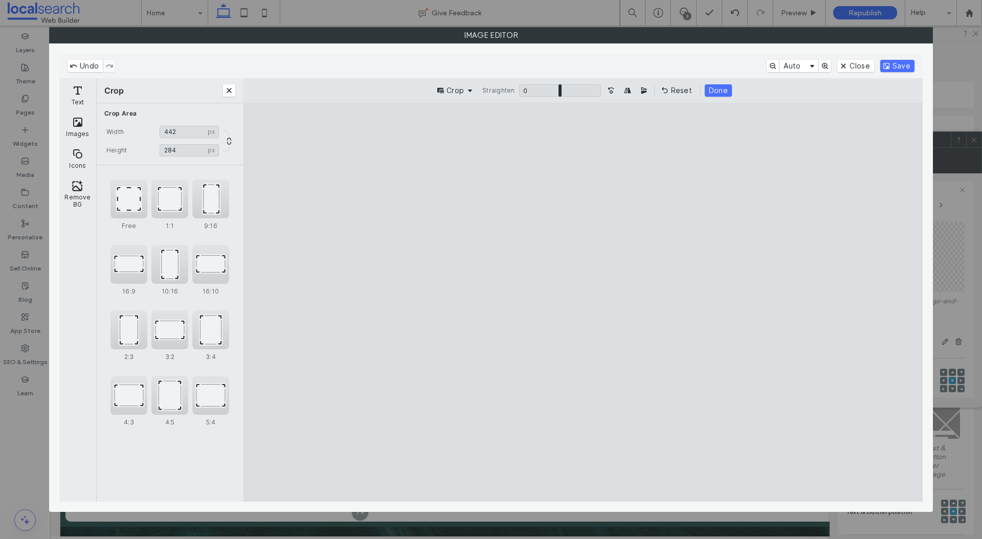
type input "***"
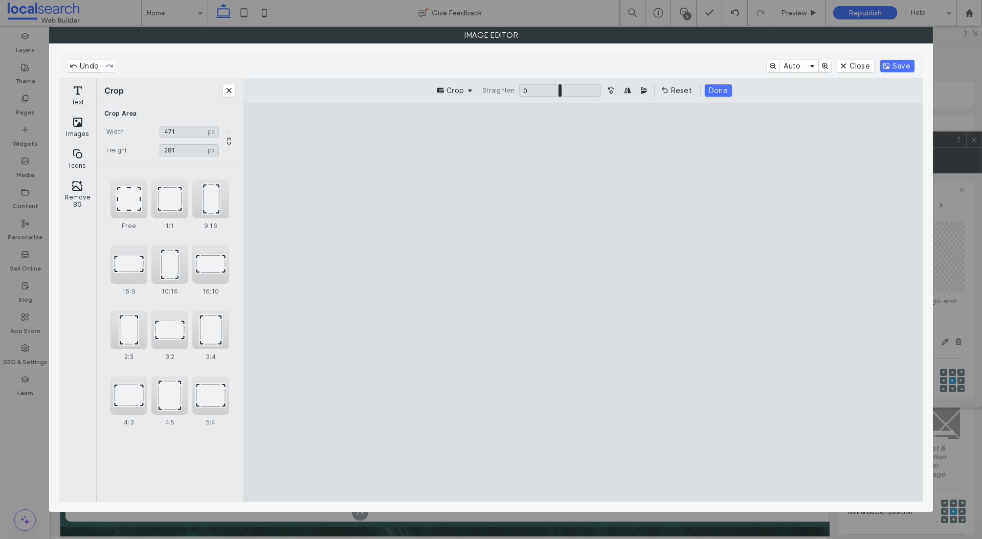
type input "***"
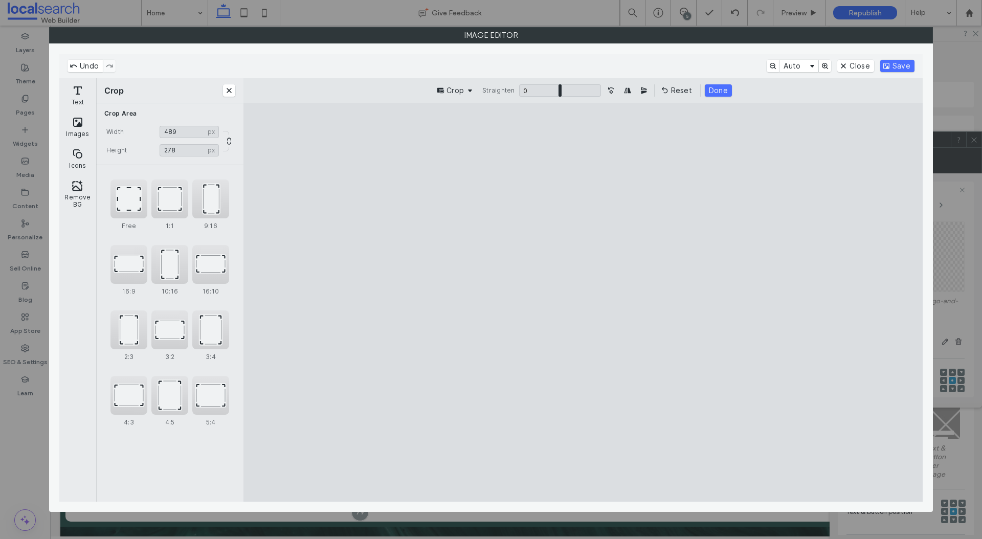
type input "***"
drag, startPoint x: 885, startPoint y: 434, endPoint x: 701, endPoint y: 427, distance: 184.2
click at [583, 302] on cesdk-canvas "Editor canvas" at bounding box center [583, 302] width 0 height 0
click at [864, 71] on button "Close" at bounding box center [855, 66] width 36 height 12
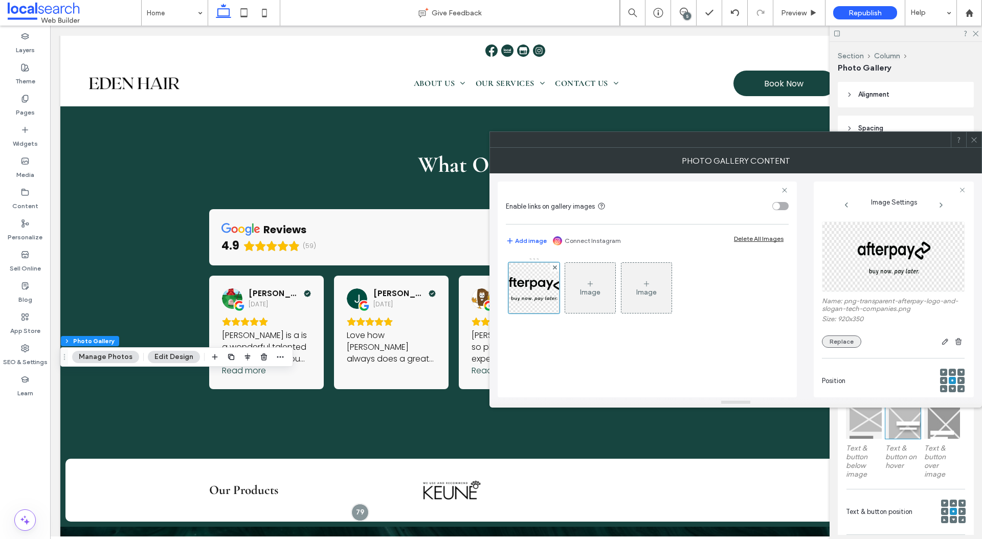
click at [840, 338] on button "Replace" at bounding box center [841, 341] width 39 height 12
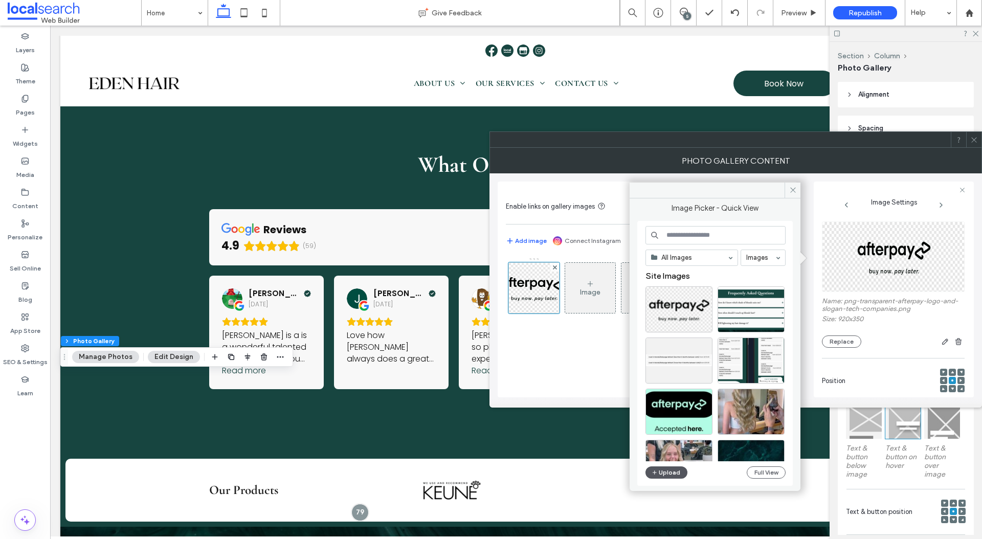
click at [659, 467] on button "Upload" at bounding box center [666, 472] width 42 height 12
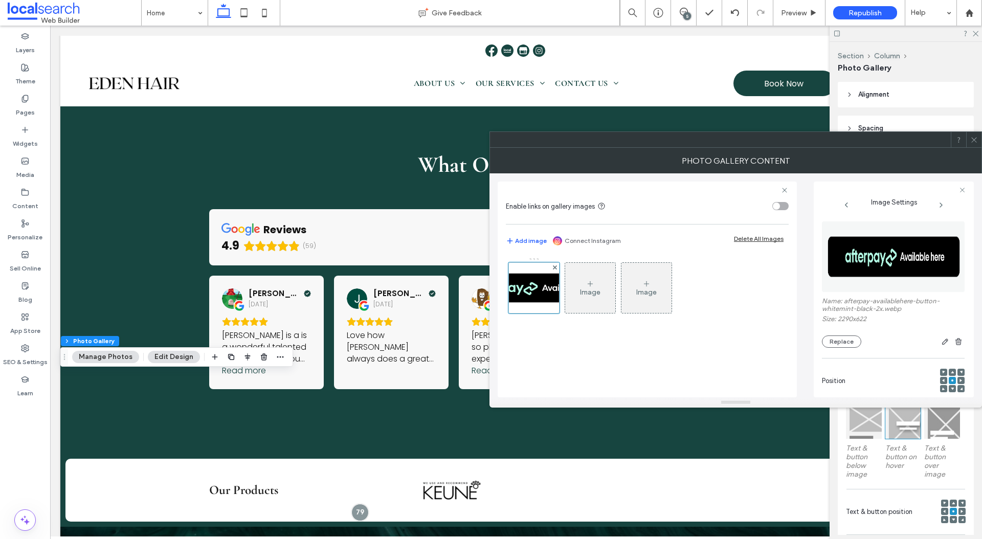
click at [974, 136] on icon at bounding box center [974, 140] width 8 height 8
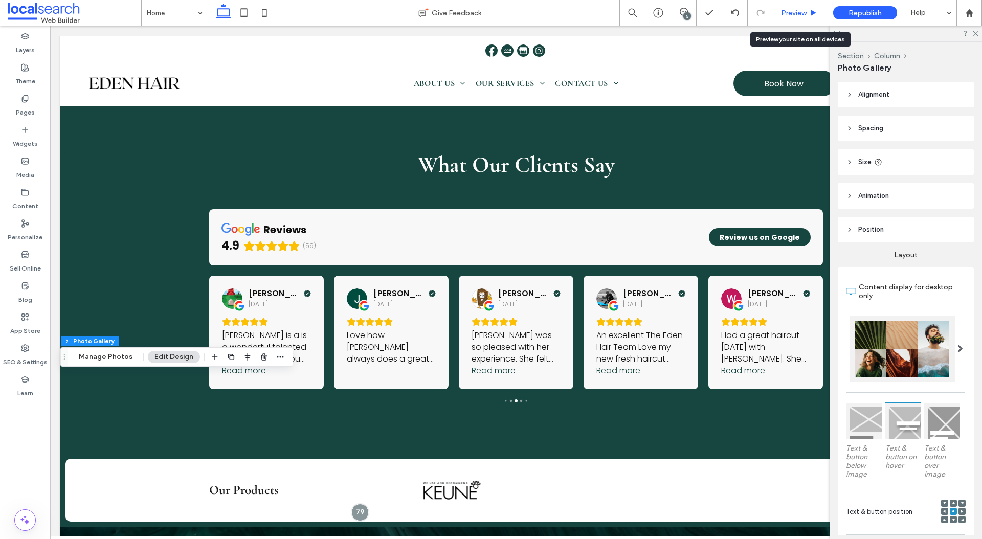
click at [786, 14] on span "Preview" at bounding box center [794, 13] width 26 height 9
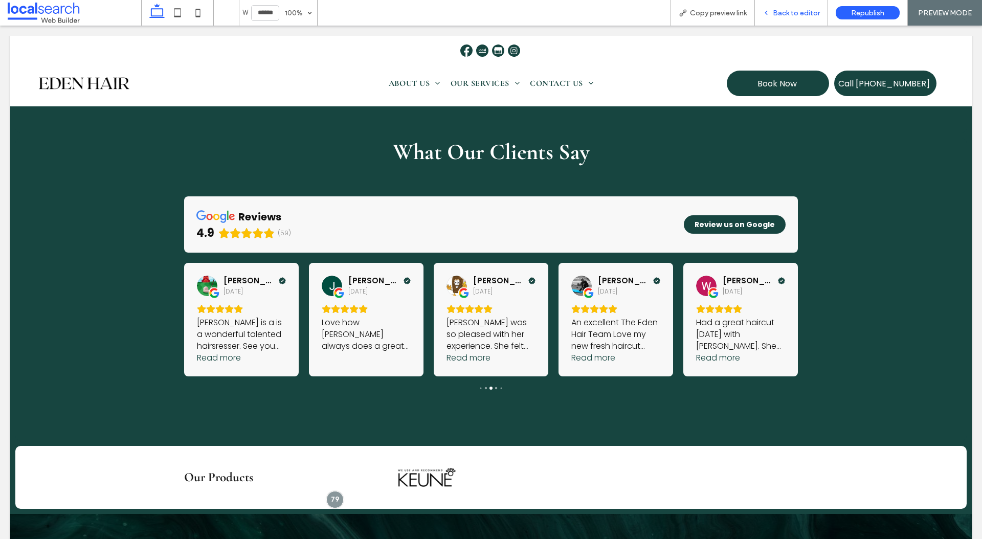
click at [794, 13] on span "Back to editor" at bounding box center [795, 13] width 47 height 9
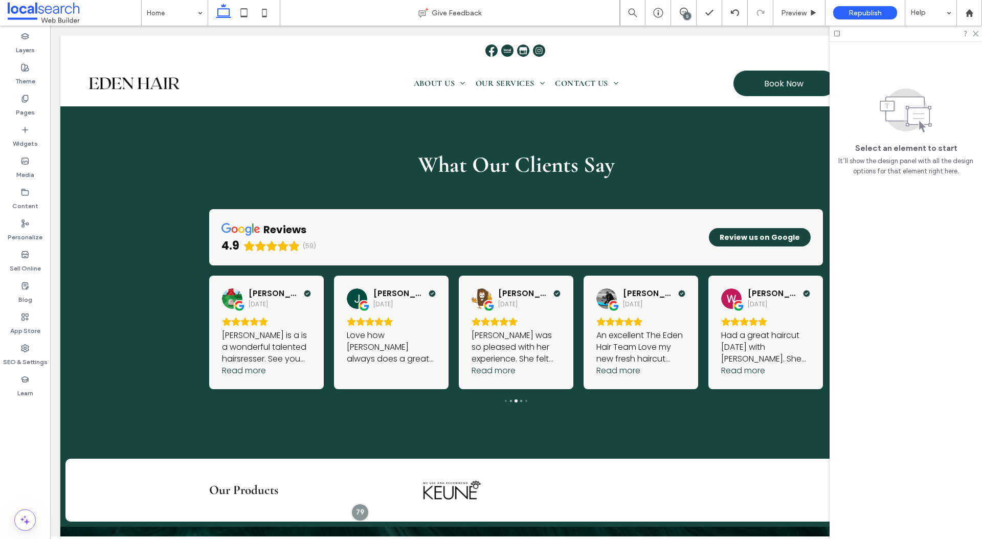
click at [689, 15] on div "5" at bounding box center [687, 16] width 8 height 8
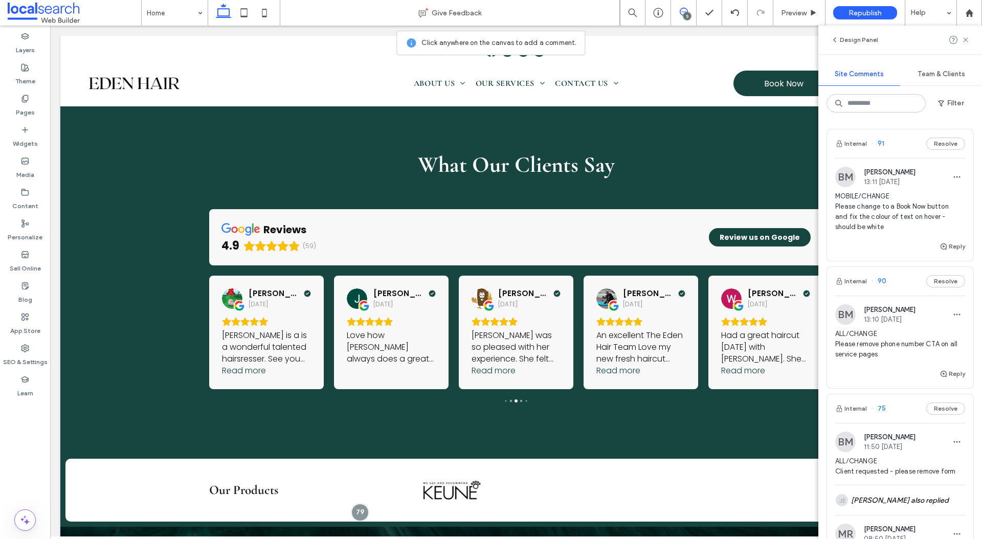
scroll to position [122, 0]
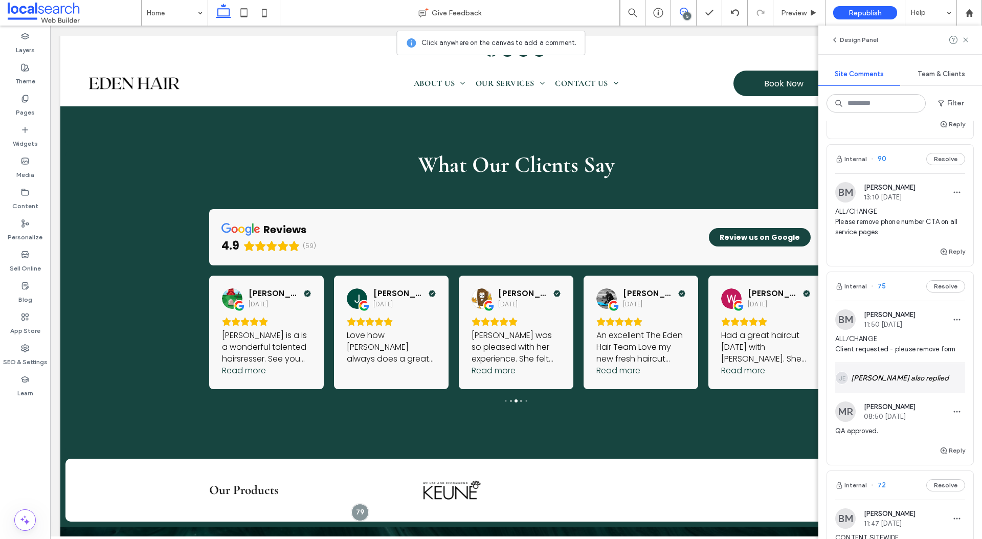
click at [885, 367] on div "JE Jordan Evans also replied" at bounding box center [900, 378] width 130 height 30
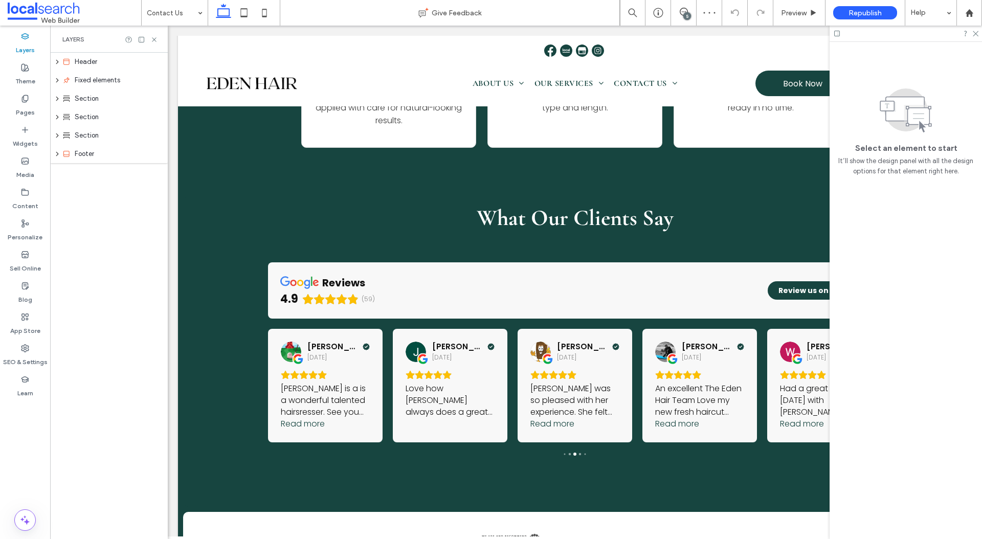
click at [684, 13] on div "5" at bounding box center [687, 16] width 8 height 8
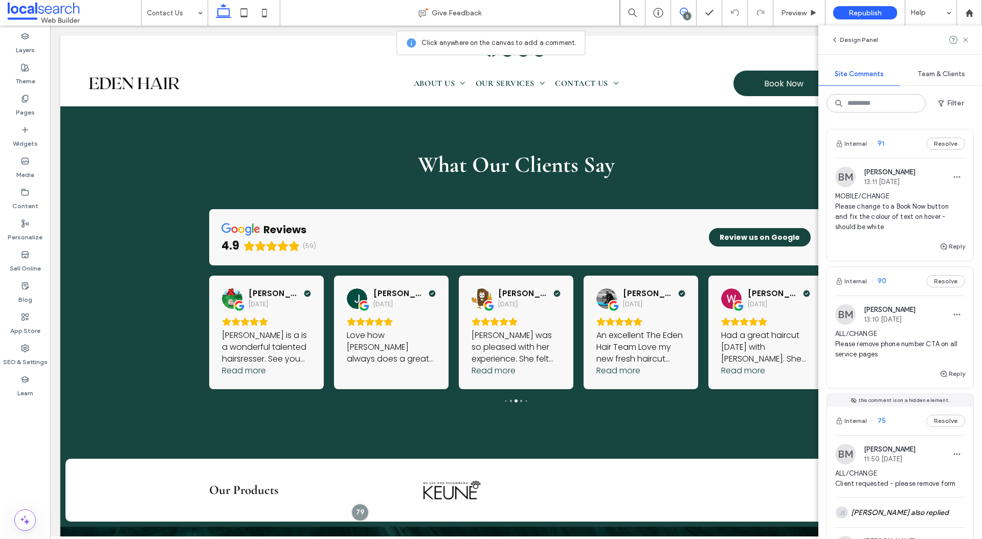
scroll to position [70, 0]
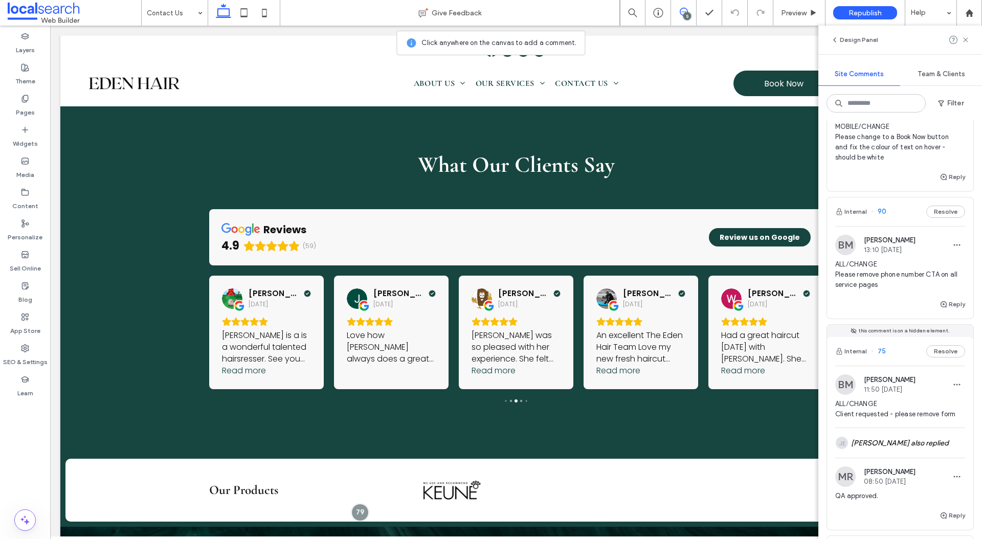
click at [898, 396] on div "BM Bethany McDonald 11:50 Sep 10 2025 ALL/CHANGE Client requested - please remo…" at bounding box center [900, 400] width 130 height 53
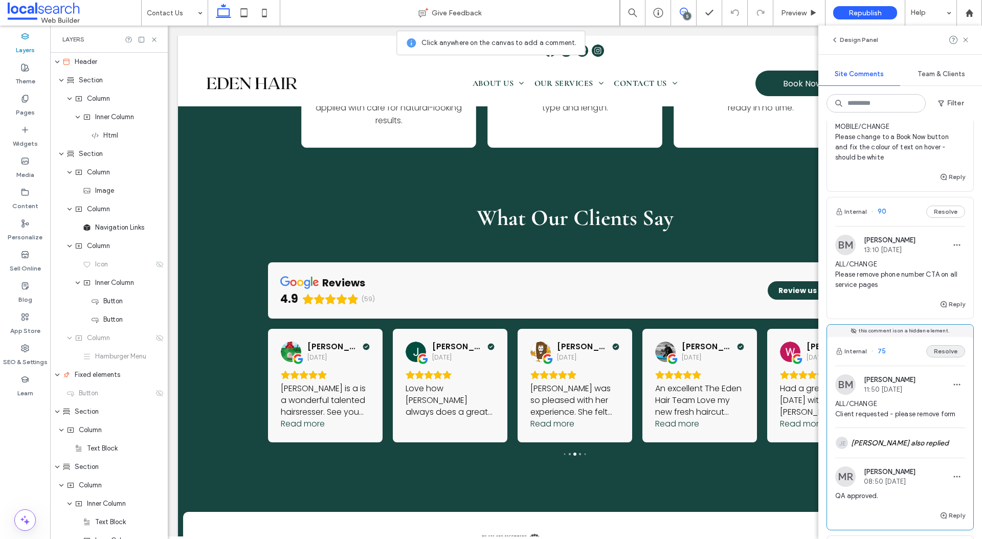
click at [953, 351] on button "Resolve" at bounding box center [945, 351] width 39 height 12
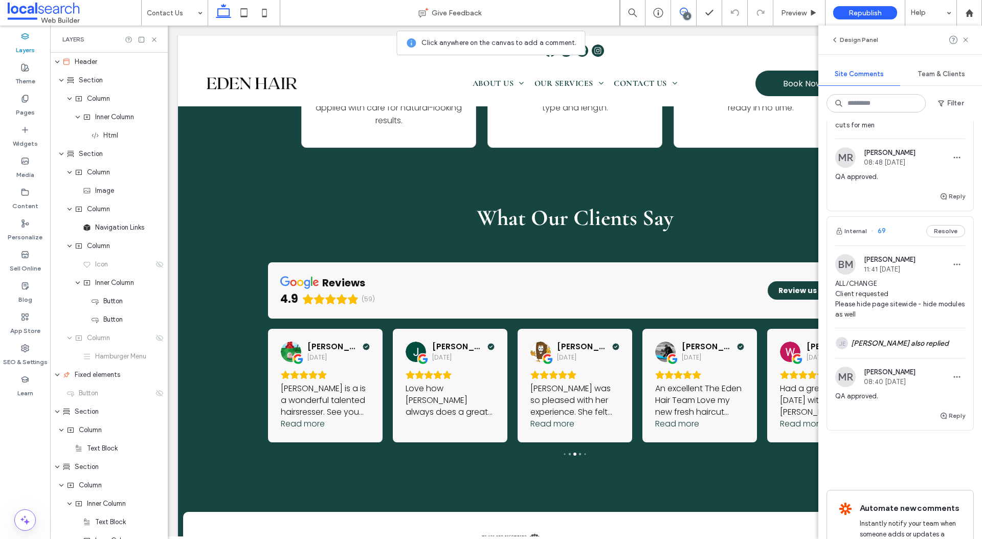
scroll to position [358, 0]
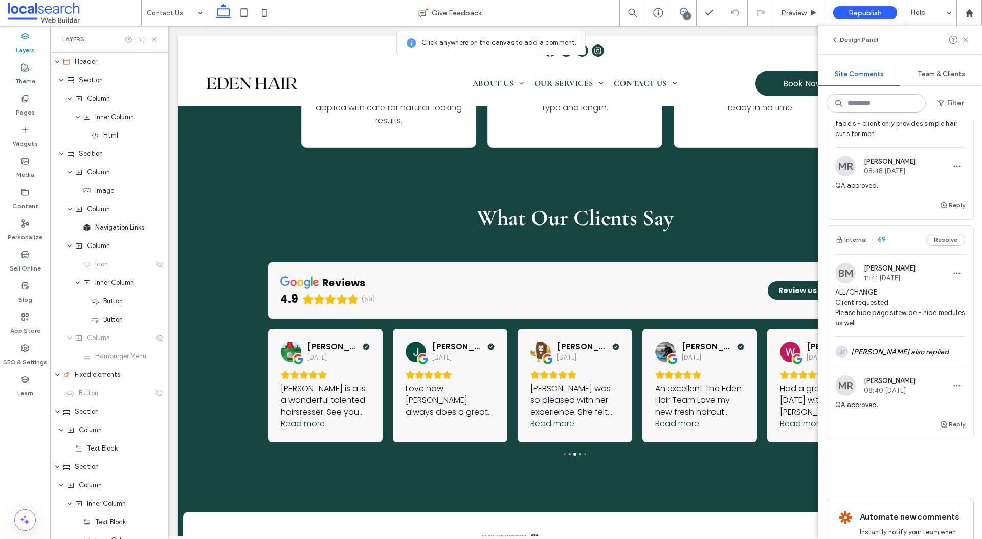
click at [927, 295] on span "ALL/CHANGE Client requested Please hide page sitewide - hide modules as well" at bounding box center [900, 307] width 130 height 41
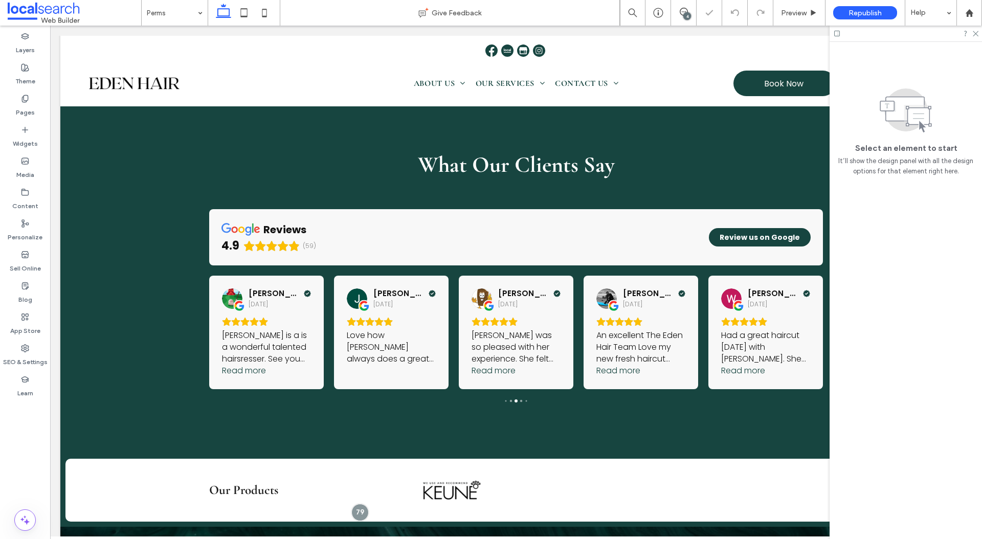
click at [687, 13] on div "4" at bounding box center [687, 16] width 8 height 8
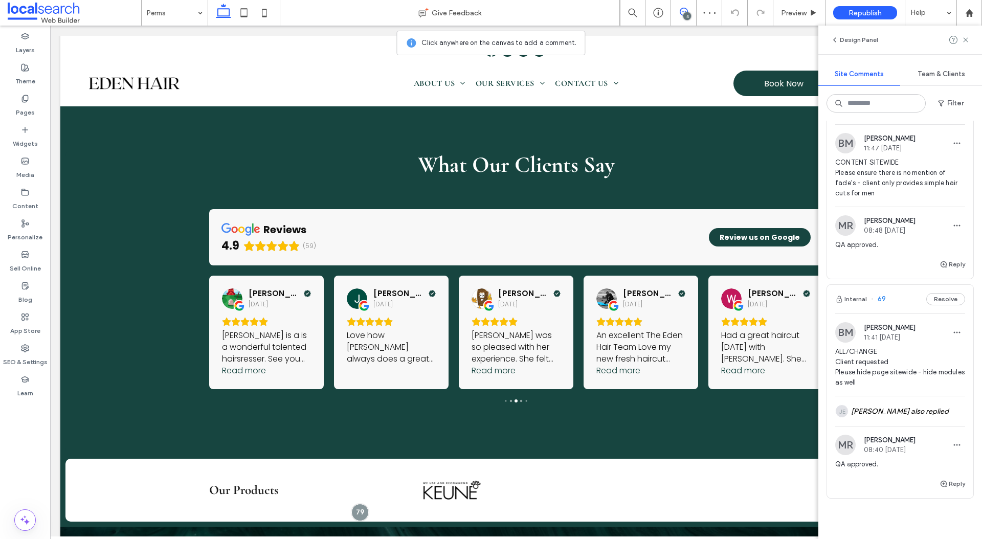
scroll to position [302, 0]
click at [873, 402] on div "JE Jordan Evans also replied" at bounding box center [900, 408] width 130 height 30
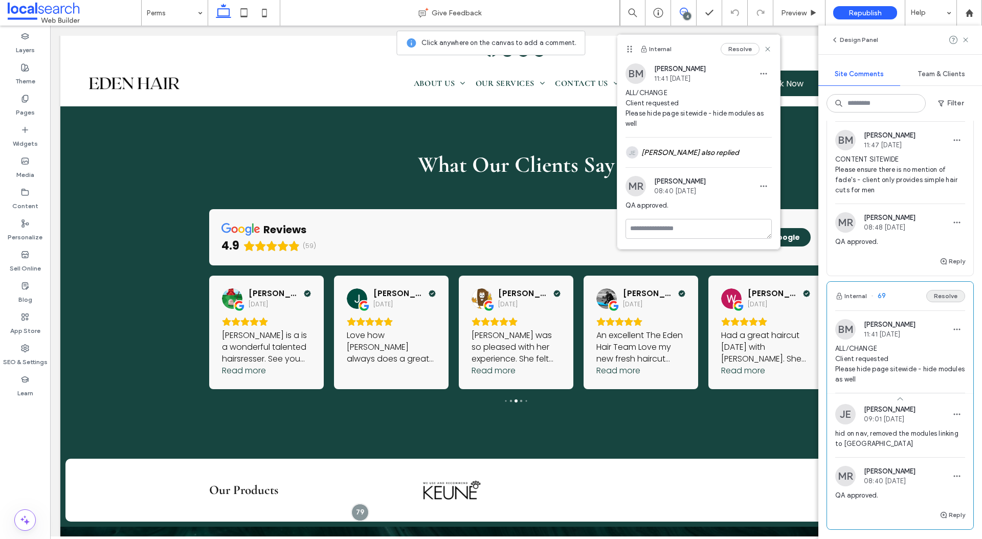
click at [941, 290] on button "Resolve" at bounding box center [945, 296] width 39 height 12
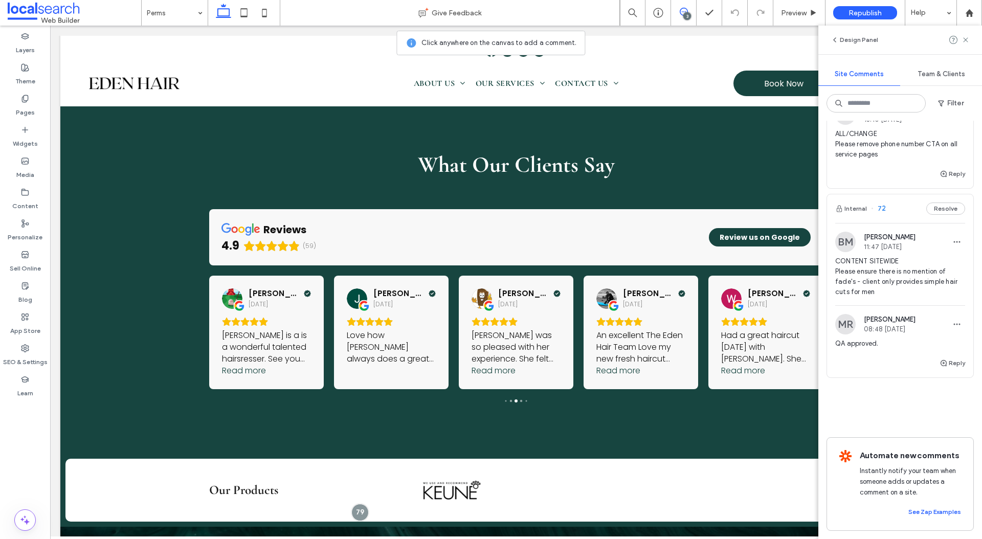
scroll to position [200, 0]
click at [923, 273] on span "CONTENT SITEWIDE Please ensure there is no mention of fade's - client only prov…" at bounding box center [900, 276] width 130 height 41
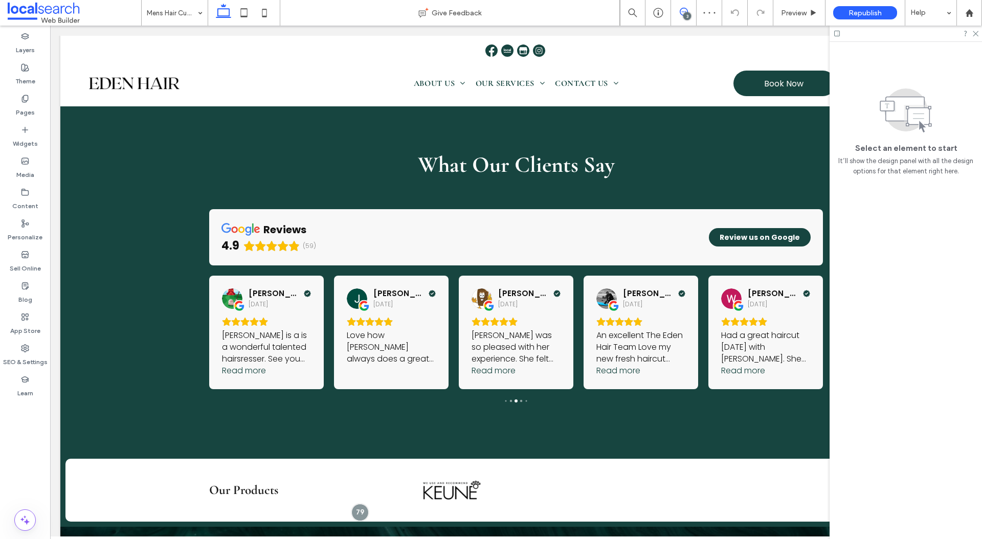
click at [683, 9] on icon at bounding box center [683, 12] width 8 height 8
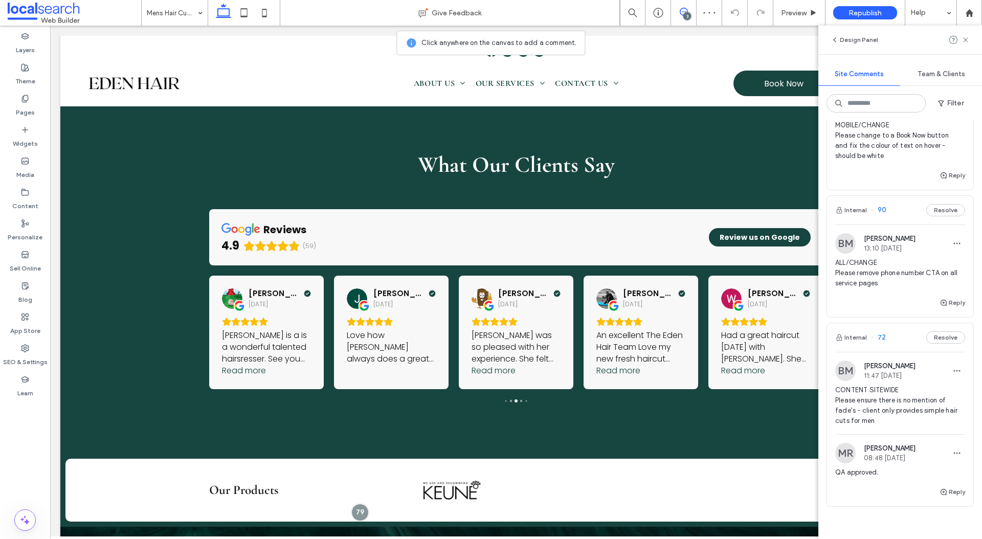
scroll to position [200, 0]
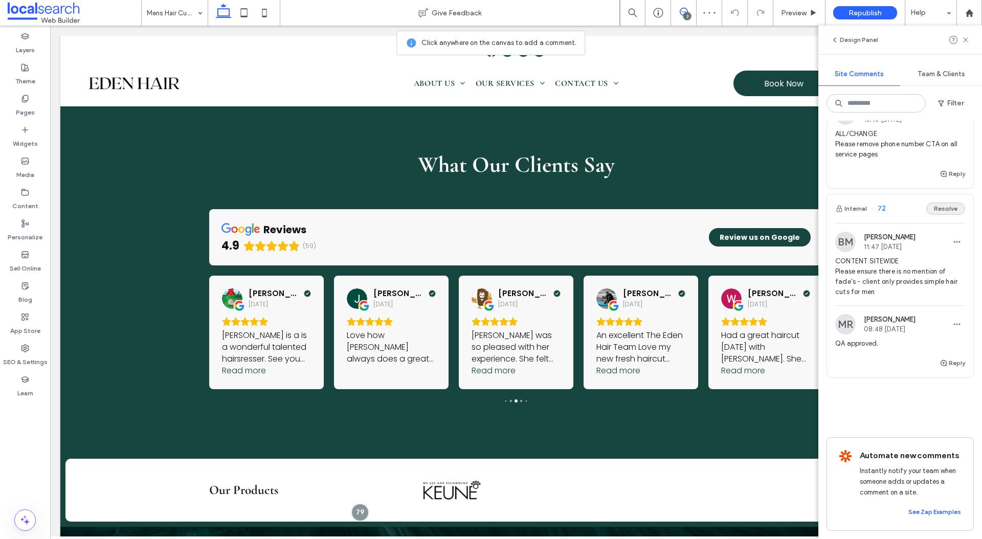
click at [951, 212] on button "Resolve" at bounding box center [945, 208] width 39 height 12
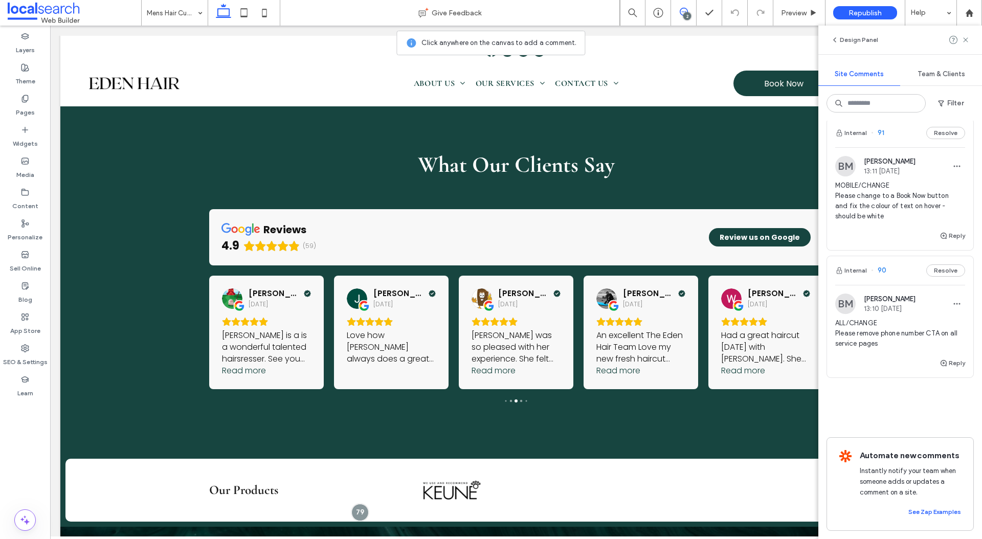
scroll to position [0, 0]
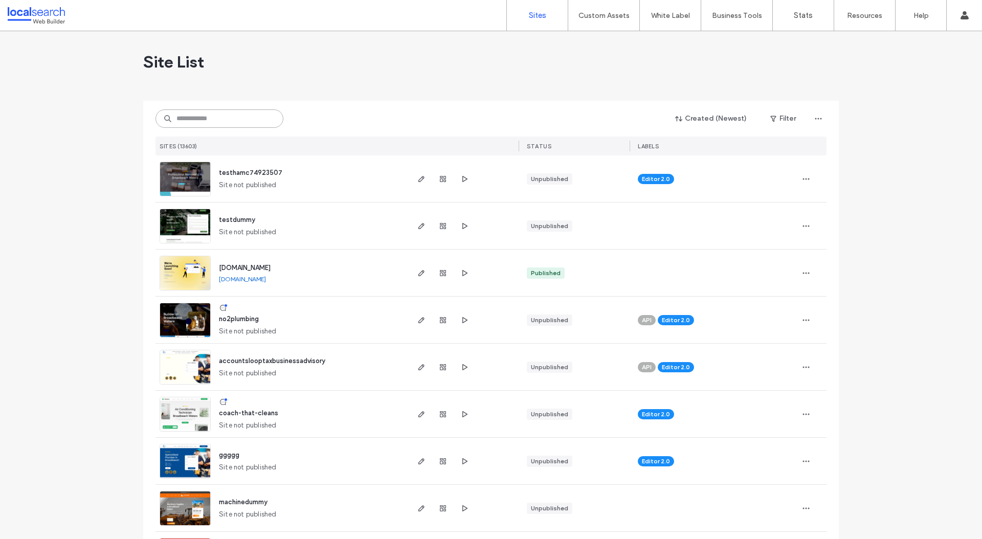
click at [204, 121] on input at bounding box center [219, 118] width 128 height 18
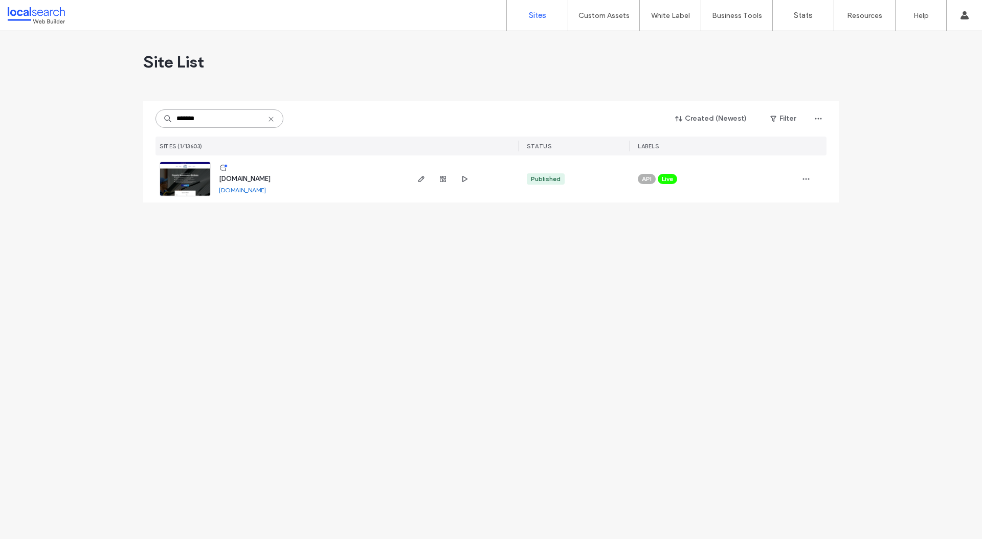
type input "*******"
click at [192, 174] on img at bounding box center [185, 197] width 50 height 70
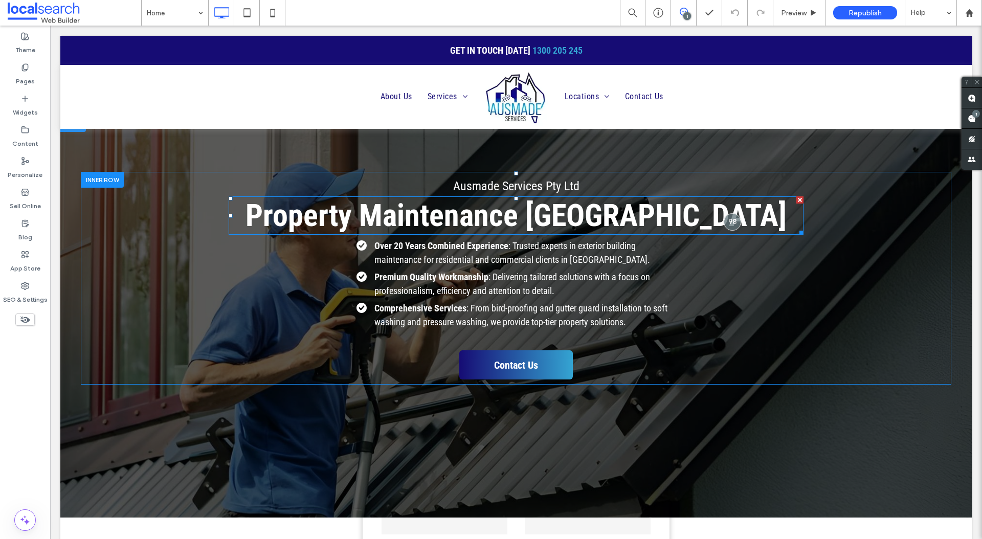
scroll to position [14, 0]
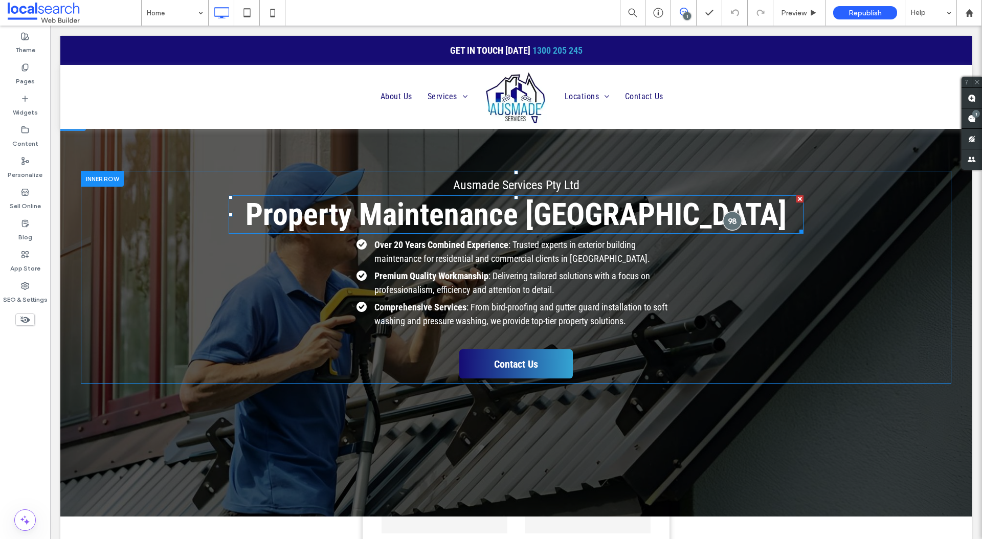
click at [729, 218] on div at bounding box center [731, 220] width 19 height 19
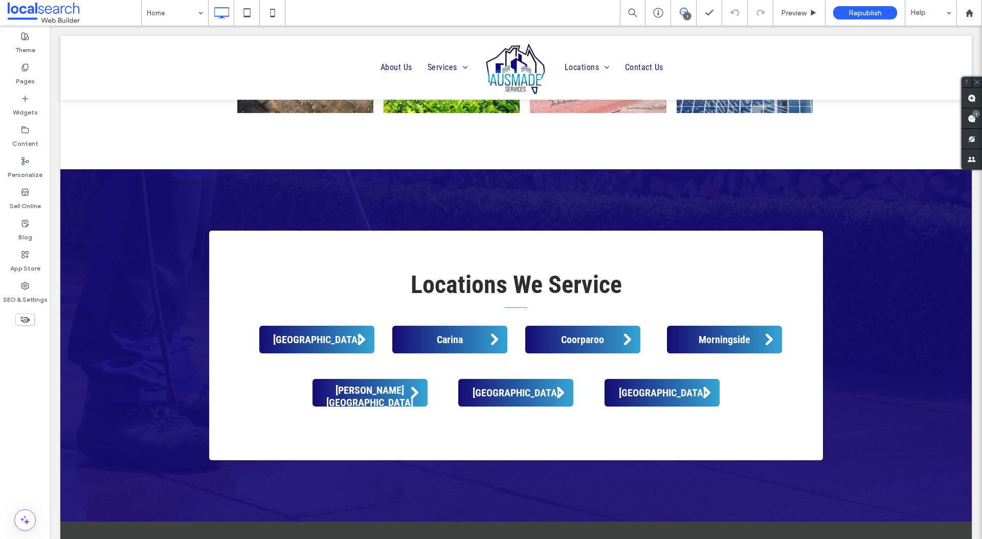
scroll to position [3667, 0]
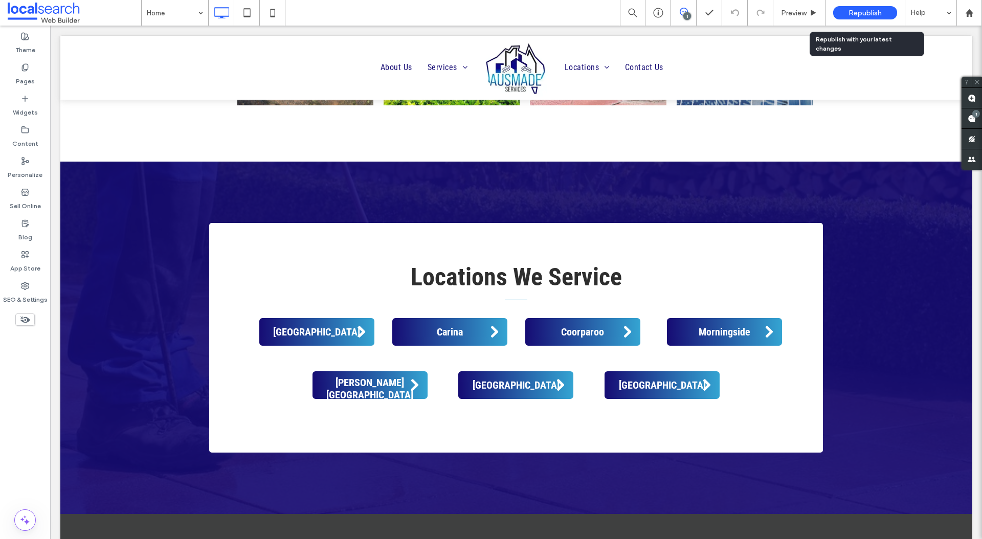
click at [864, 11] on span "Republish" at bounding box center [864, 13] width 33 height 9
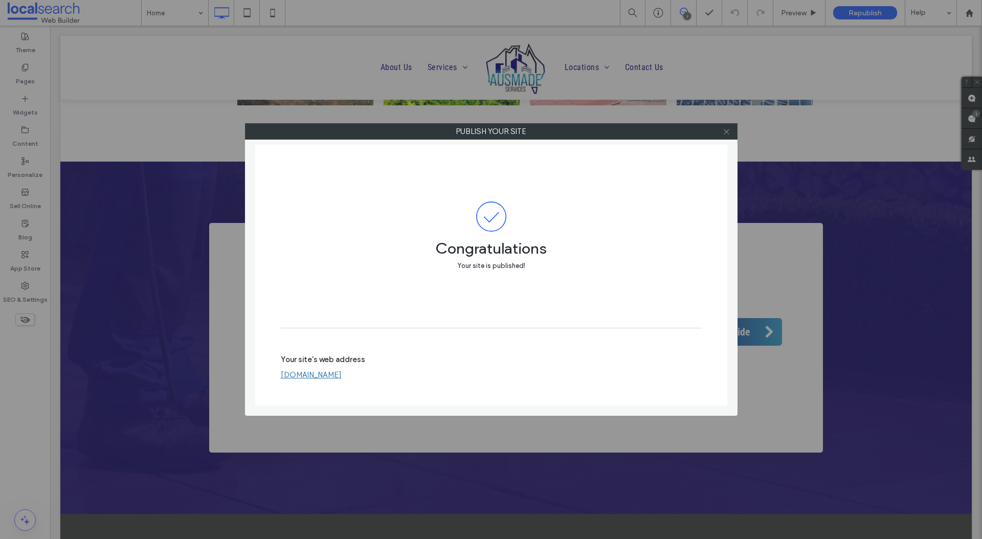
click at [728, 135] on icon at bounding box center [726, 132] width 8 height 8
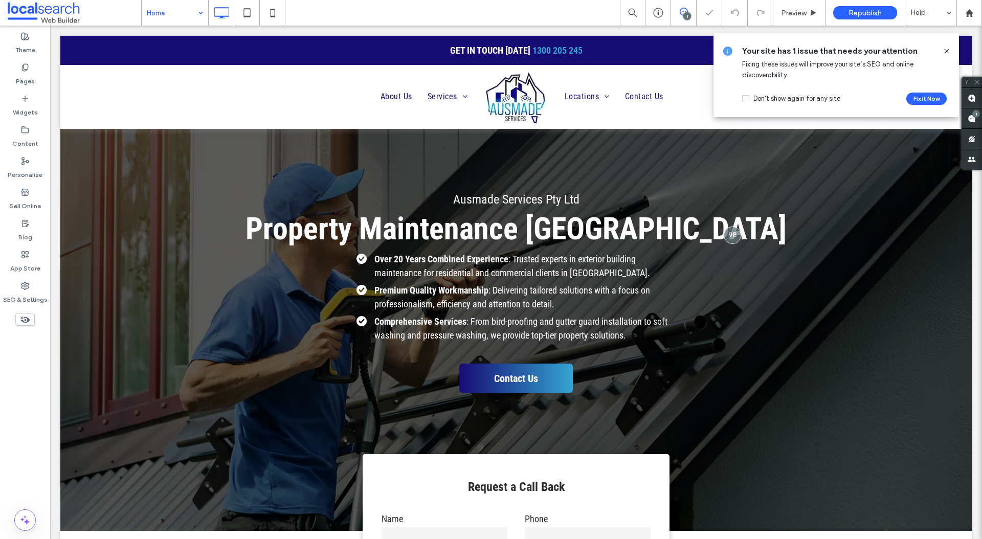
scroll to position [0, 0]
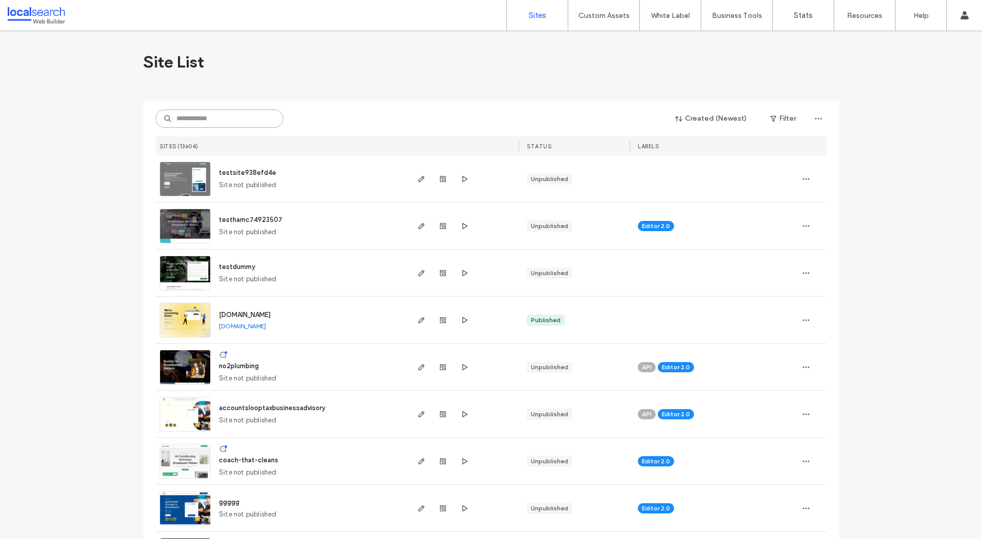
click at [215, 113] on input at bounding box center [219, 118] width 128 height 18
paste input "********"
type input "********"
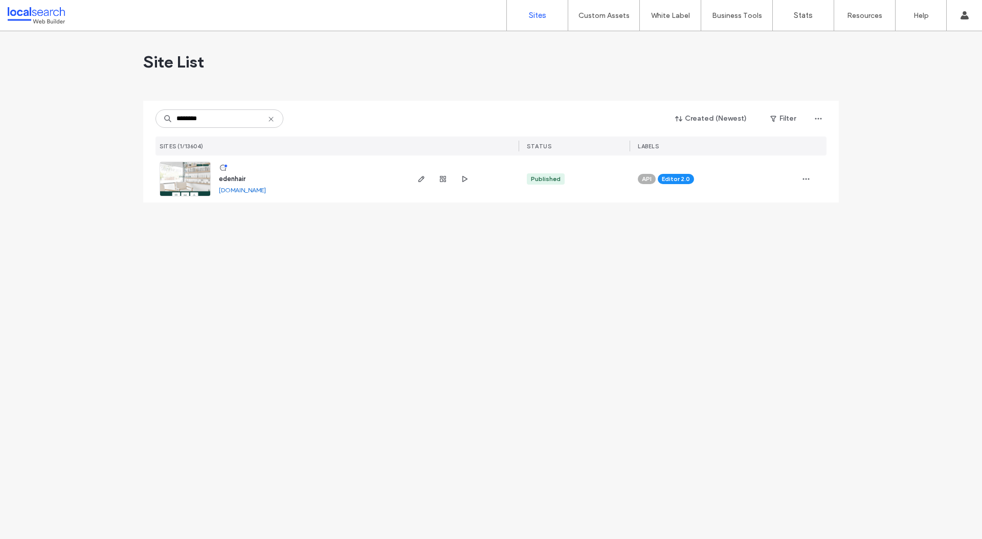
click at [187, 169] on img at bounding box center [185, 197] width 50 height 70
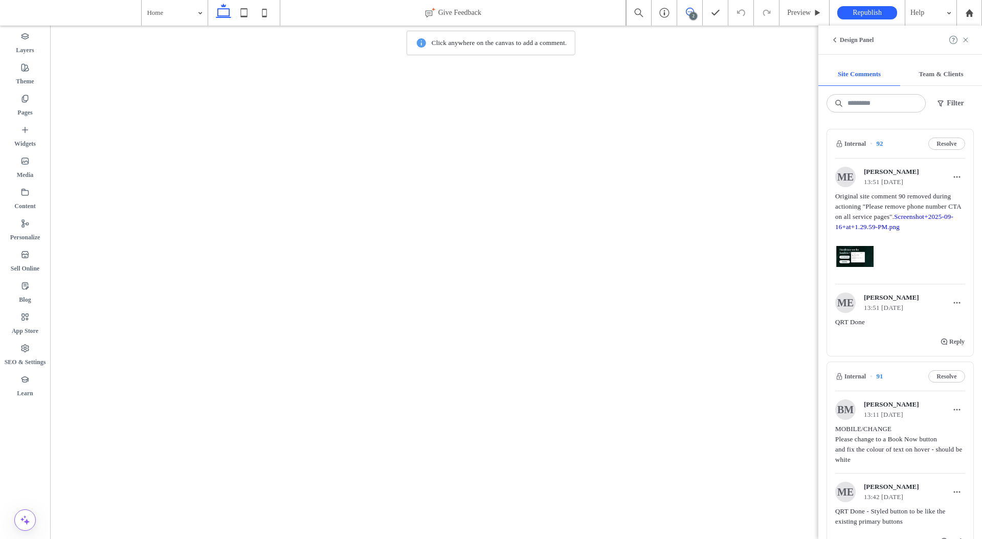
click at [883, 195] on span "Original site comment 90 removed during actioning "Please remove phone number C…" at bounding box center [900, 216] width 130 height 51
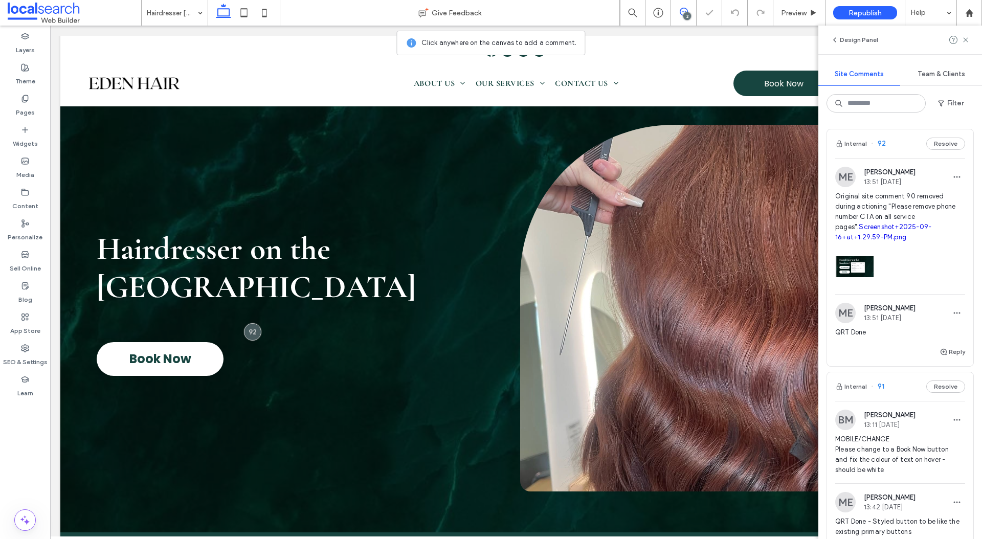
scroll to position [15, 0]
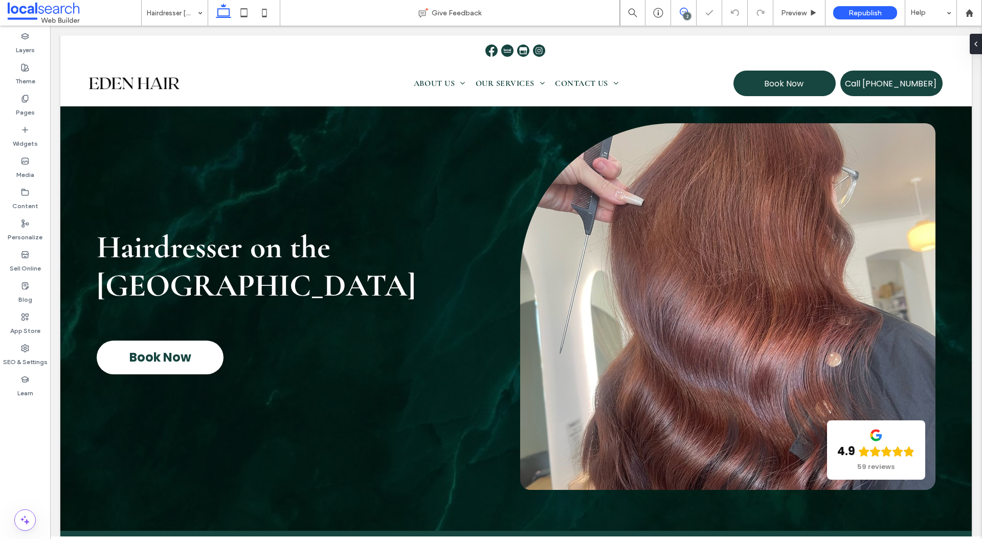
click at [689, 11] on span at bounding box center [683, 12] width 25 height 8
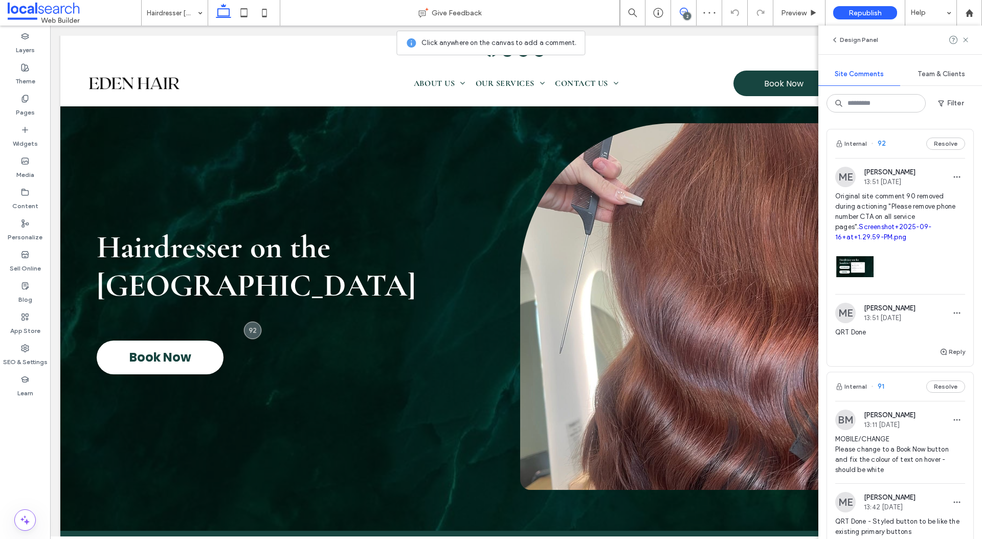
click at [864, 264] on img at bounding box center [854, 266] width 38 height 38
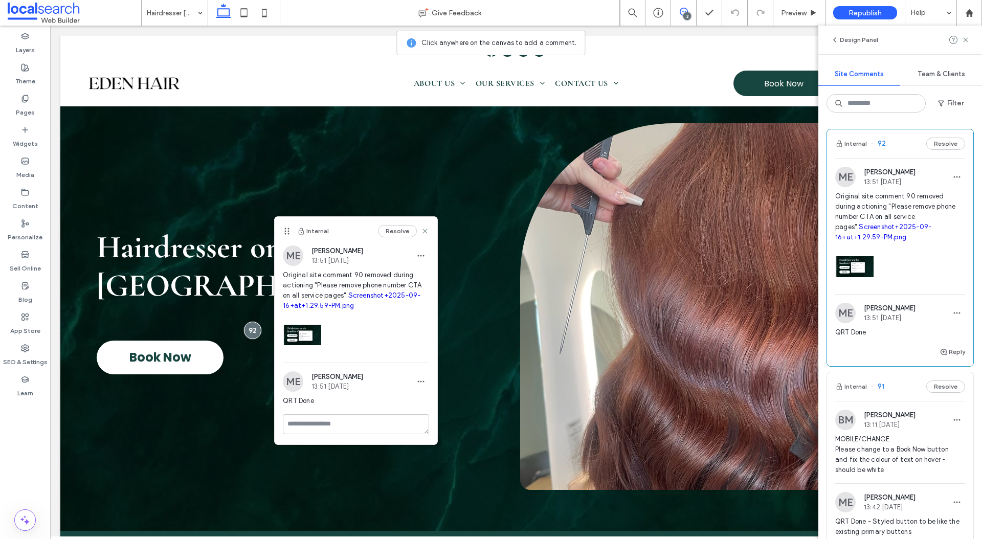
click at [881, 227] on link "Screenshot+2025-09-16+at+1.29.59-PM.png" at bounding box center [883, 232] width 96 height 18
click at [890, 224] on link "Screenshot+2025-09-16+at+1.29.59-PM.png" at bounding box center [883, 232] width 96 height 18
click at [951, 144] on button "Resolve" at bounding box center [945, 144] width 39 height 12
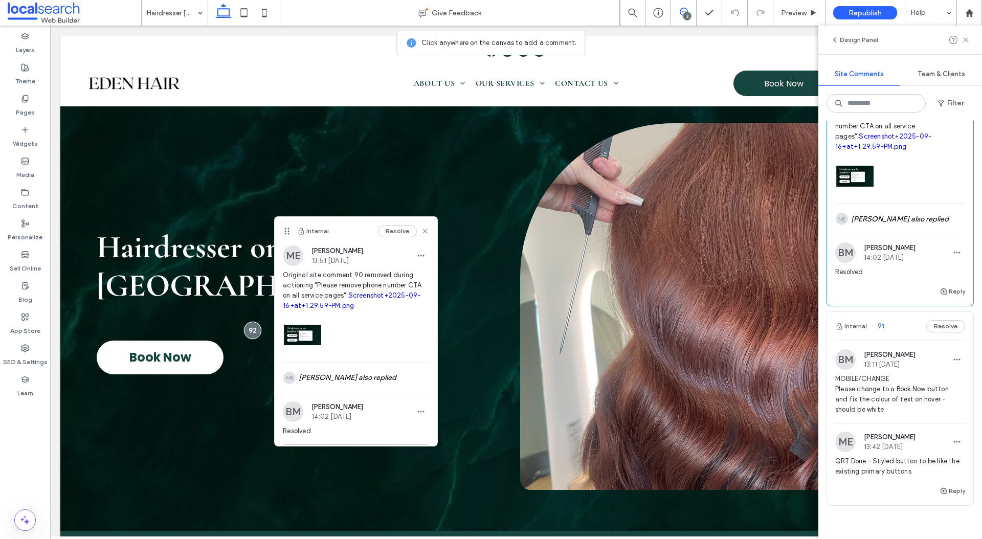
scroll to position [0, 0]
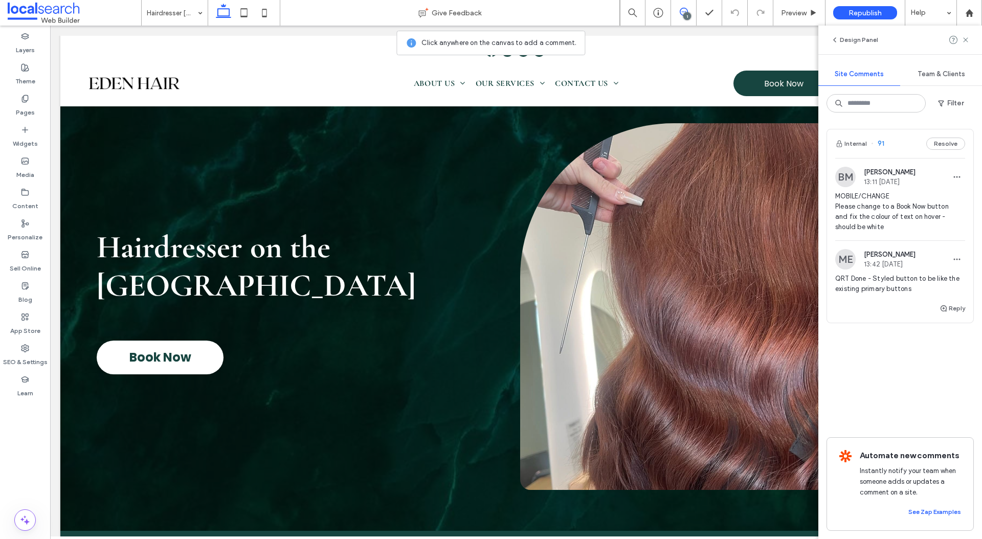
click at [886, 281] on span "QRT Done - Styled button to be like the existing primary buttons" at bounding box center [900, 284] width 130 height 20
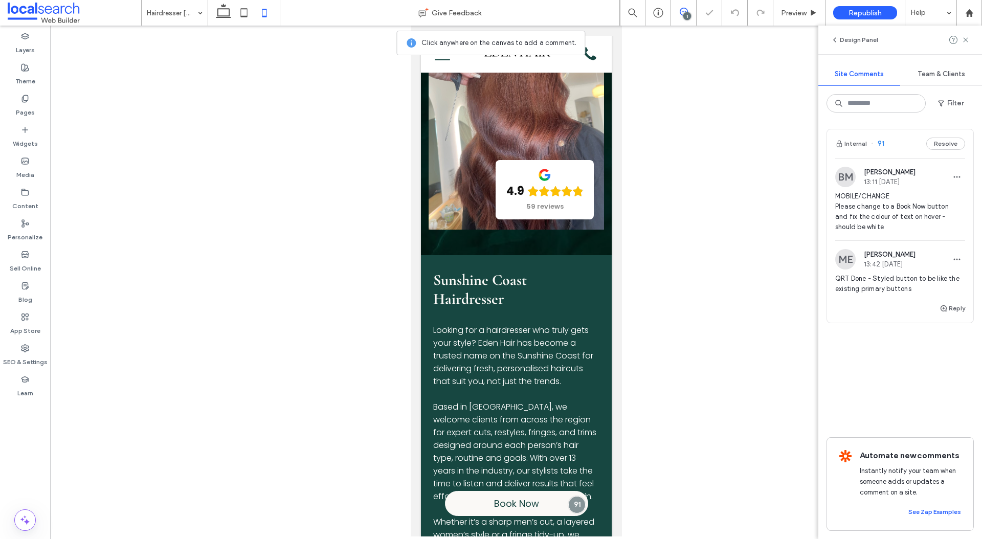
scroll to position [1779, 0]
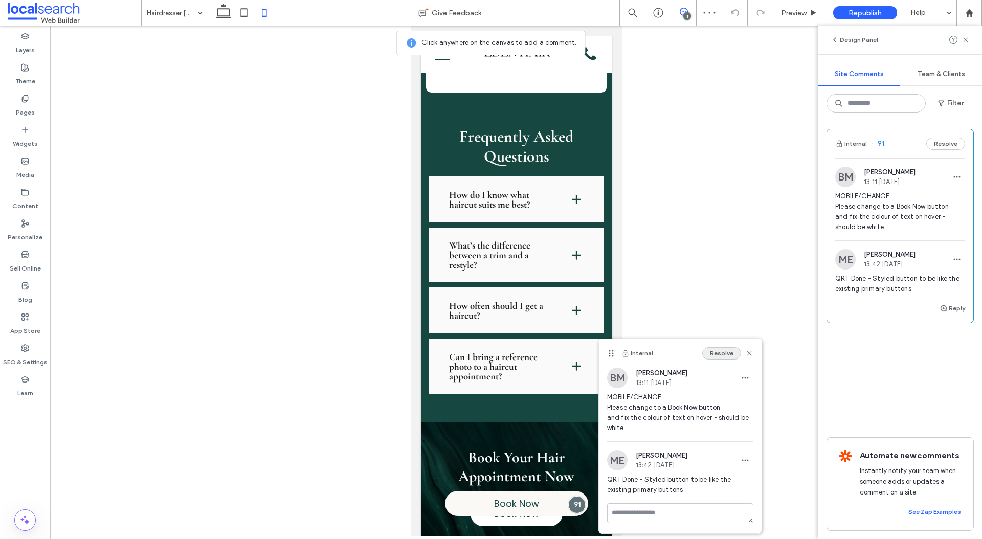
click at [726, 349] on button "Resolve" at bounding box center [721, 353] width 39 height 12
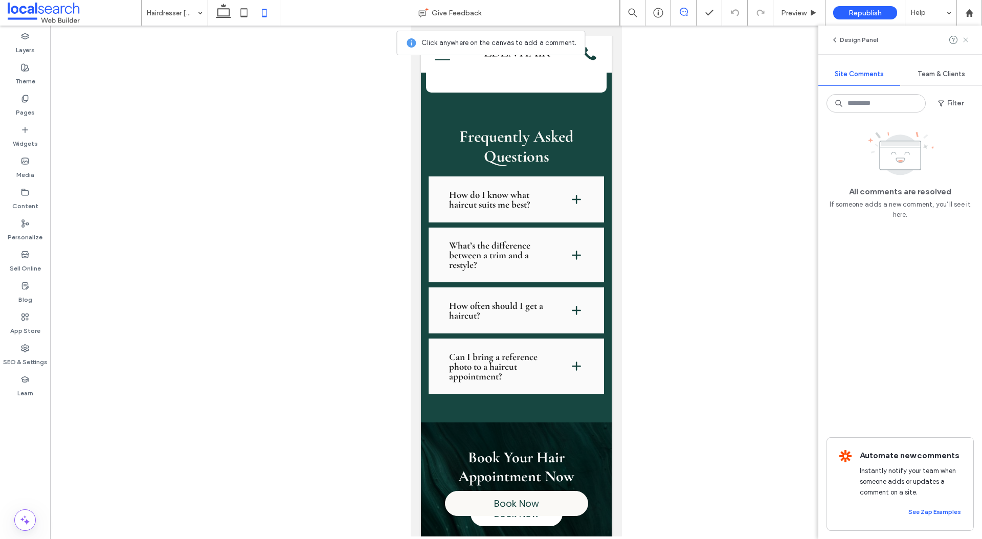
click at [966, 39] on use at bounding box center [965, 39] width 5 height 5
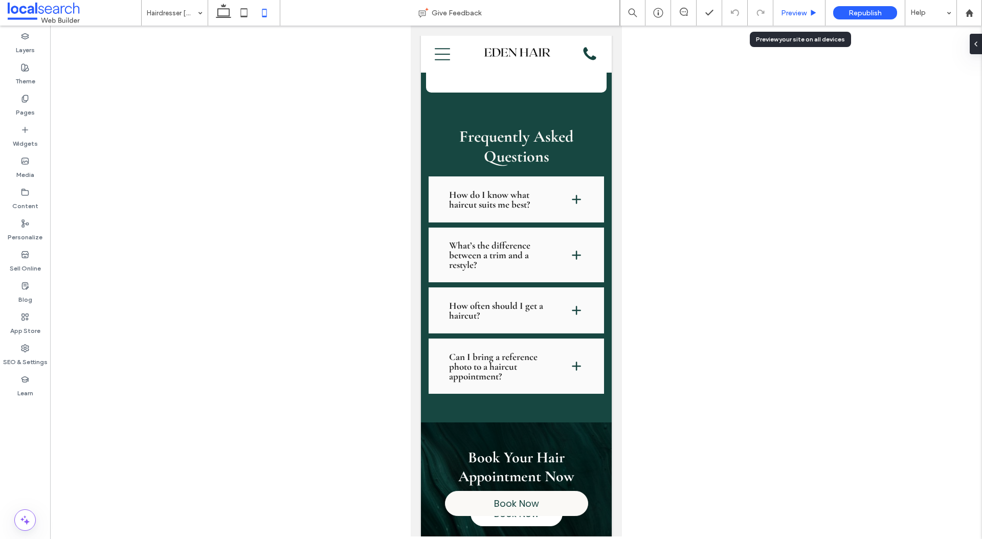
click at [794, 12] on span "Preview" at bounding box center [794, 13] width 26 height 9
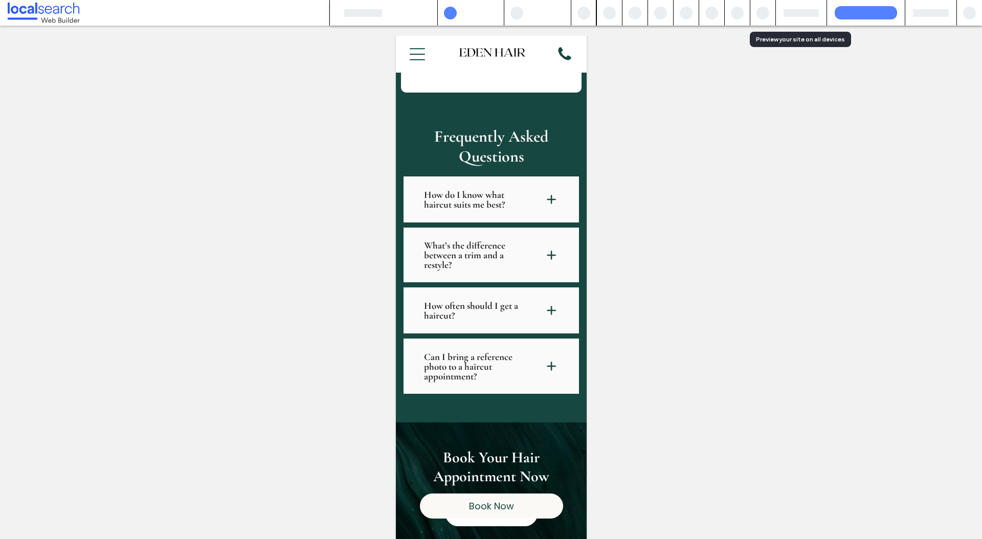
scroll to position [1673, 0]
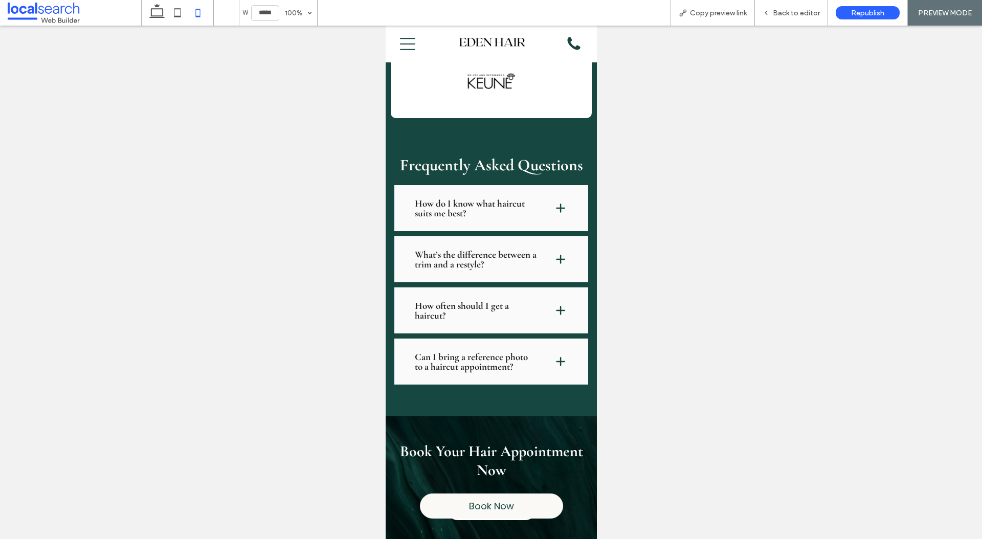
click at [411, 53] on div "Menu Icon Menu" at bounding box center [416, 44] width 50 height 32
click at [412, 43] on icon "Menu Icon Menu" at bounding box center [406, 43] width 15 height 15
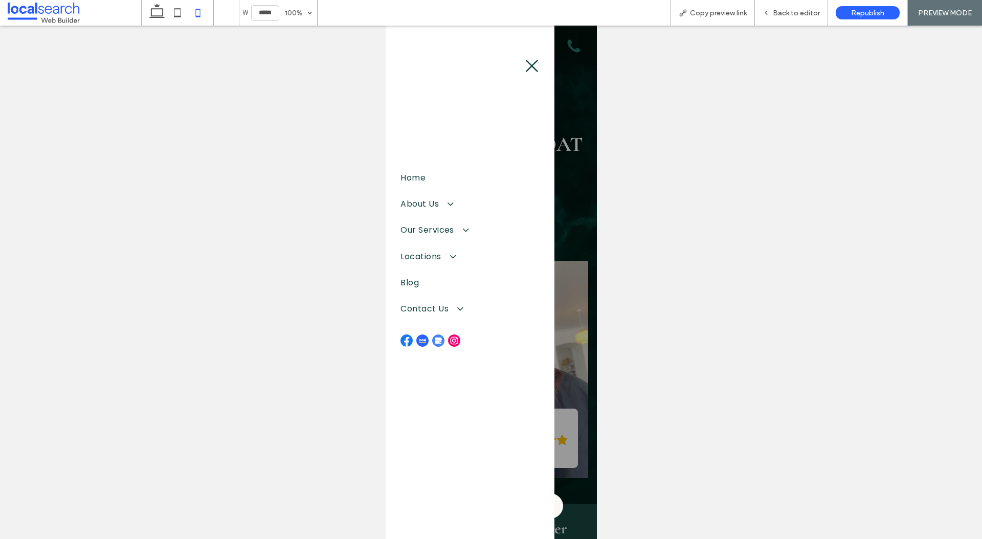
scroll to position [0, 0]
click at [789, 12] on span "Back to editor" at bounding box center [795, 13] width 47 height 9
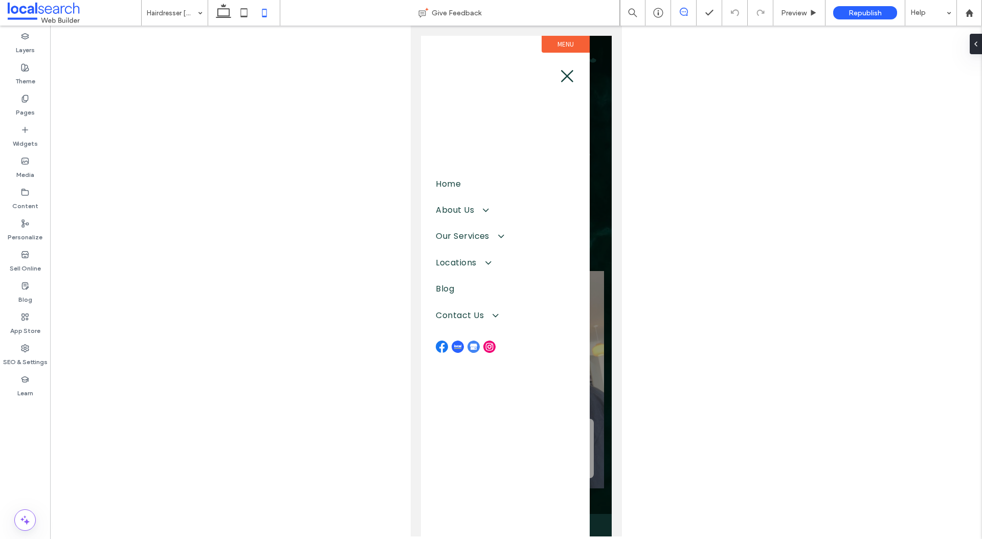
click at [682, 12] on icon at bounding box center [683, 12] width 8 height 8
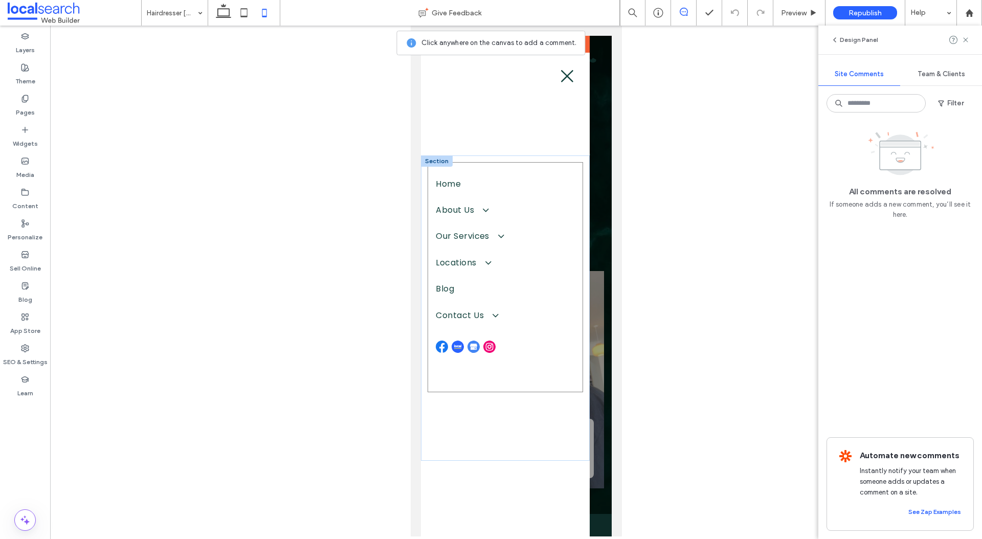
click at [498, 348] on div "Home About Us Meet Our Stylists Our Services Hairdresser Blonde Hair Specialist…" at bounding box center [504, 277] width 155 height 230
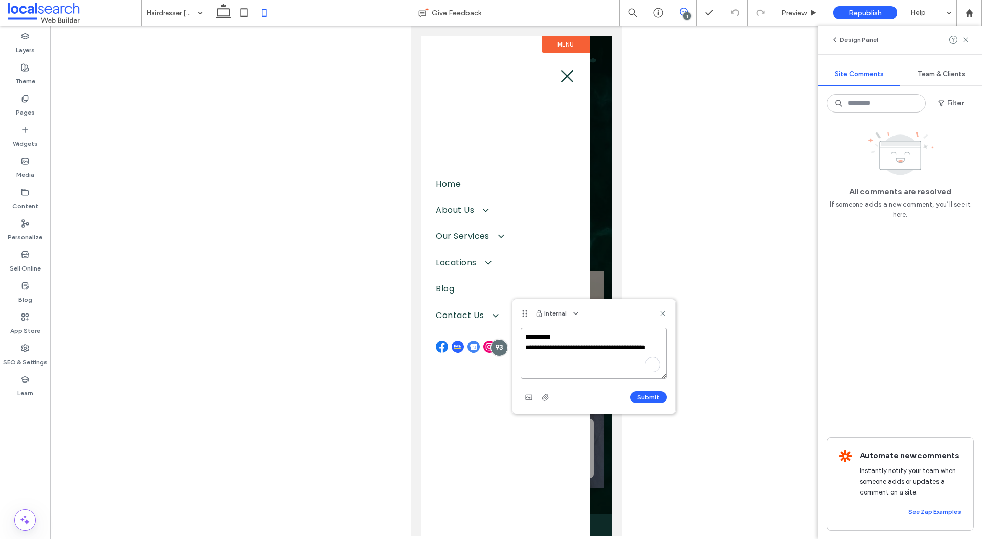
paste textarea "********"
click at [543, 356] on textarea "**********" at bounding box center [593, 353] width 146 height 51
type textarea "**********"
click at [651, 395] on button "Submit" at bounding box center [648, 397] width 37 height 12
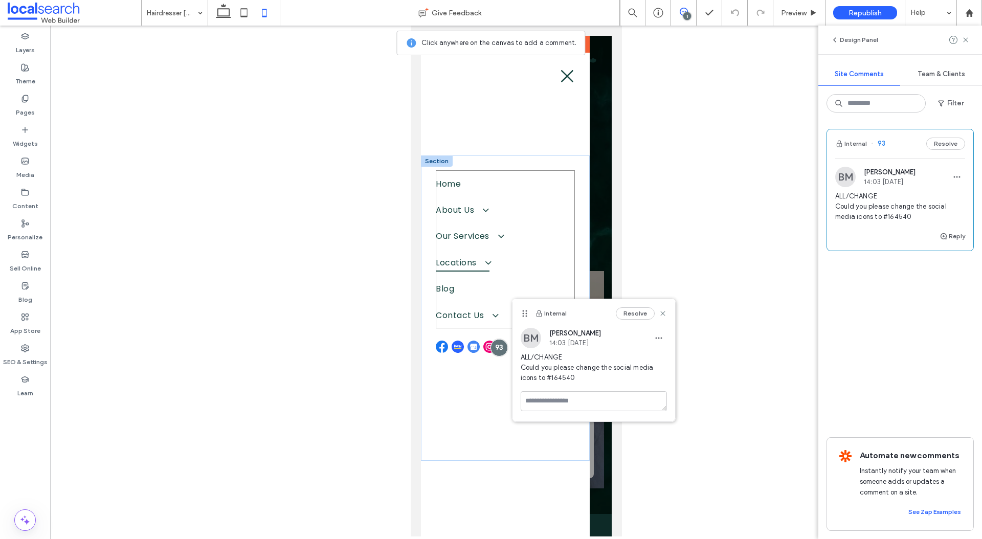
click at [503, 262] on link "Locations" at bounding box center [504, 262] width 139 height 26
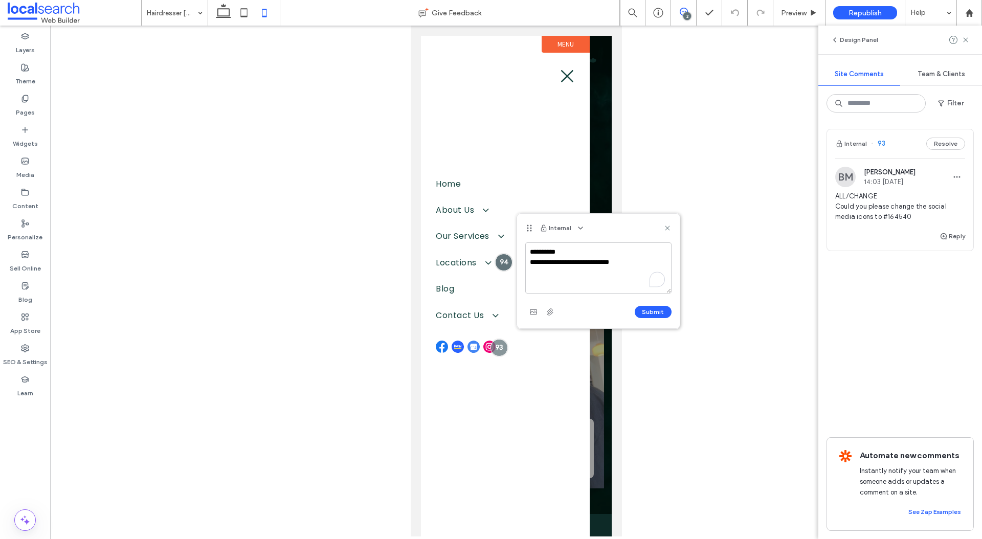
click at [593, 265] on textarea "**********" at bounding box center [598, 267] width 146 height 51
type textarea "**********"
click at [660, 311] on button "Submit" at bounding box center [652, 312] width 37 height 12
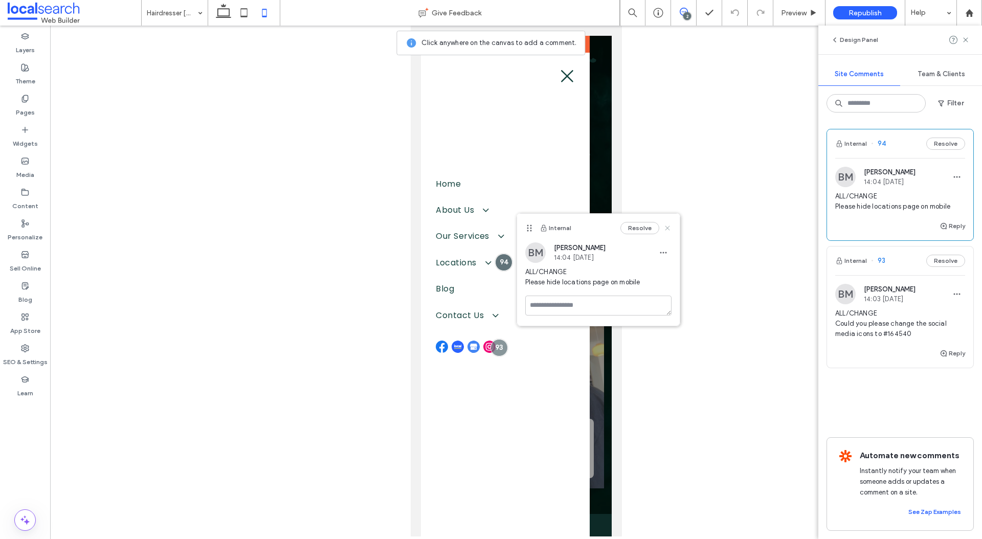
click at [667, 229] on icon at bounding box center [667, 228] width 8 height 8
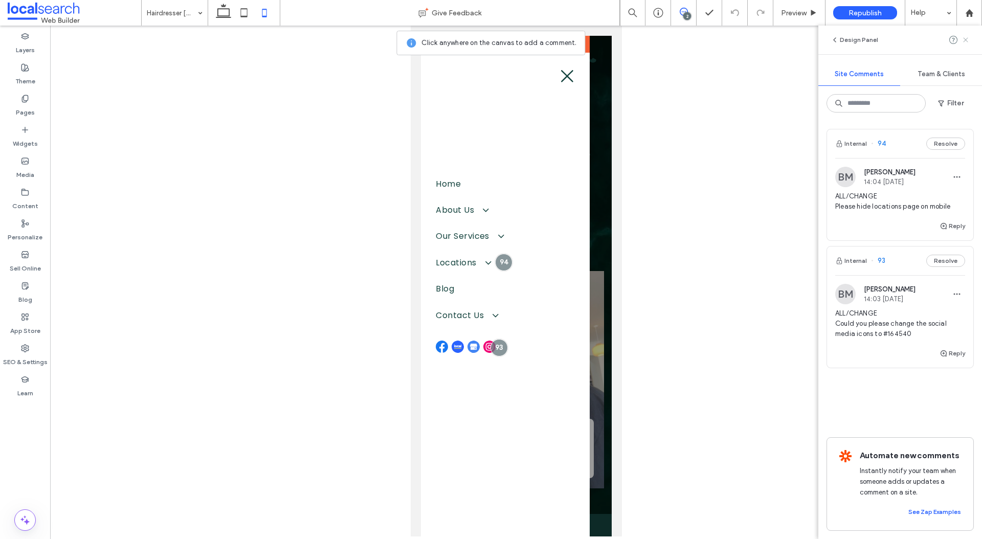
click at [967, 39] on icon at bounding box center [965, 40] width 8 height 8
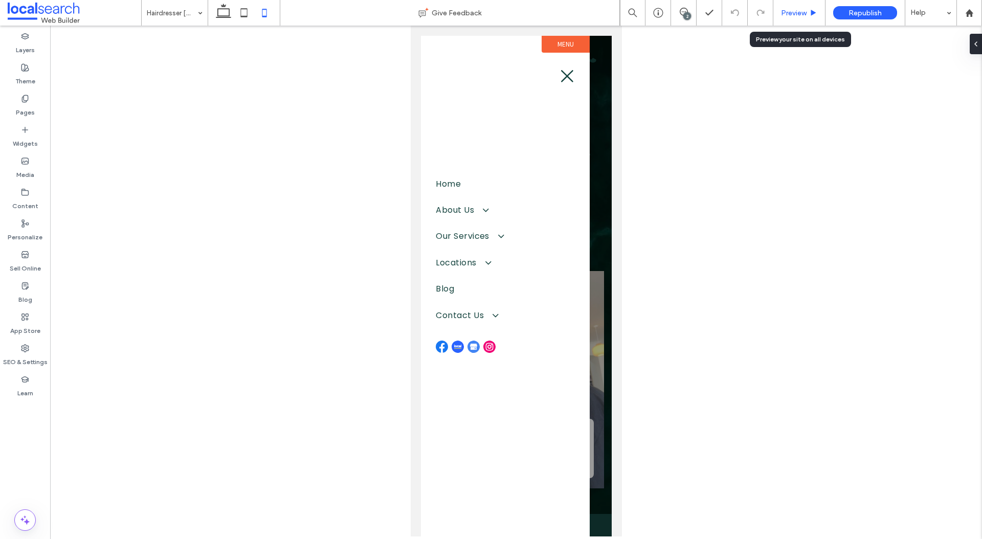
click at [785, 8] on div "Preview" at bounding box center [799, 13] width 52 height 26
click at [797, 11] on span "Preview" at bounding box center [794, 13] width 26 height 9
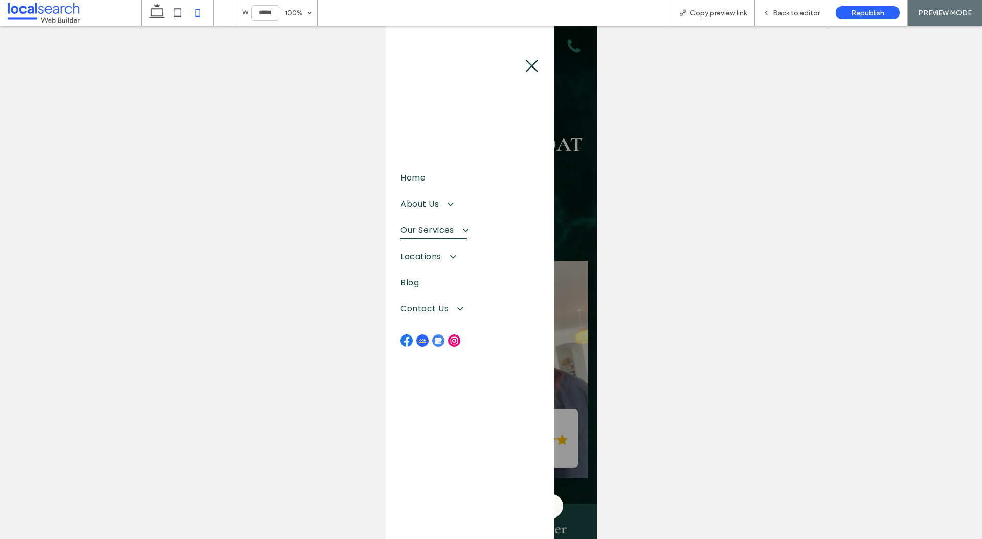
click at [464, 231] on span at bounding box center [459, 229] width 17 height 11
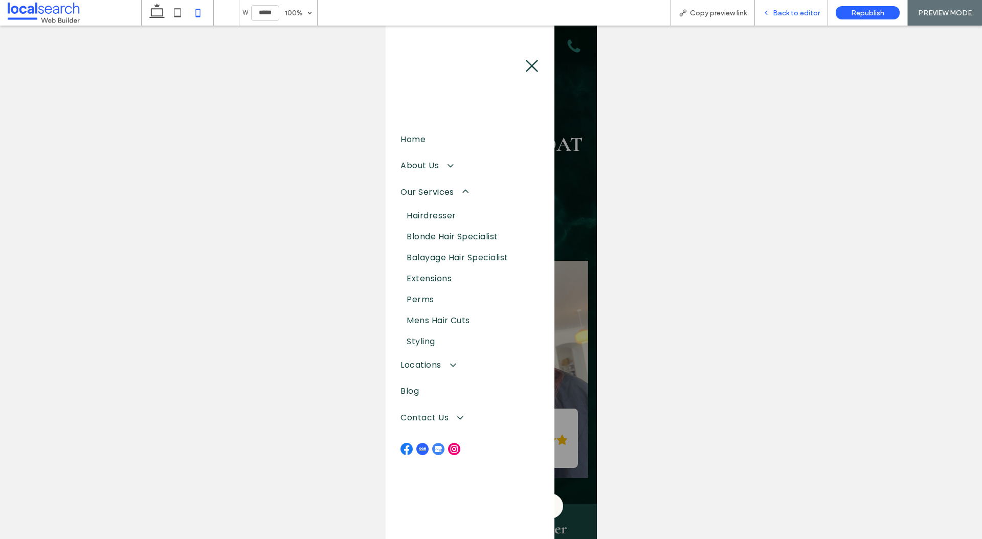
click at [786, 9] on span "Back to editor" at bounding box center [795, 13] width 47 height 9
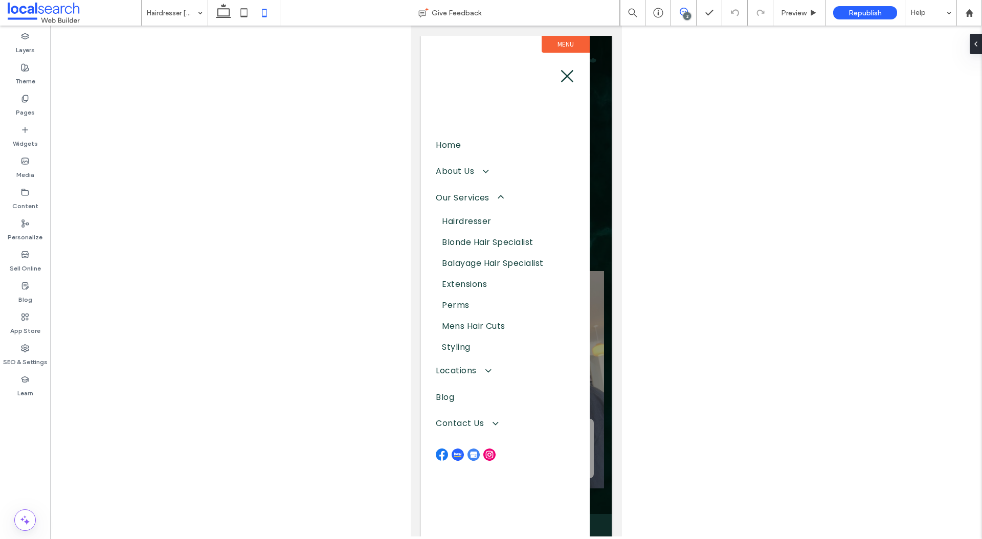
click at [681, 14] on icon at bounding box center [683, 12] width 8 height 8
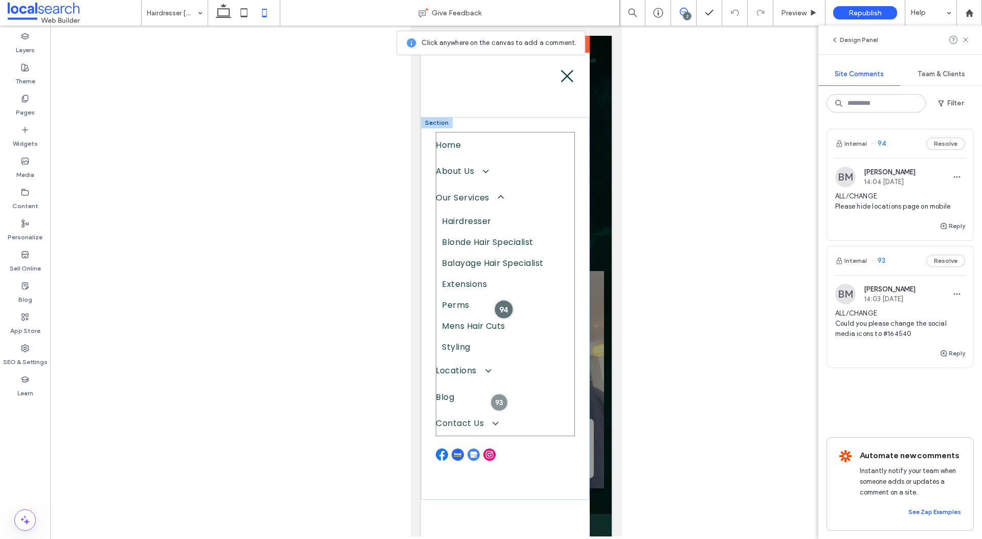
click at [504, 305] on div at bounding box center [502, 309] width 19 height 19
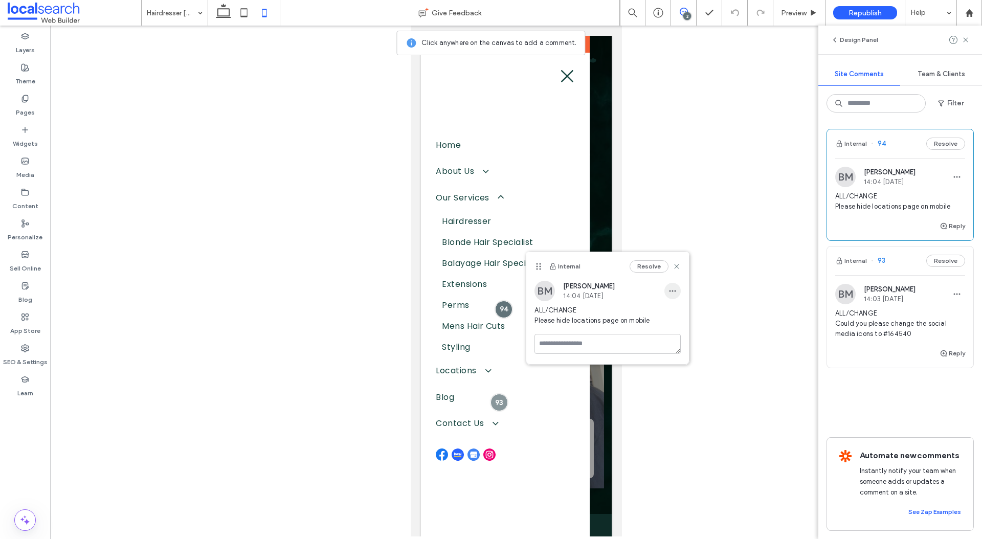
click at [671, 286] on span "button" at bounding box center [672, 291] width 16 height 16
click at [687, 317] on div "Edit" at bounding box center [710, 317] width 91 height 19
click at [621, 335] on textarea "**********" at bounding box center [607, 341] width 146 height 51
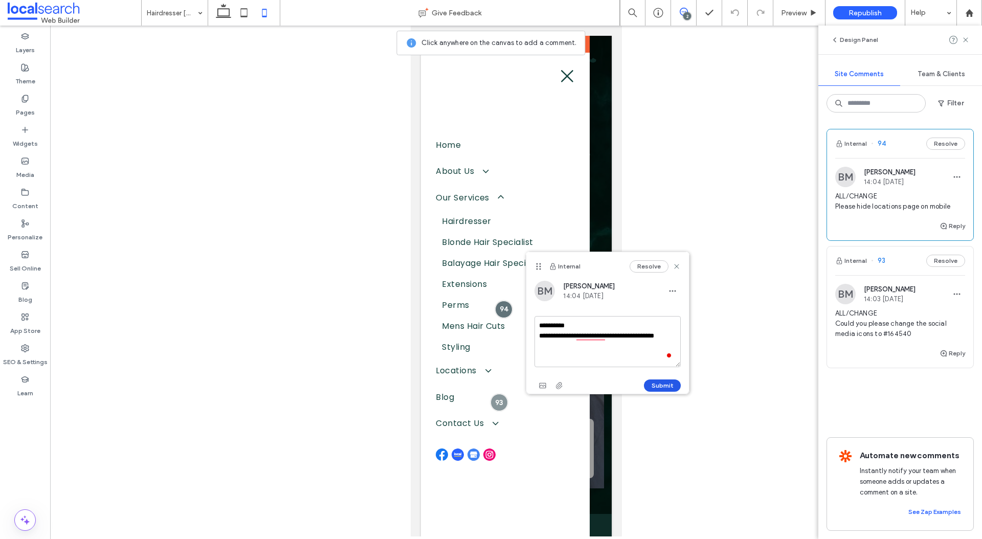
type textarea "**********"
click at [667, 385] on button "Submit" at bounding box center [662, 385] width 37 height 12
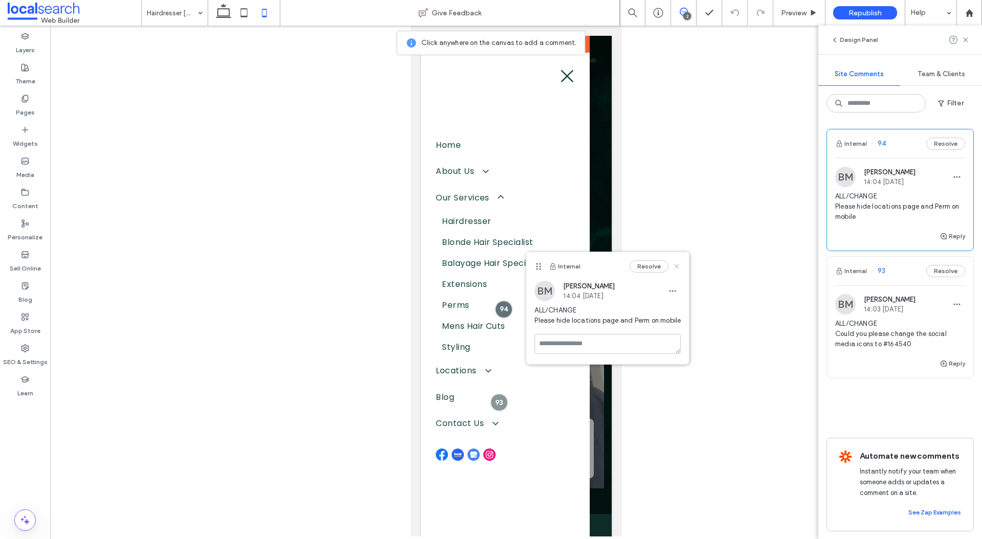
click at [674, 265] on icon at bounding box center [676, 266] width 8 height 8
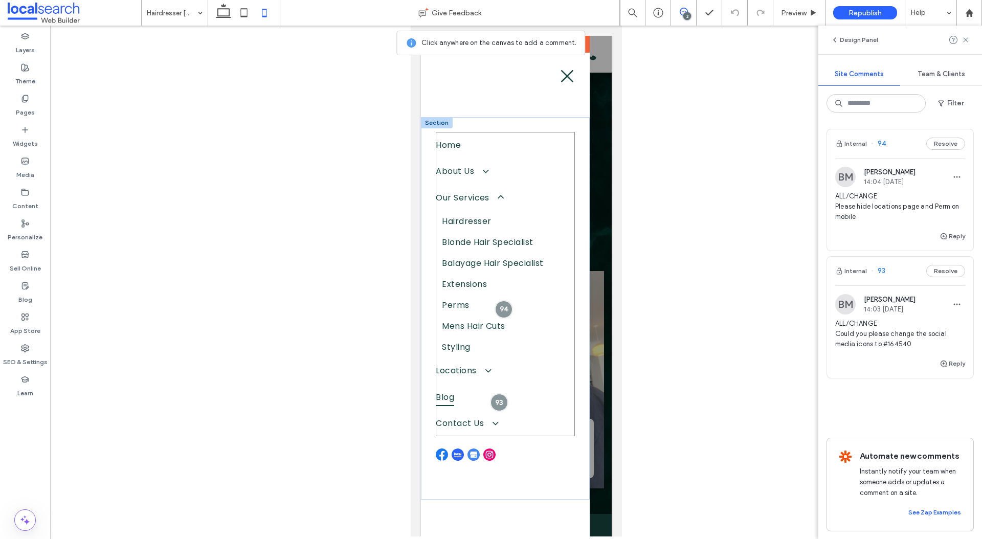
scroll to position [19, 0]
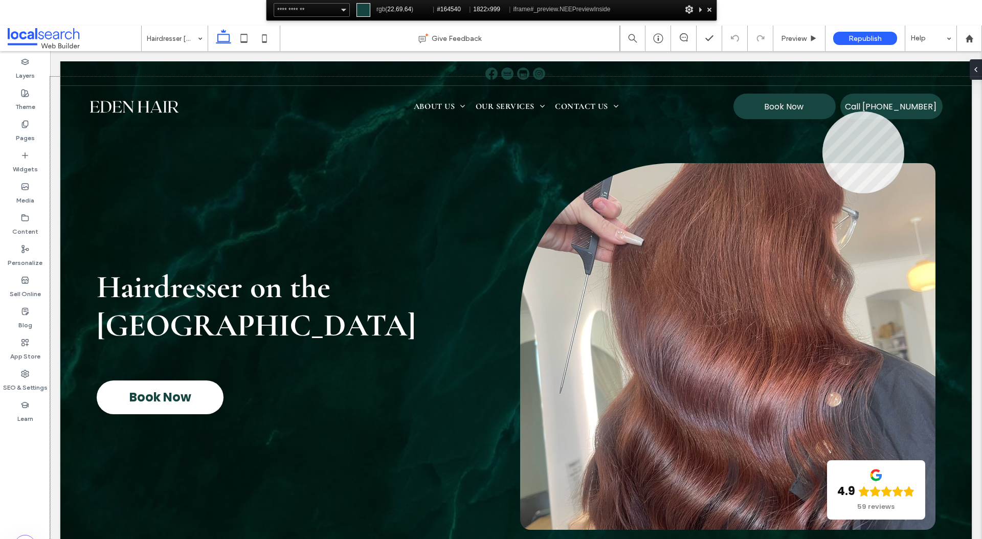
click at [822, 111] on div at bounding box center [515, 332] width 931 height 511
